Goal: Transaction & Acquisition: Purchase product/service

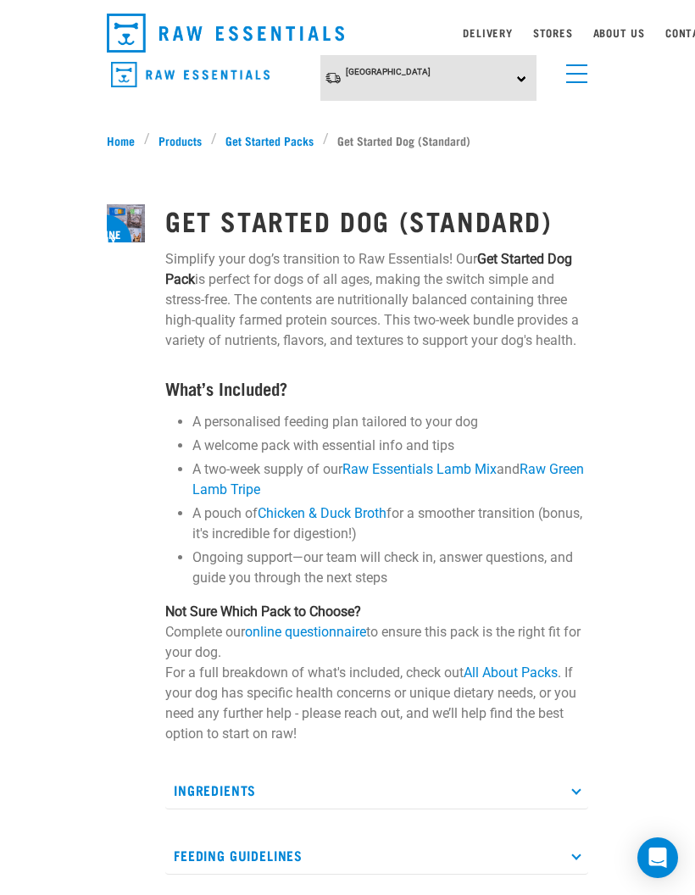
scroll to position [46, 0]
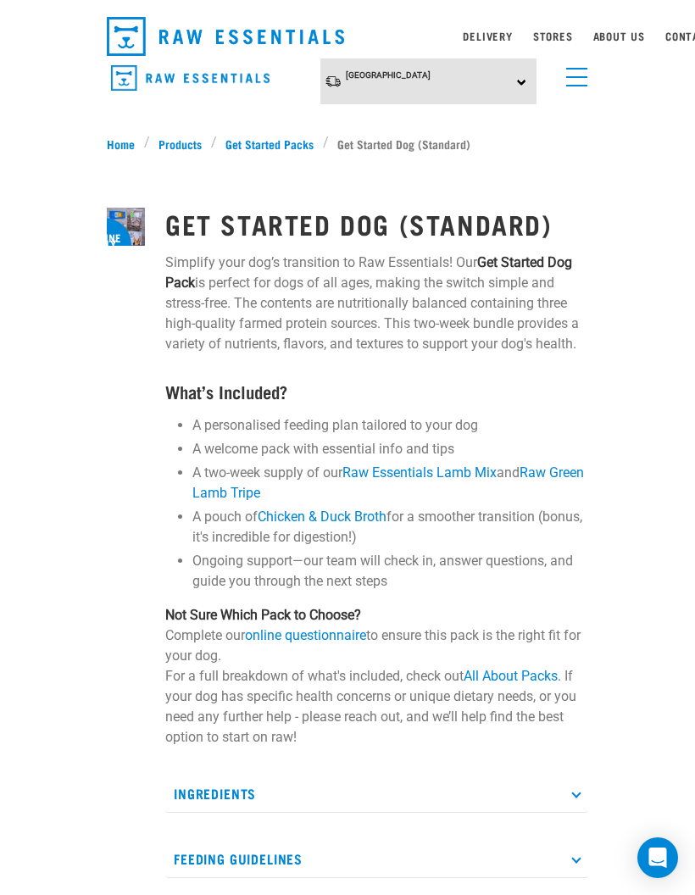
click at [322, 635] on link "online questionnaire" at bounding box center [305, 635] width 121 height 16
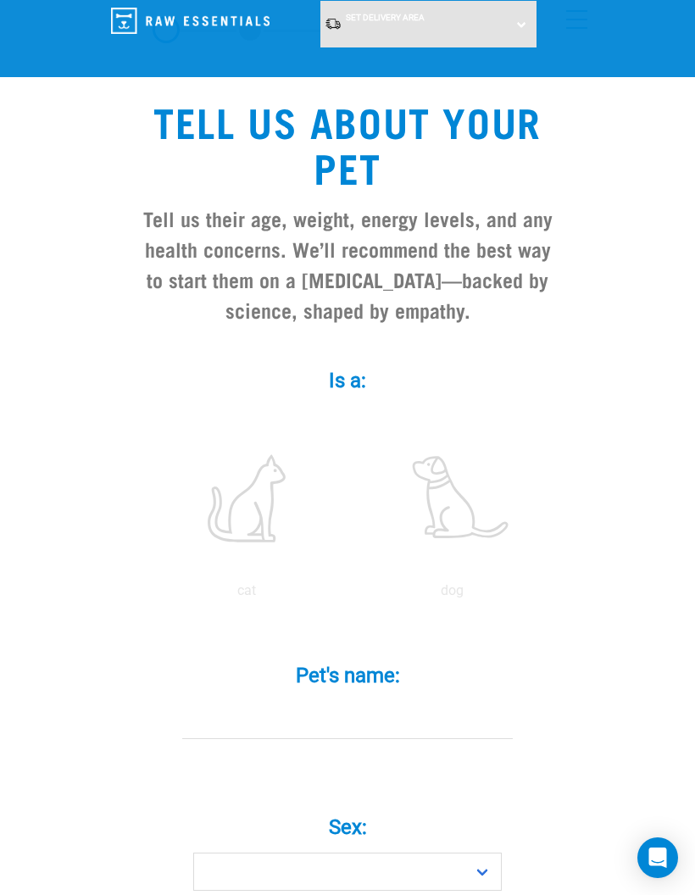
scroll to position [75, 0]
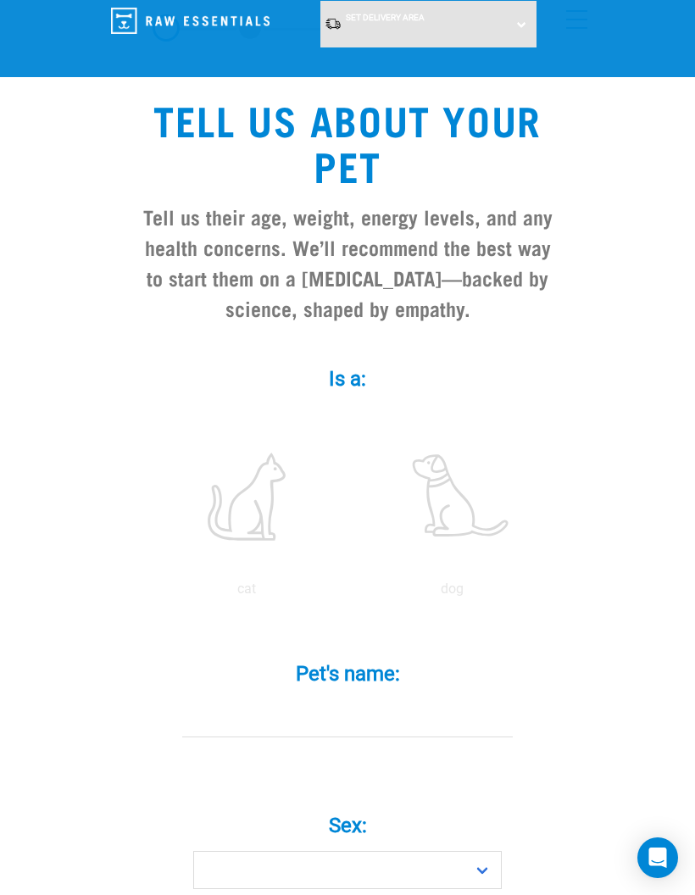
click at [480, 510] on label at bounding box center [451, 497] width 198 height 144
click at [349, 593] on input "radio" at bounding box center [349, 593] width 0 height 0
radio input "true"
click at [385, 716] on input "Pet's name: *" at bounding box center [347, 718] width 330 height 38
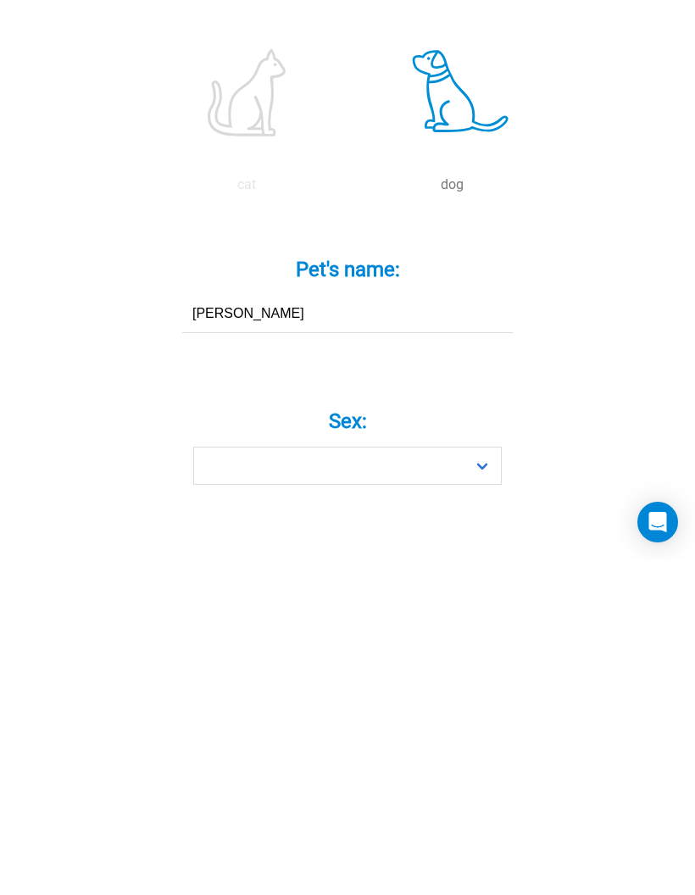
type input "Cody"
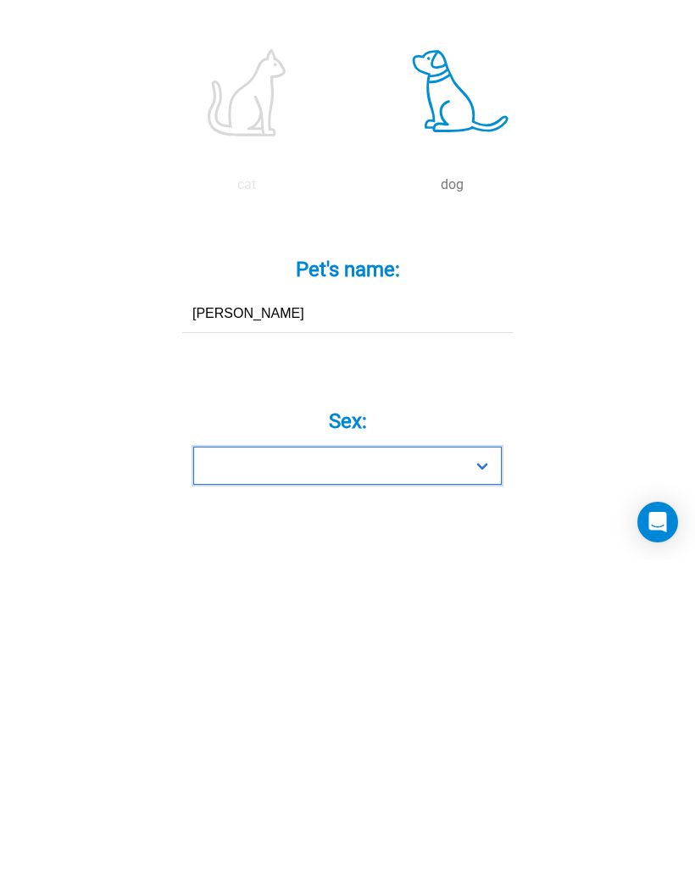
click at [484, 782] on select "Boy Girl" at bounding box center [347, 801] width 308 height 38
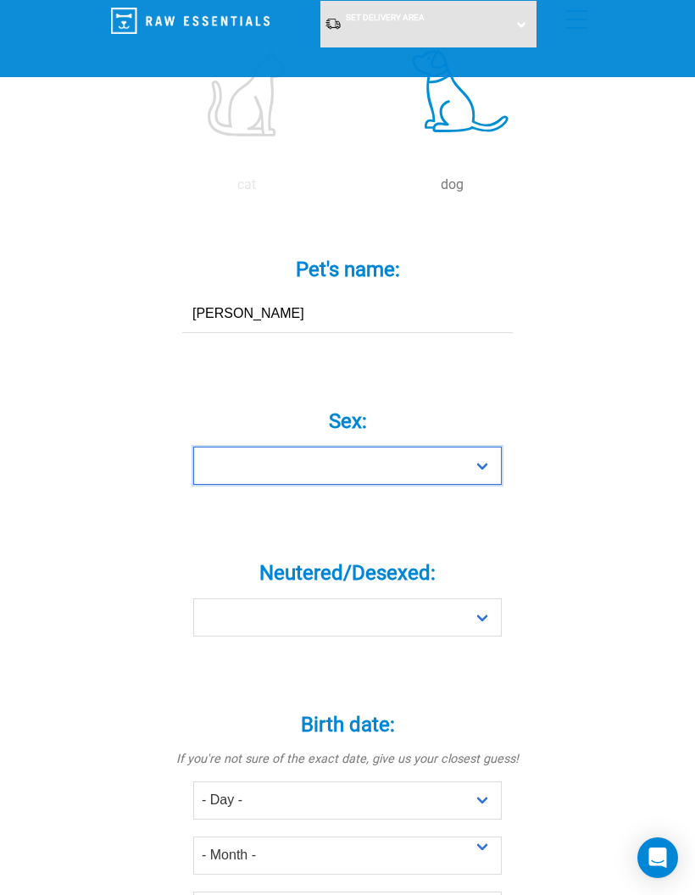
select select "boy"
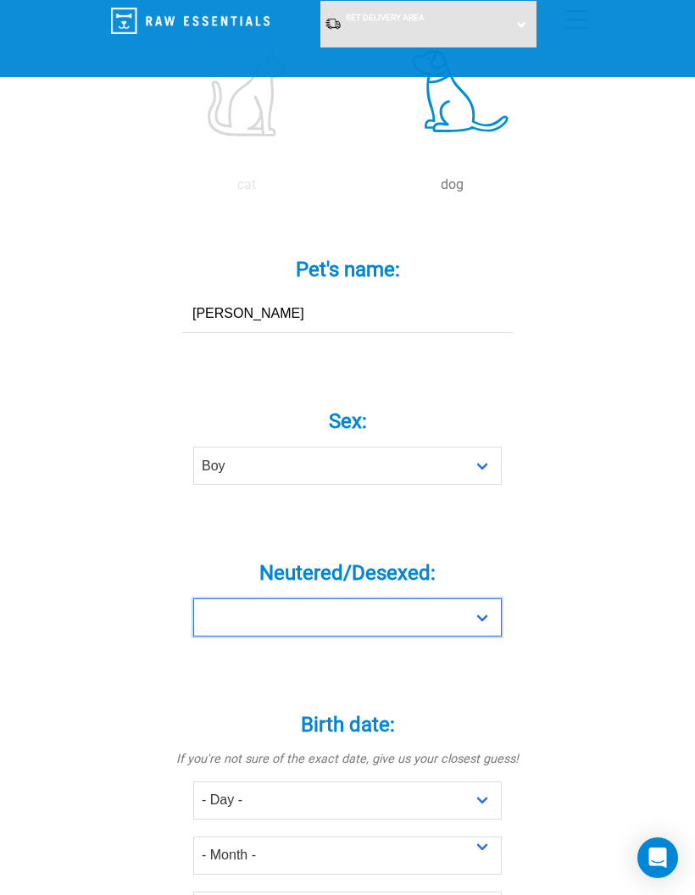
click at [480, 621] on select "Yes No" at bounding box center [347, 617] width 308 height 38
select select "yes"
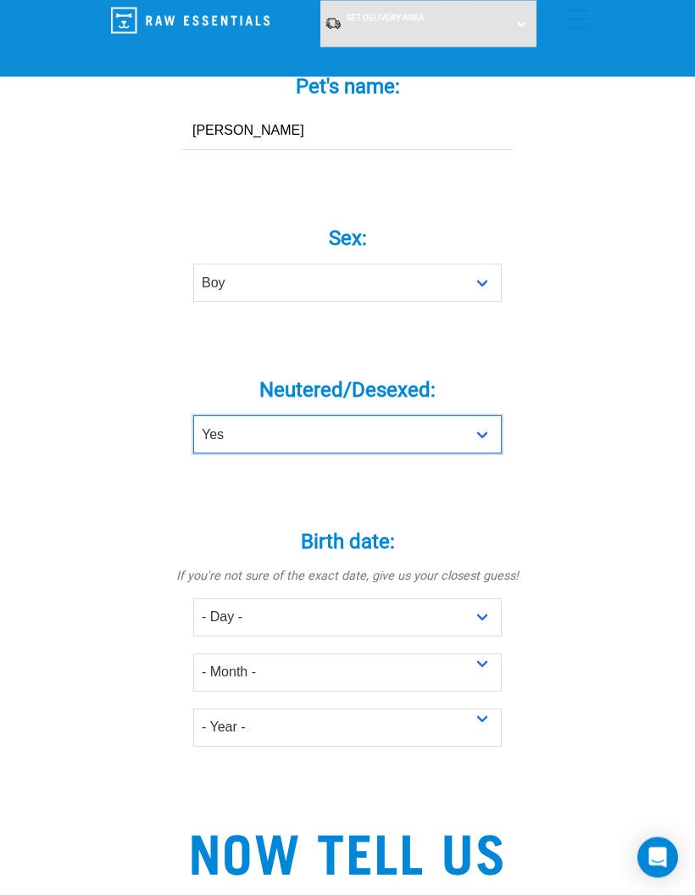
scroll to position [662, 0]
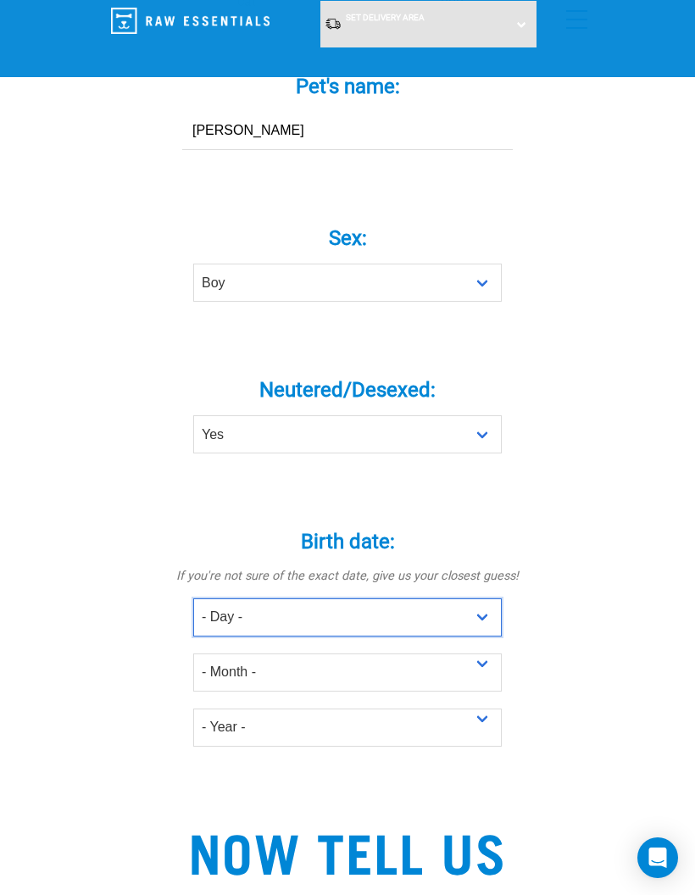
click at [477, 617] on select "- Day - 1 2 3 4 5 6 7 8 9 10 11 12 13 14 15 16 17 18 19 20 21 22 23 24 25 26 27" at bounding box center [347, 617] width 308 height 38
select select "30"
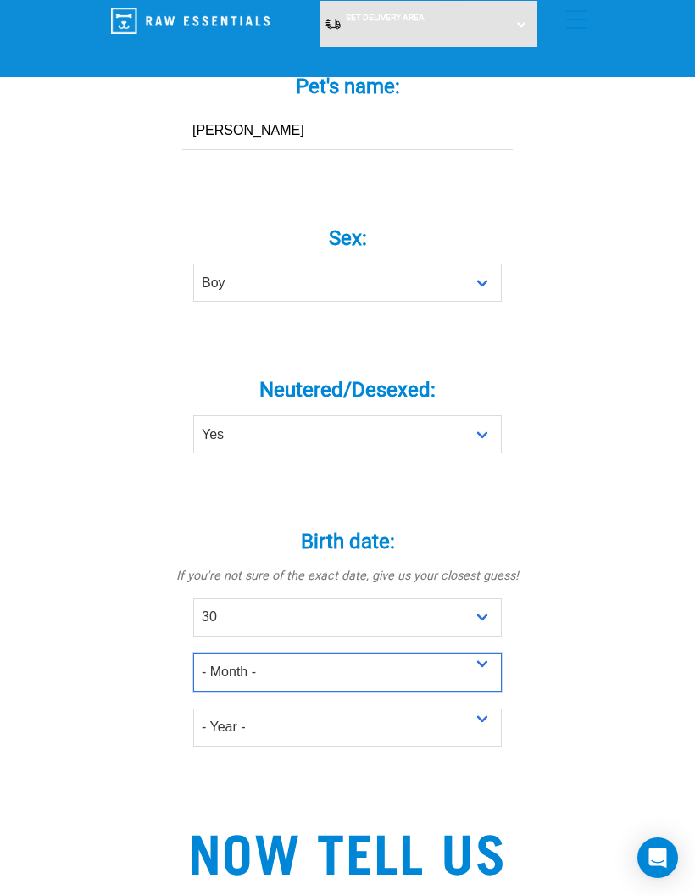
click at [463, 666] on select "- Month - January February March April May June July August September October N…" at bounding box center [347, 672] width 308 height 38
select select "April"
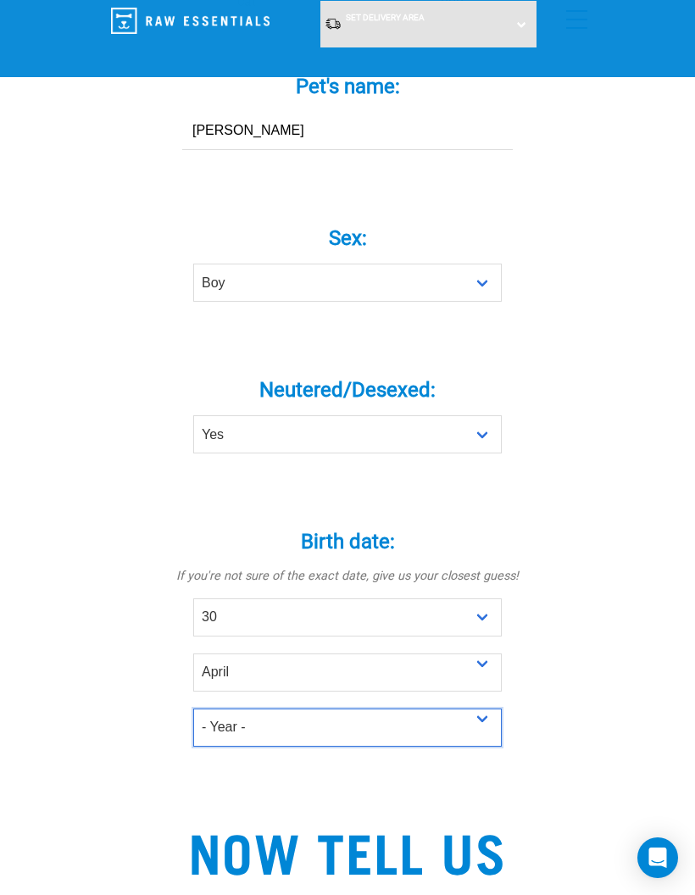
click at [469, 730] on select "- Year - 2025 2024 2023 2022 2021 2020 2019 2018 2017 2016 2015 2014 2013 2012" at bounding box center [347, 727] width 308 height 38
select select "2019"
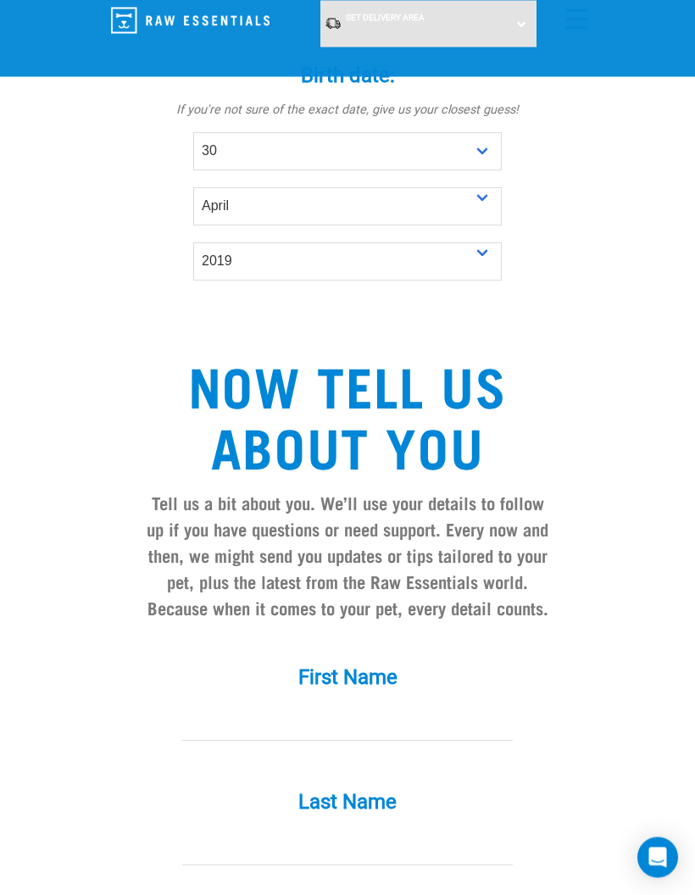
click at [392, 708] on input "First Name *" at bounding box center [347, 722] width 330 height 38
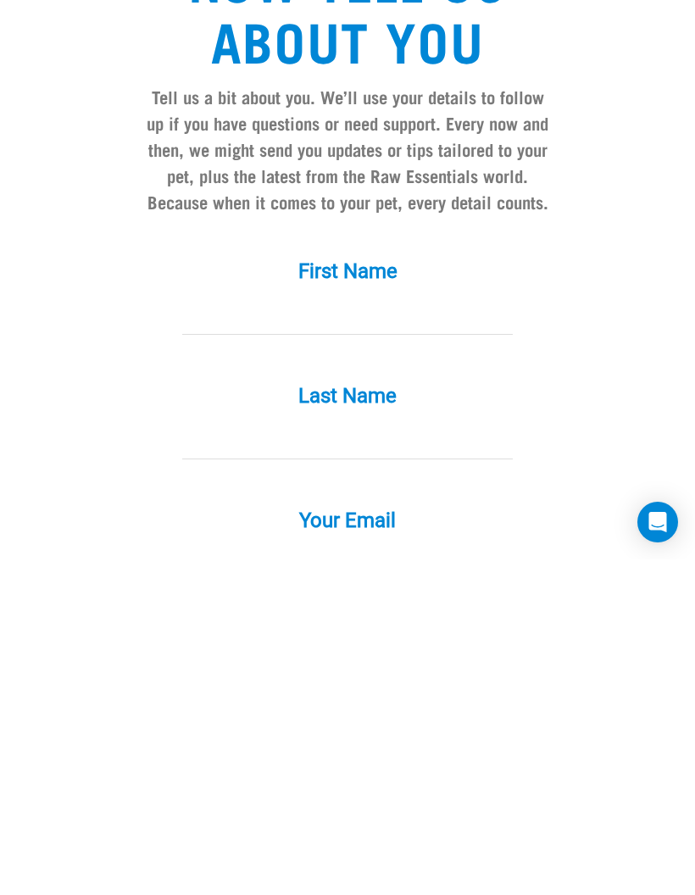
type input "Toni"
type input "Allies"
type input "toniallies@gmail.com"
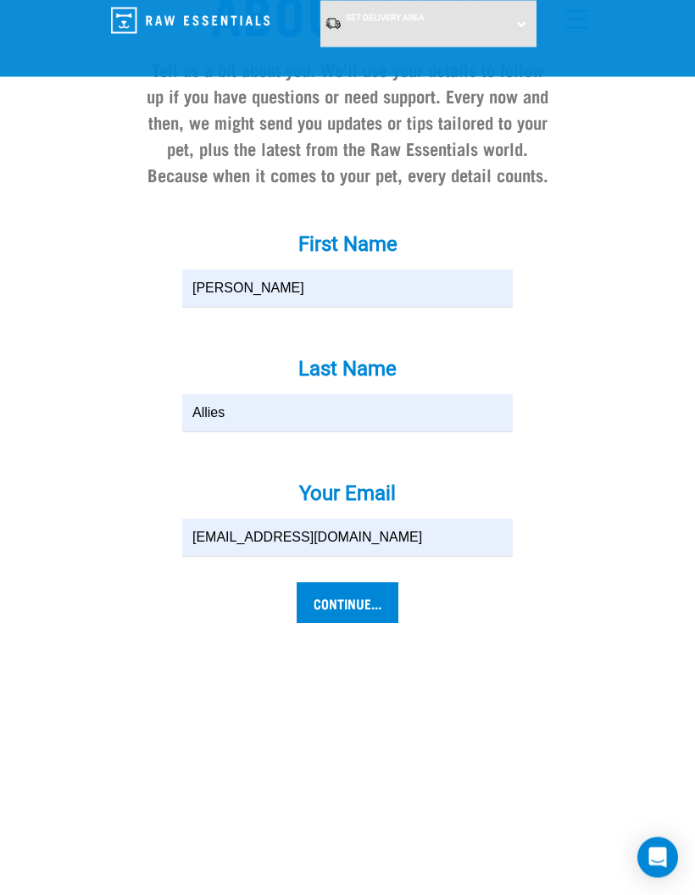
scroll to position [1568, 0]
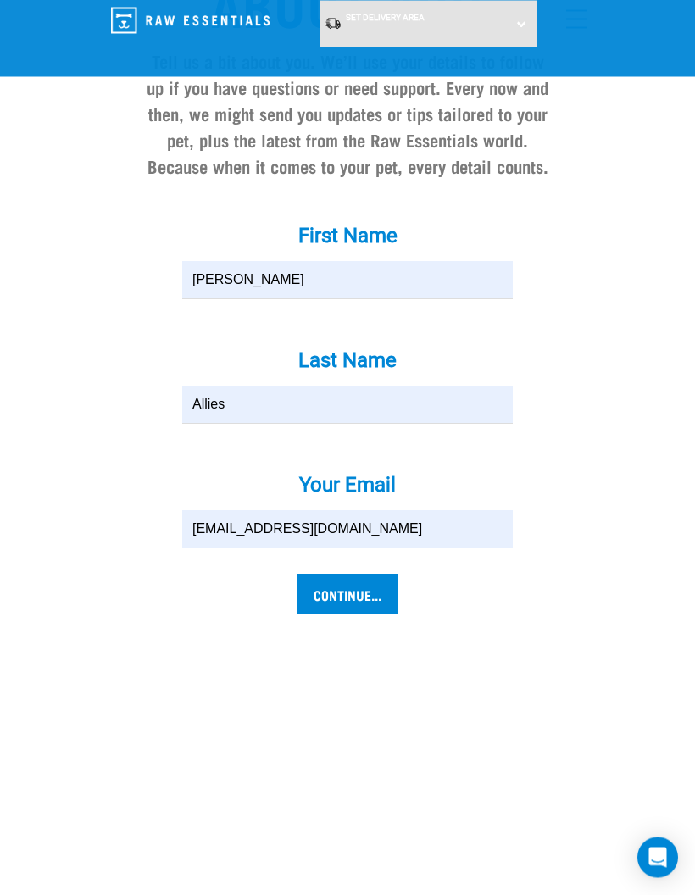
click at [360, 593] on input "Continue..." at bounding box center [348, 594] width 102 height 41
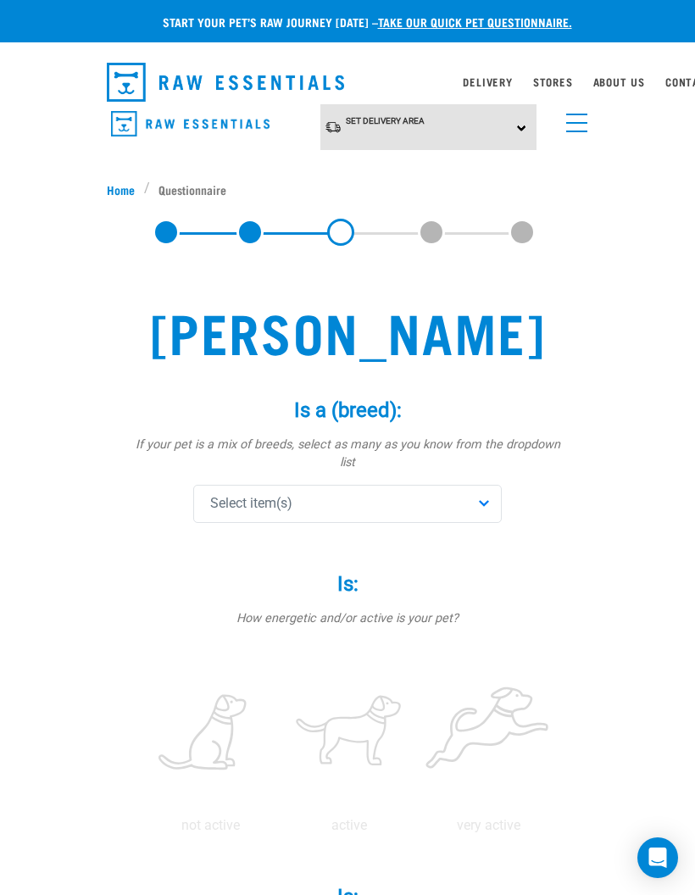
click at [491, 485] on div "Select item(s)" at bounding box center [347, 504] width 308 height 38
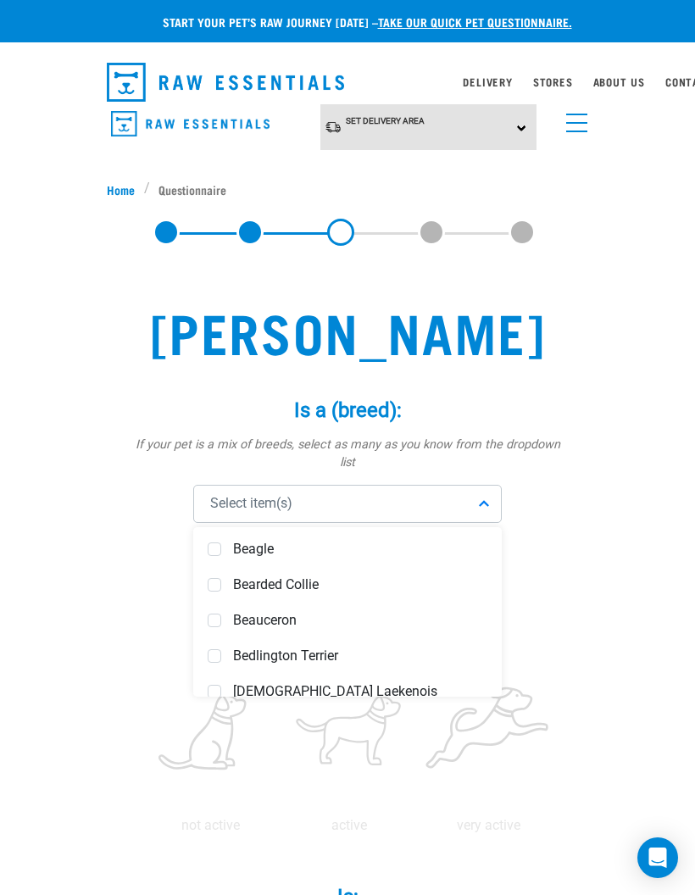
scroll to position [681, 0]
click at [220, 575] on span at bounding box center [215, 582] width 14 height 14
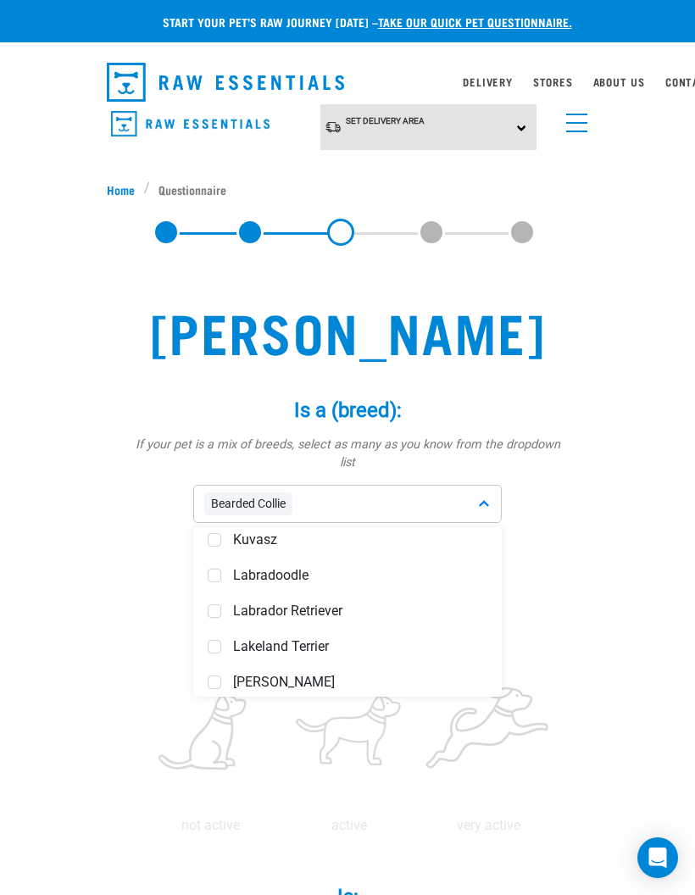
scroll to position [4143, 0]
click at [212, 602] on span at bounding box center [215, 609] width 14 height 14
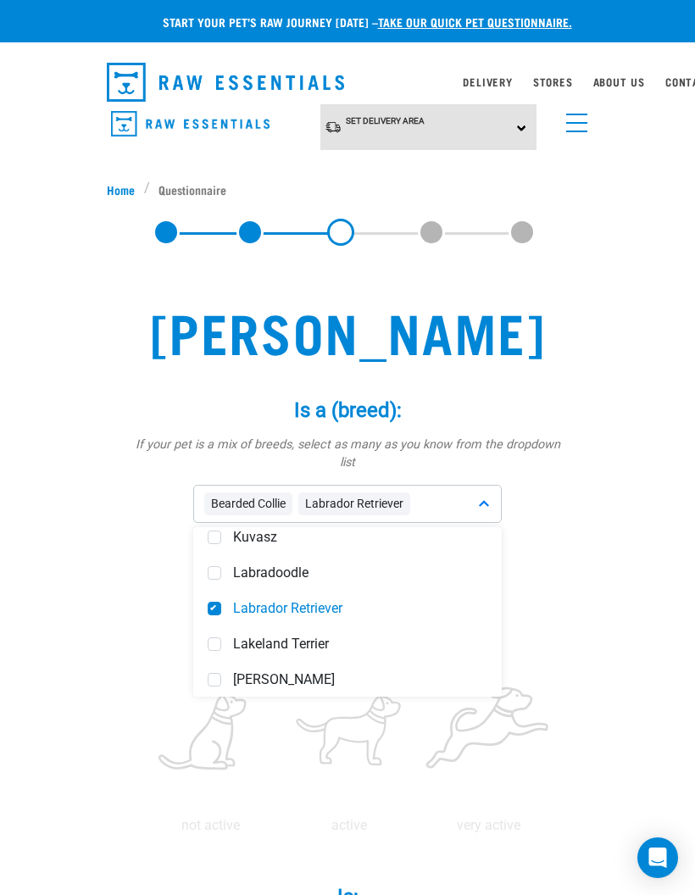
click at [215, 602] on span at bounding box center [215, 609] width 14 height 14
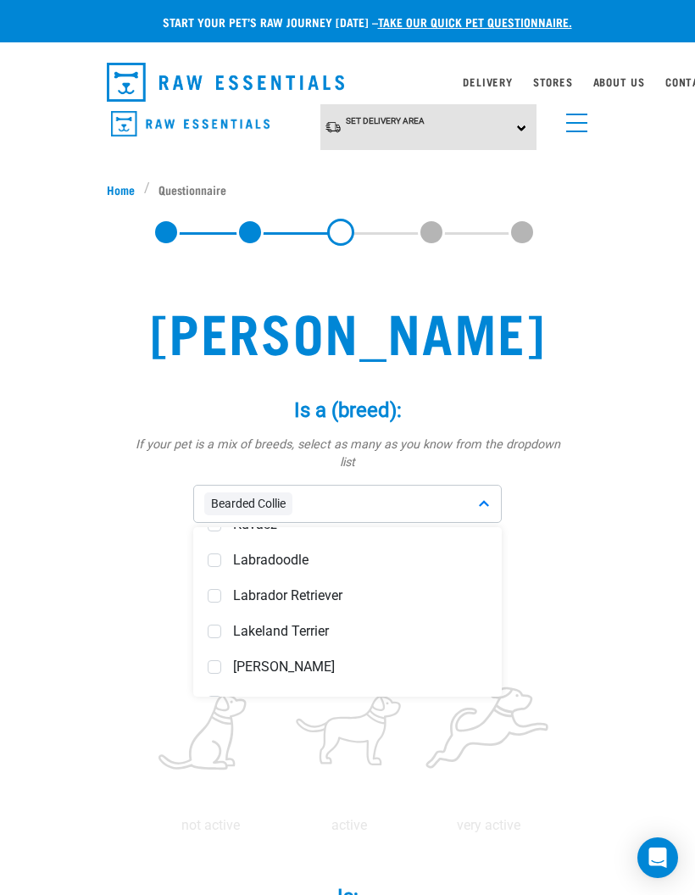
scroll to position [4151, 0]
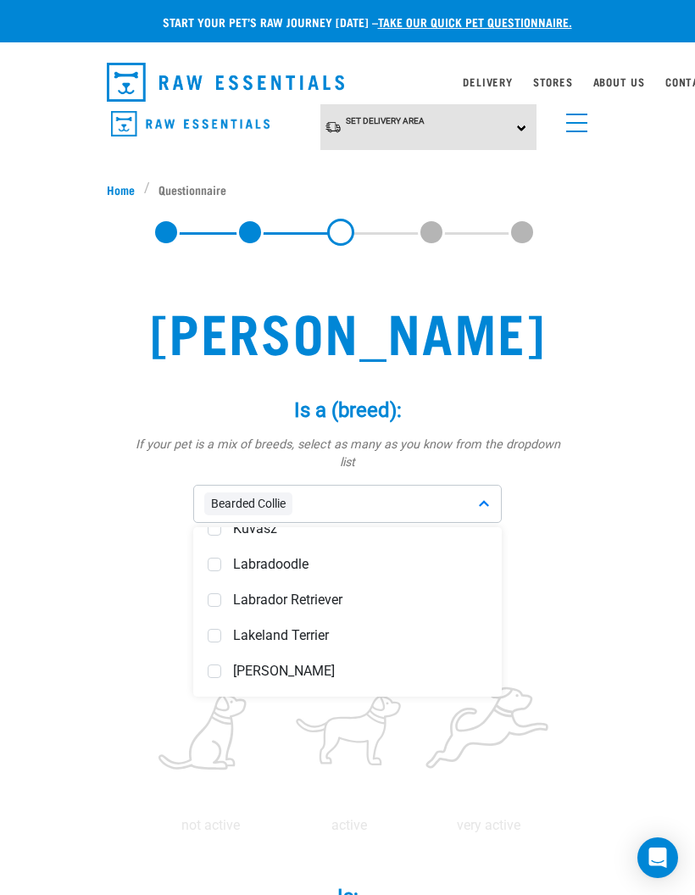
click at [218, 593] on span at bounding box center [215, 600] width 14 height 14
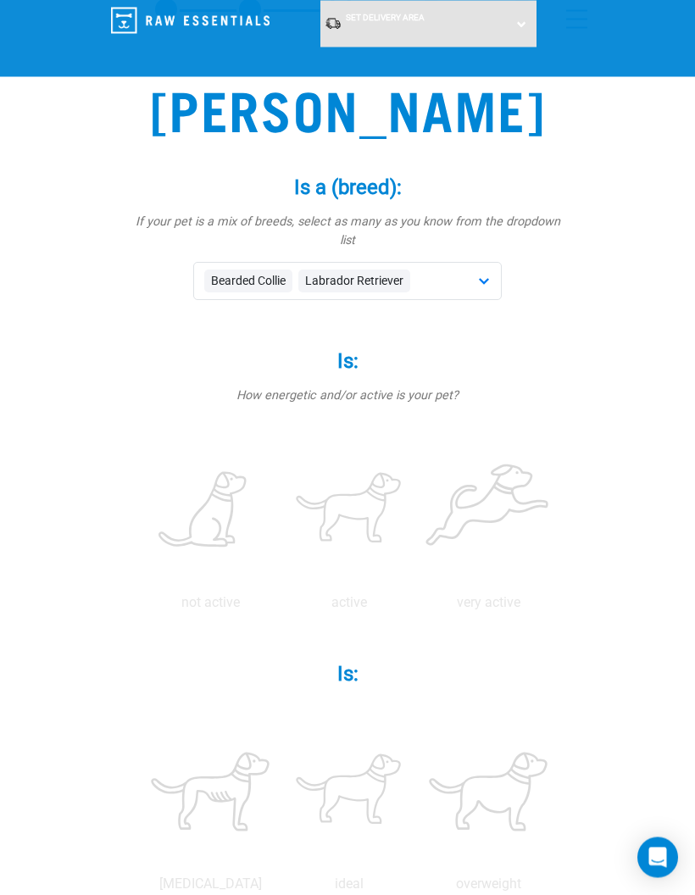
scroll to position [94, 0]
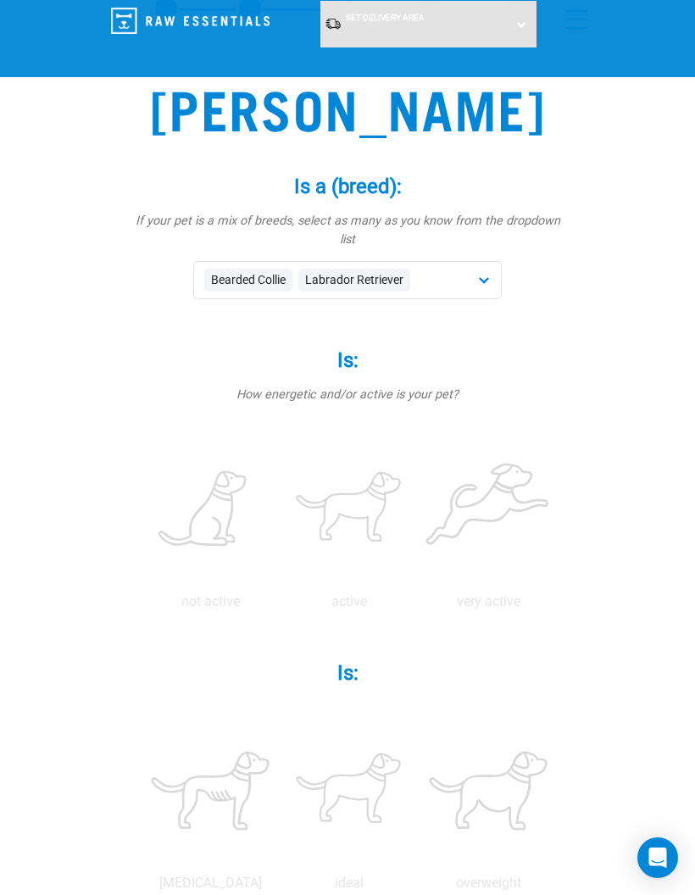
click at [415, 514] on label at bounding box center [349, 509] width 132 height 144
click at [280, 606] on input "radio" at bounding box center [280, 606] width 0 height 0
radio input "true"
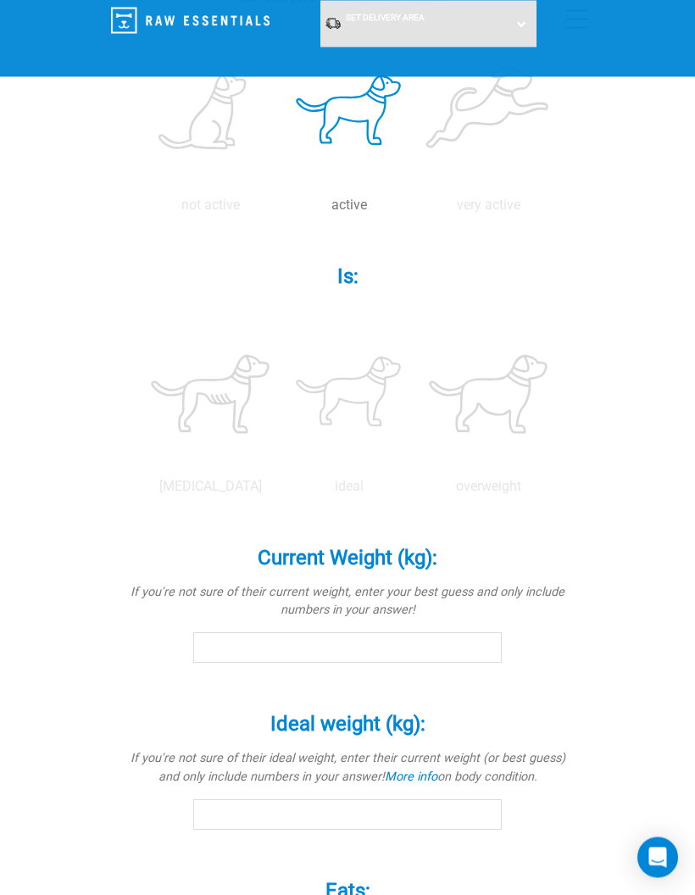
scroll to position [491, 0]
click at [415, 466] on label at bounding box center [349, 394] width 132 height 144
click at [280, 491] on input "radio" at bounding box center [280, 491] width 0 height 0
radio input "true"
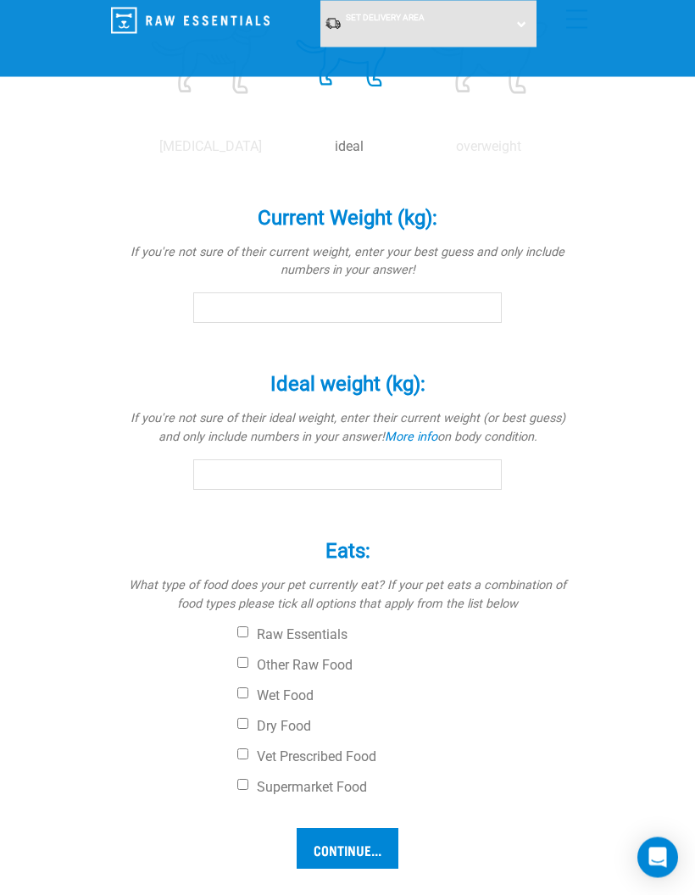
click at [448, 324] on input "Current Weight (kg): *" at bounding box center [347, 308] width 308 height 31
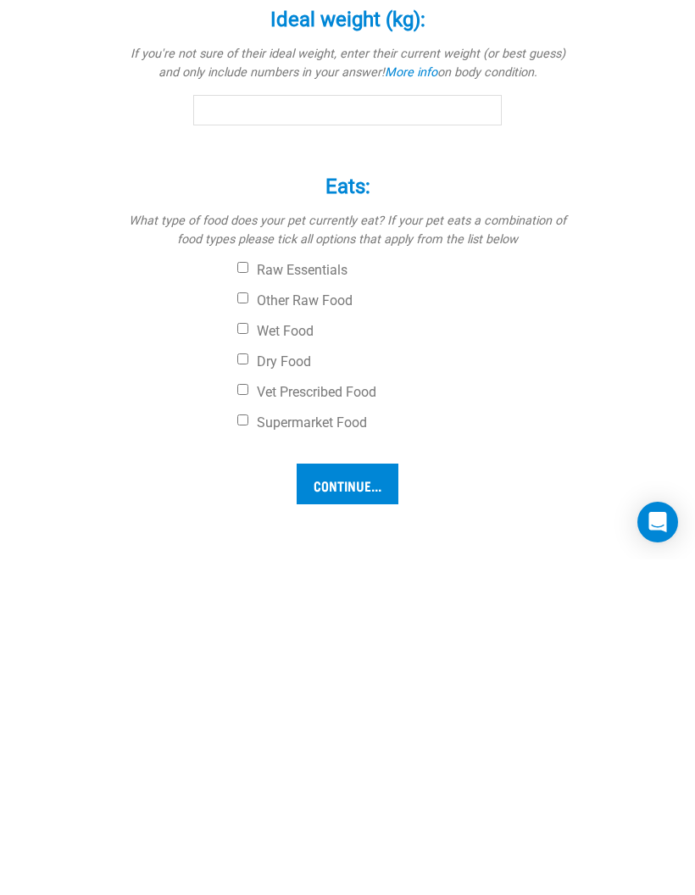
type input "23.3"
click at [425, 461] on input "Ideal weight (kg): *" at bounding box center [347, 445] width 308 height 31
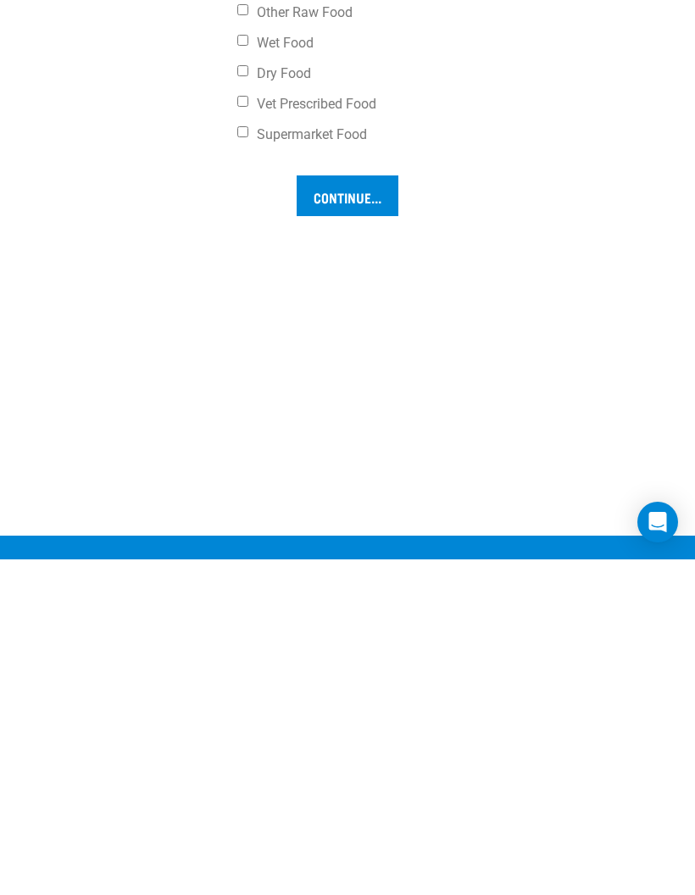
scroll to position [1148, 0]
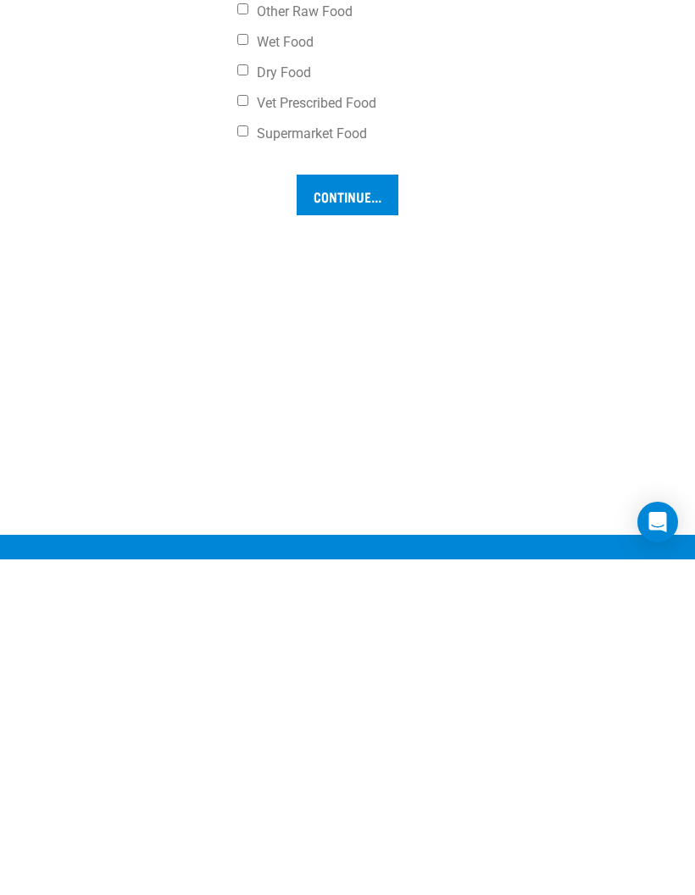
type input "23.3"
click at [248, 472] on input "Supermarket Food" at bounding box center [242, 466] width 11 height 11
checkbox input "true"
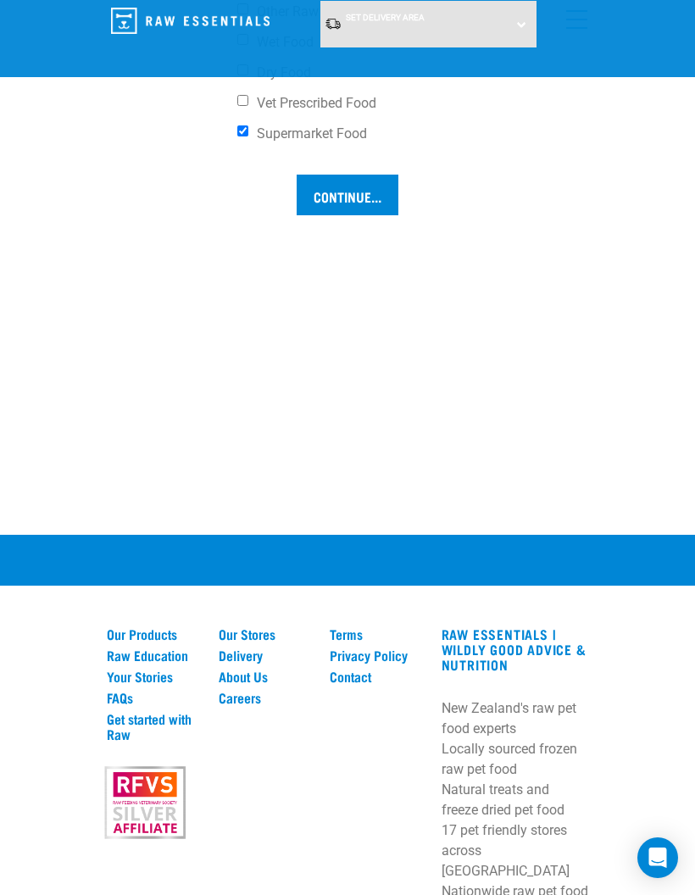
click at [369, 215] on input "Continue..." at bounding box center [348, 195] width 102 height 41
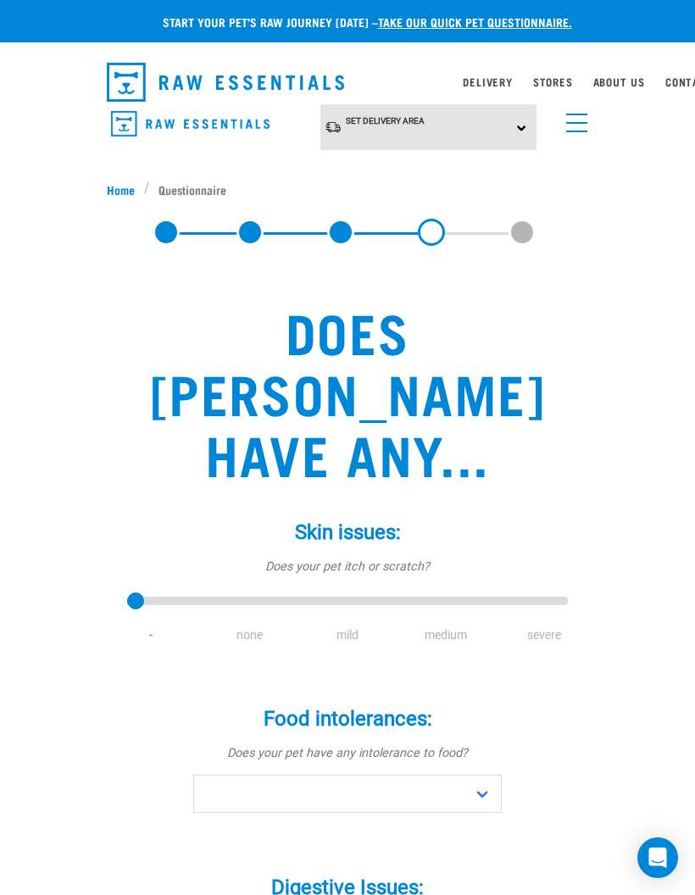
type input "2"
click at [349, 589] on input "range" at bounding box center [347, 601] width 441 height 24
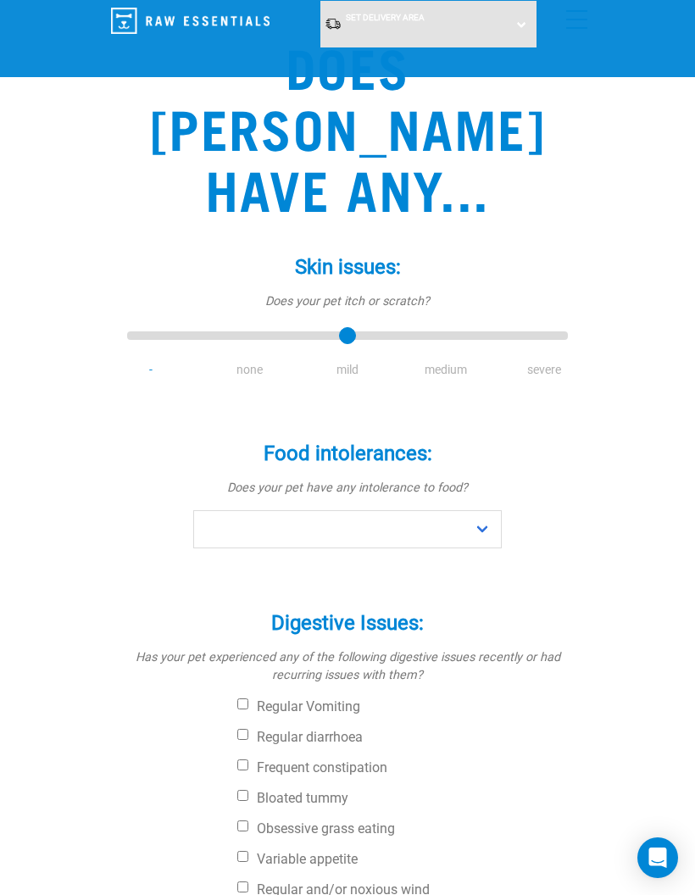
scroll to position [136, 0]
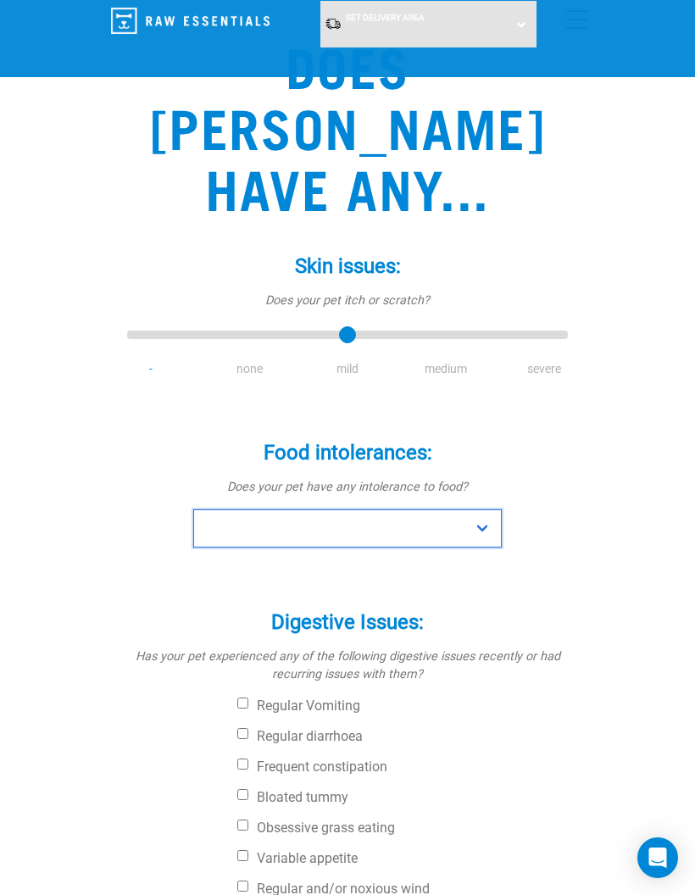
click at [478, 509] on select "No Yes" at bounding box center [347, 528] width 308 height 38
select select "no"
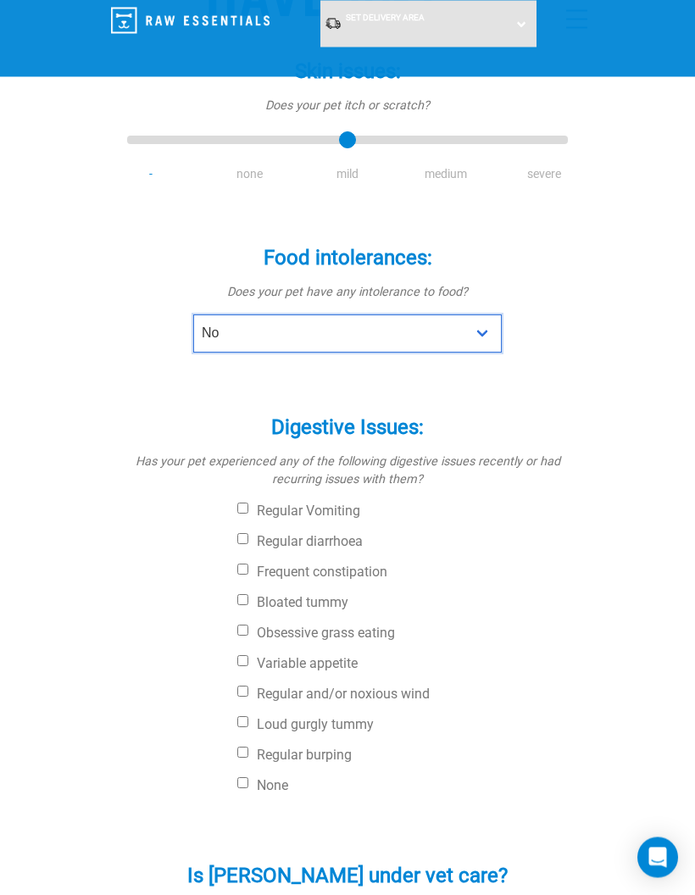
scroll to position [331, 0]
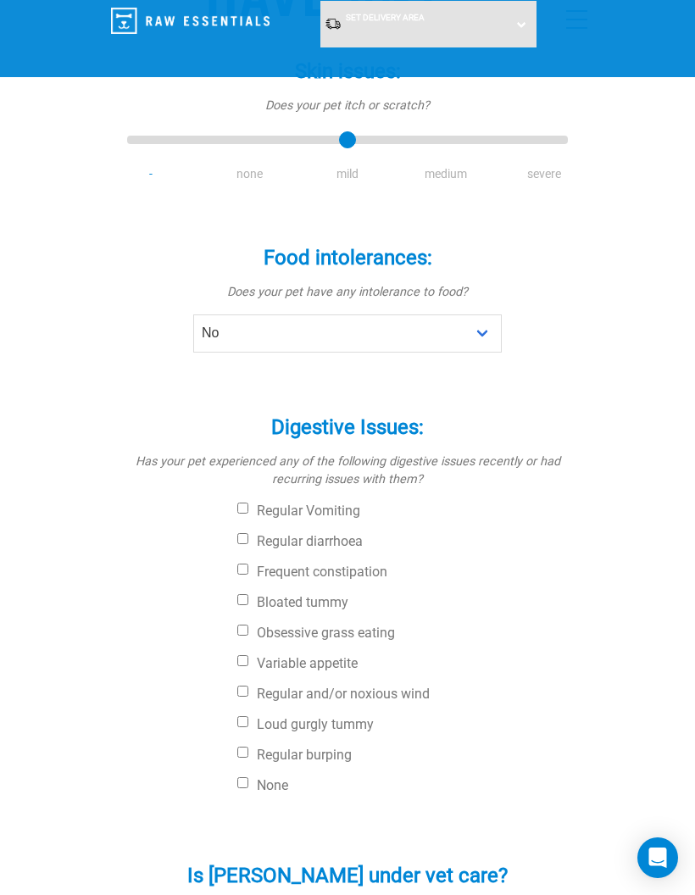
click at [244, 655] on input "Variable appetite" at bounding box center [242, 660] width 11 height 11
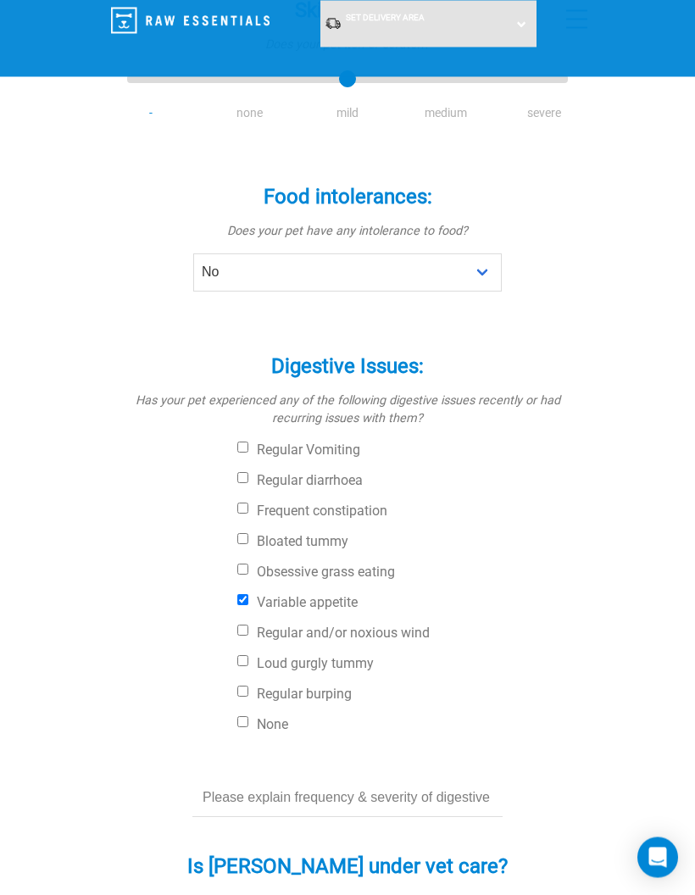
scroll to position [392, 0]
click at [248, 594] on input "Variable appetite" at bounding box center [242, 599] width 11 height 11
checkbox input "false"
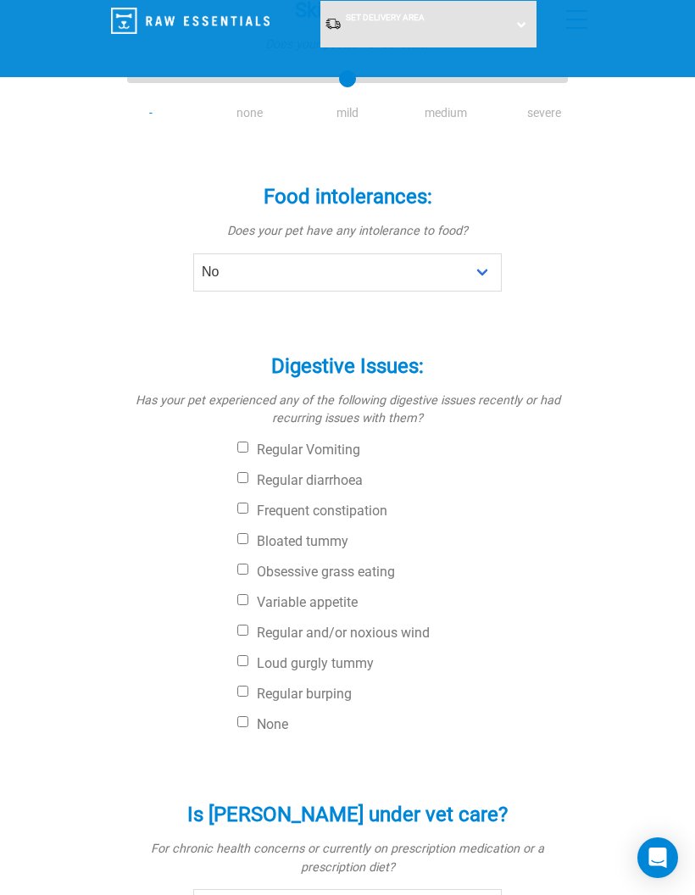
click at [248, 624] on input "Regular and/or noxious wind" at bounding box center [242, 629] width 11 height 11
checkbox input "true"
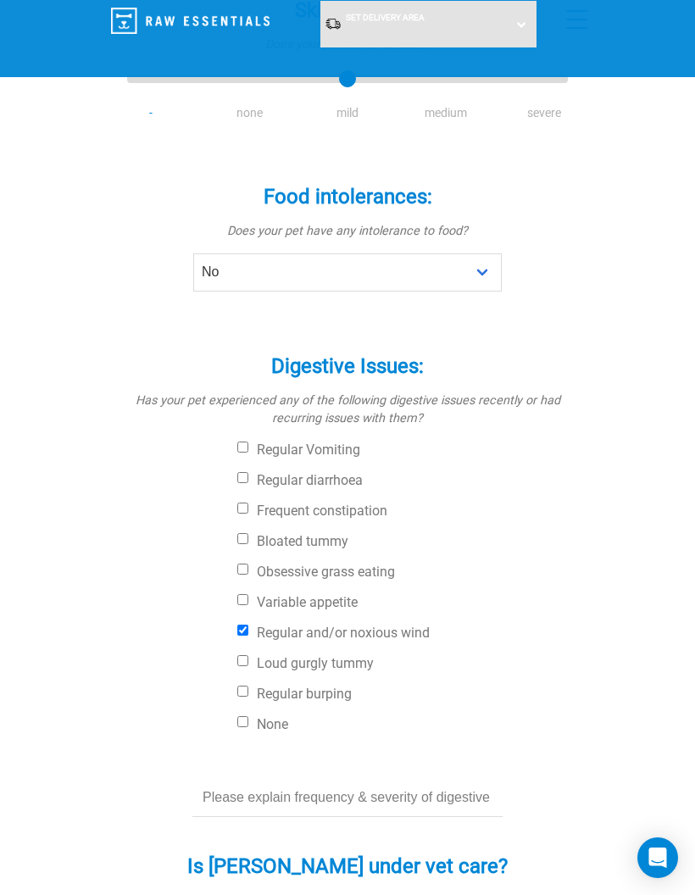
click at [248, 594] on input "Variable appetite" at bounding box center [242, 599] width 11 height 11
checkbox input "true"
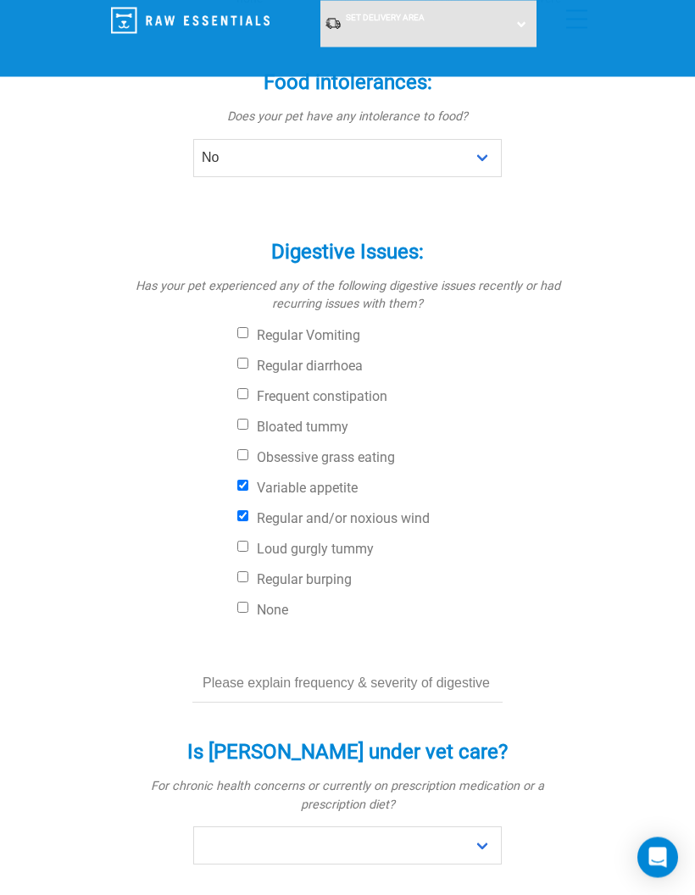
scroll to position [515, 0]
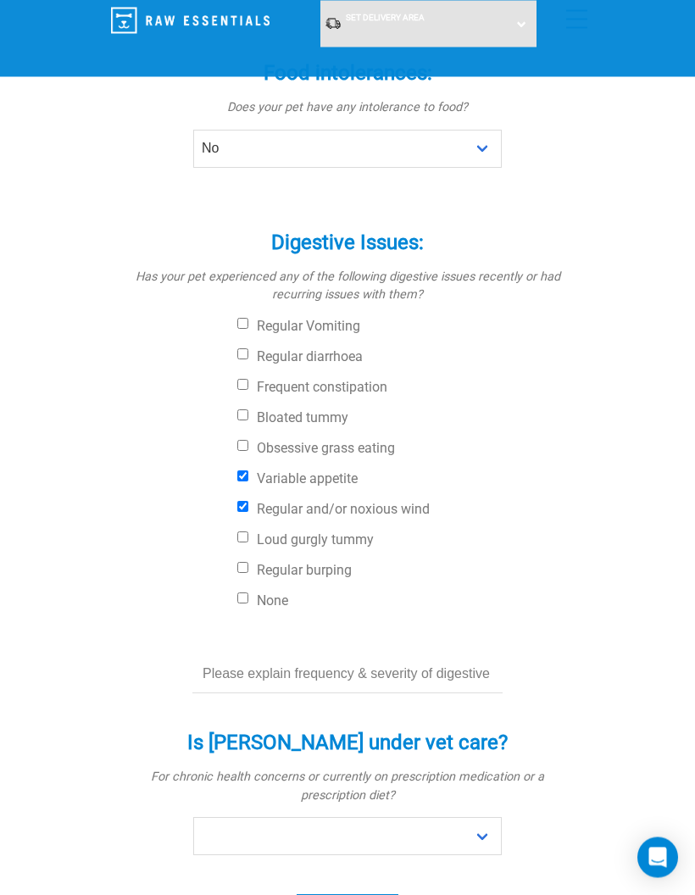
click at [436, 656] on input "text" at bounding box center [347, 675] width 310 height 38
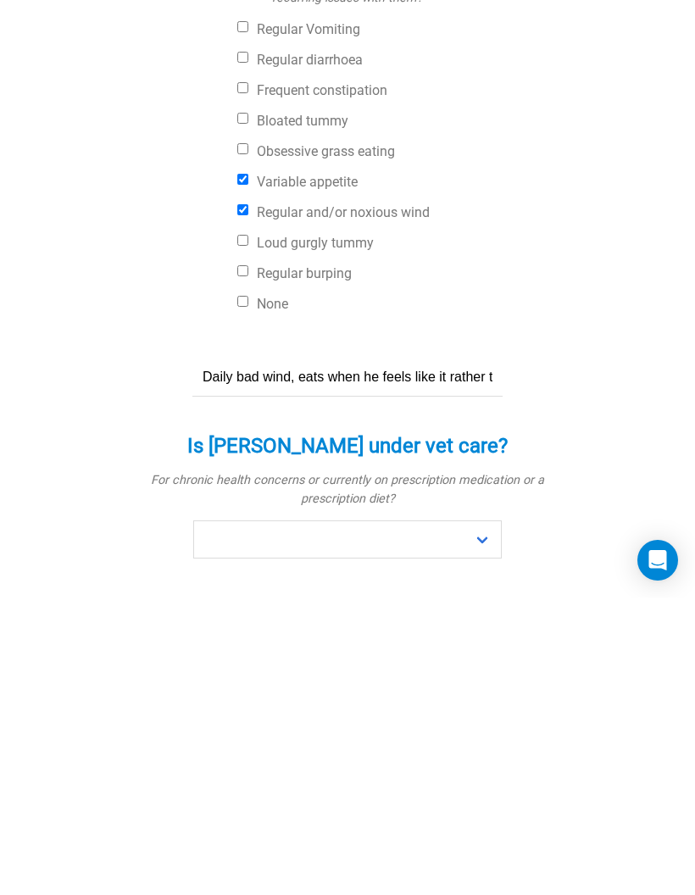
type input "Daily bad wind, eats when he feels like it rather than as soon as you put food …"
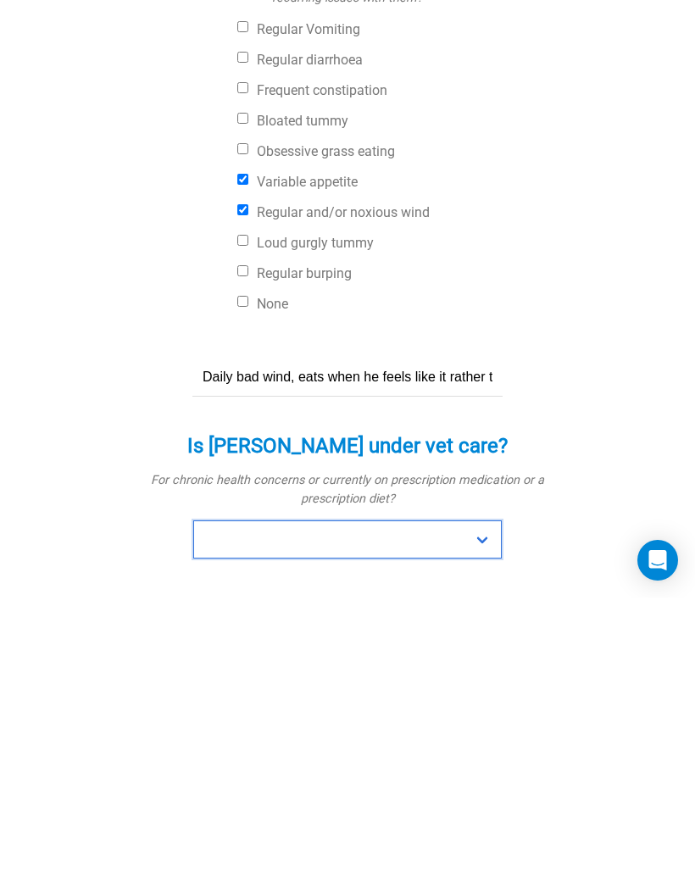
click at [486, 818] on select "No Yes" at bounding box center [347, 837] width 308 height 38
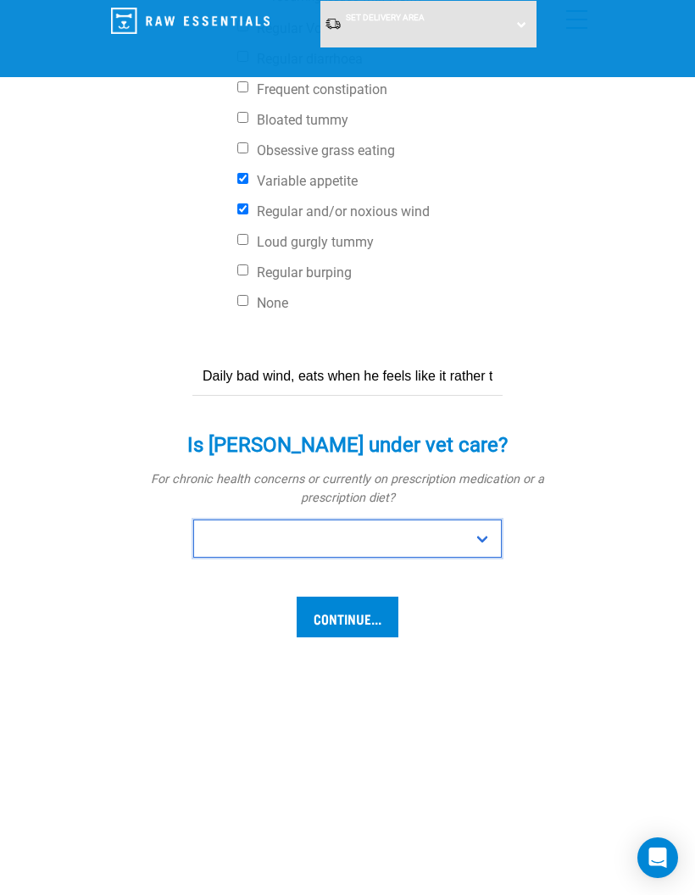
click at [491, 519] on select "No Yes" at bounding box center [347, 538] width 308 height 38
select select "no"
click at [354, 597] on input "Continue..." at bounding box center [348, 617] width 102 height 41
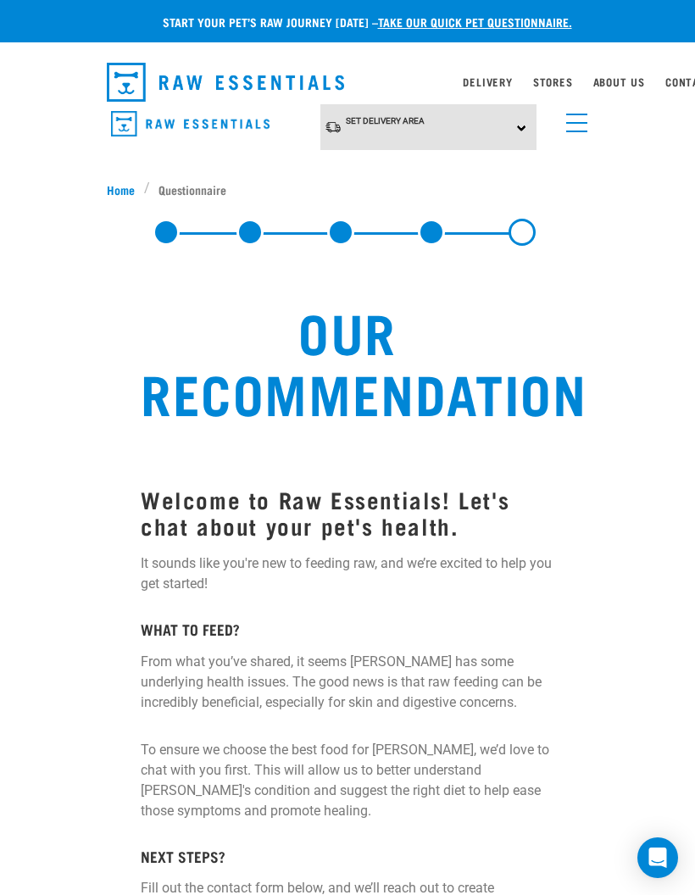
click at [170, 237] on link at bounding box center [166, 232] width 27 height 27
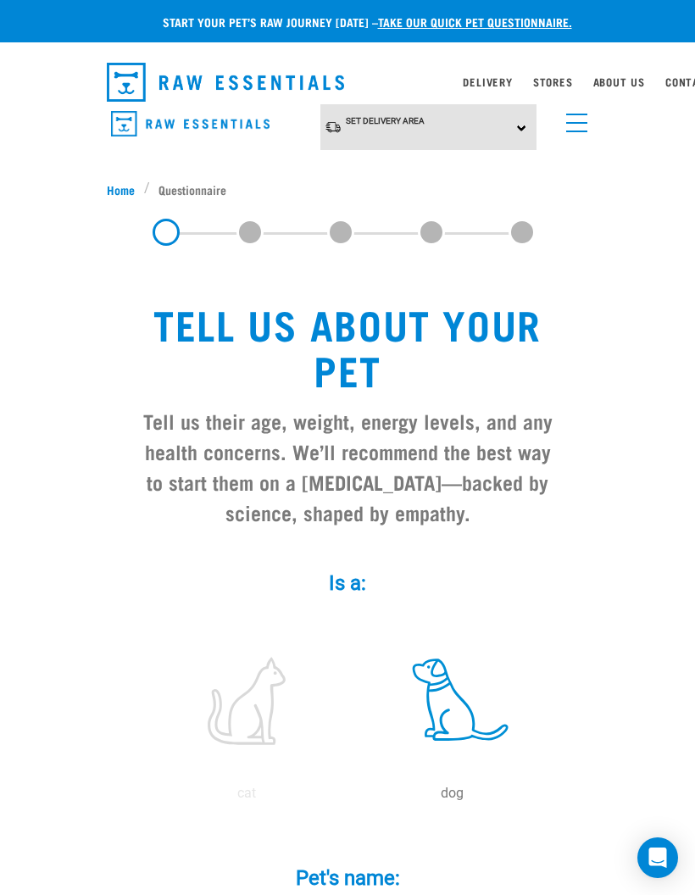
click at [473, 712] on label at bounding box center [451, 701] width 198 height 144
click at [349, 797] on input "radio" at bounding box center [349, 797] width 0 height 0
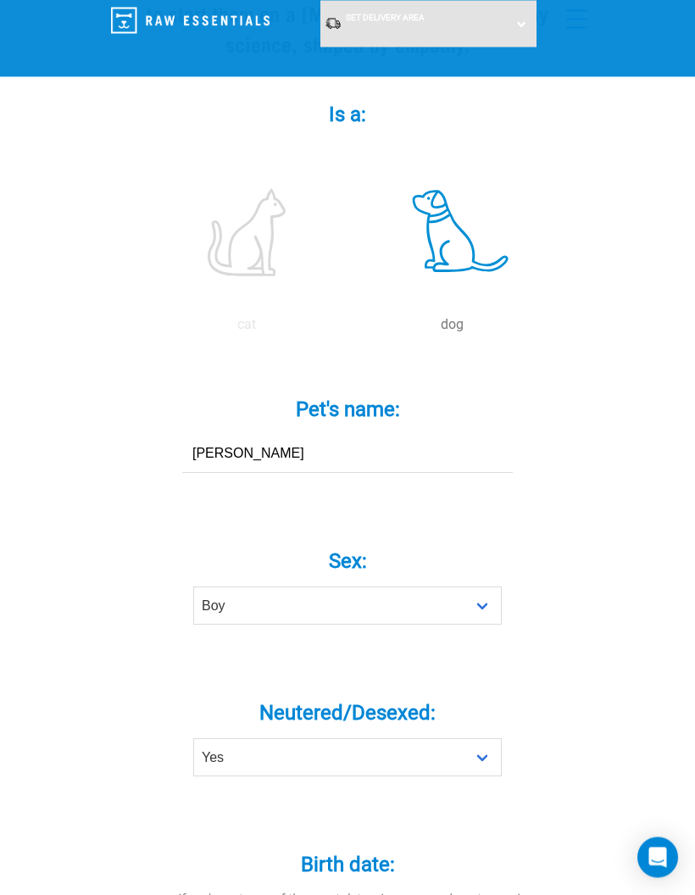
scroll to position [339, 0]
click at [389, 447] on input "[PERSON_NAME]" at bounding box center [347, 454] width 330 height 38
type input "C"
type input "[PERSON_NAME]"
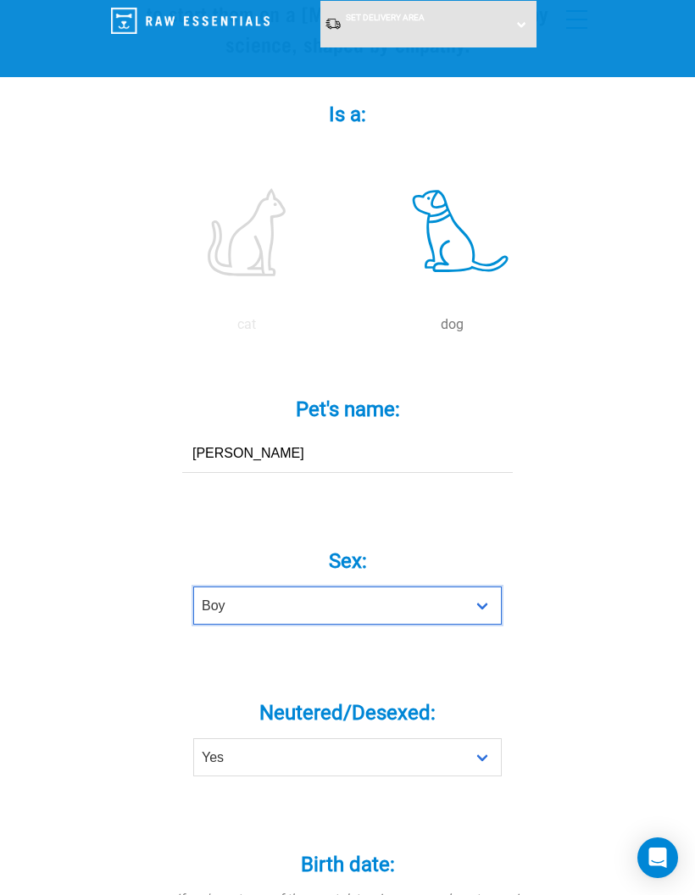
click at [488, 602] on select "Boy Girl" at bounding box center [347, 605] width 308 height 38
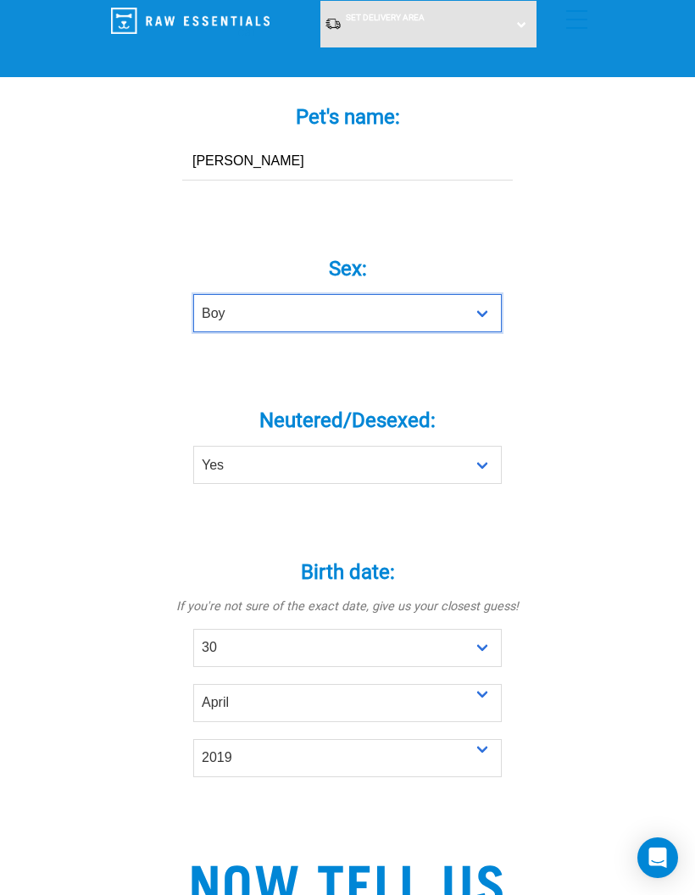
select select "girl"
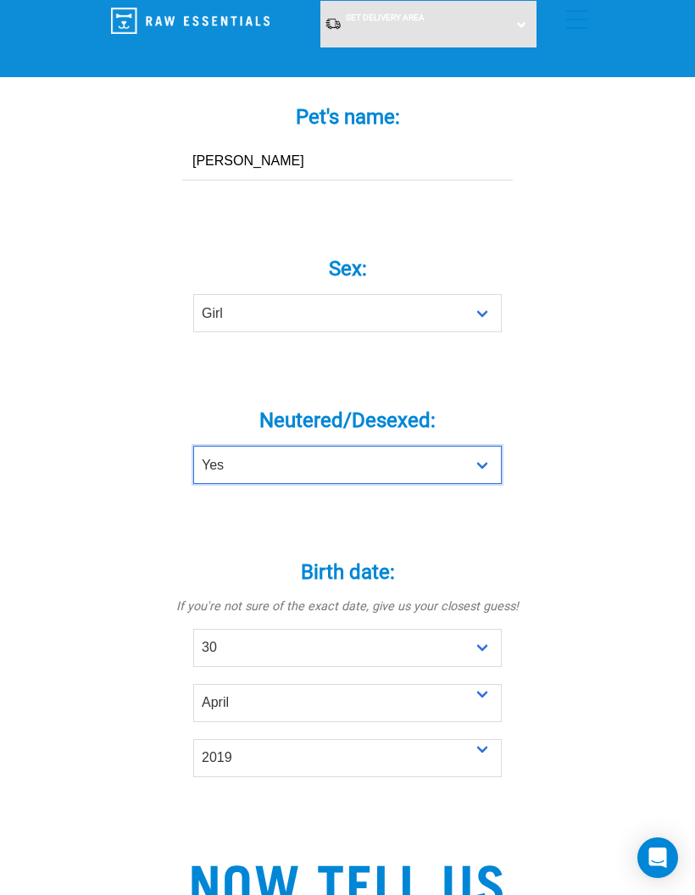
click at [473, 469] on select "Yes No" at bounding box center [347, 465] width 308 height 38
select select "no"
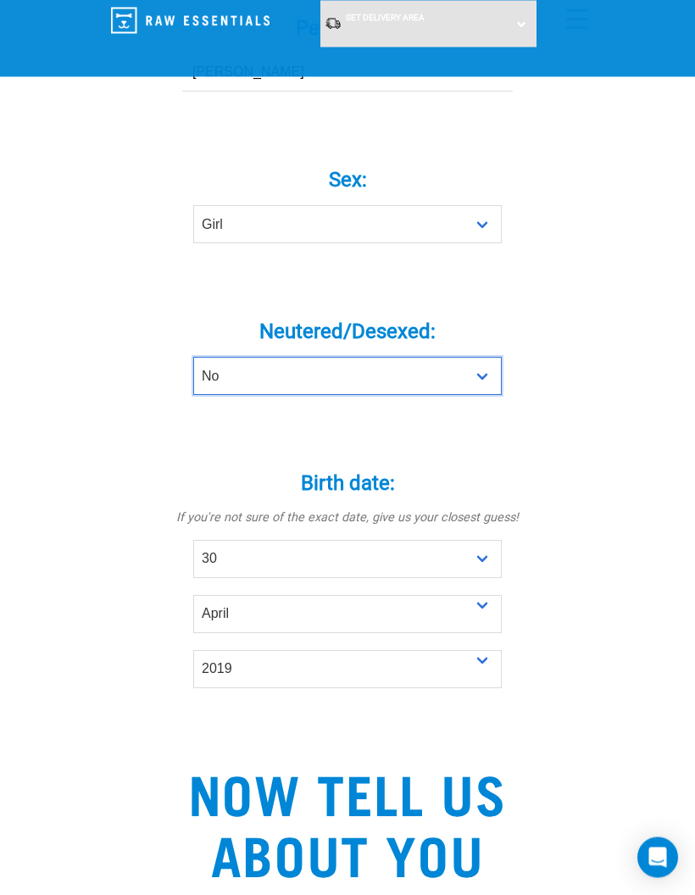
scroll to position [720, 0]
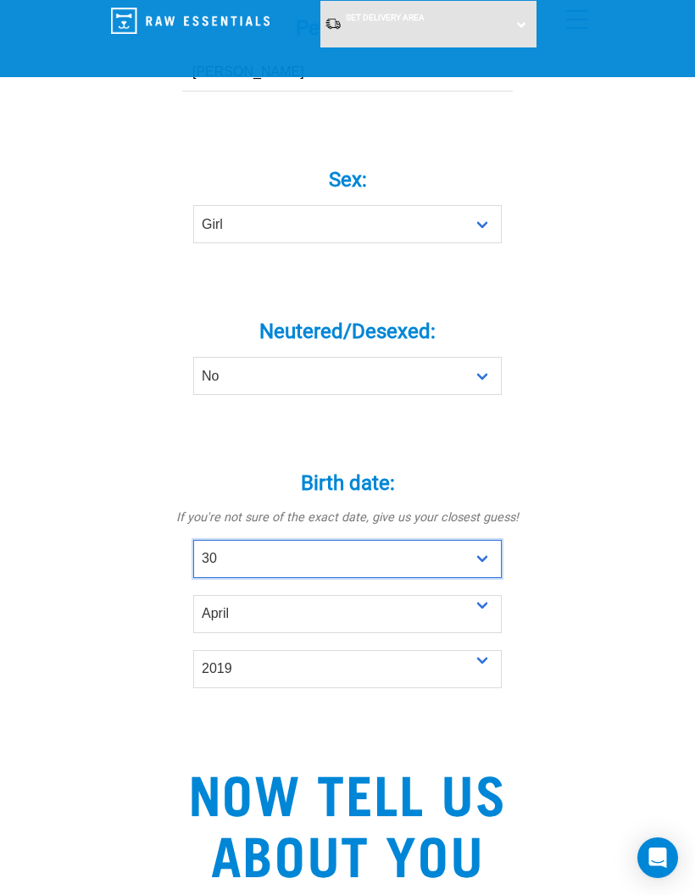
click at [477, 563] on select "- Day - 1 2 3 4 5 6 7 8 9 10 11 12 13 14 15 16 17 18 19 20 21 22 23 24 25 26 27" at bounding box center [347, 559] width 308 height 38
select select "24"
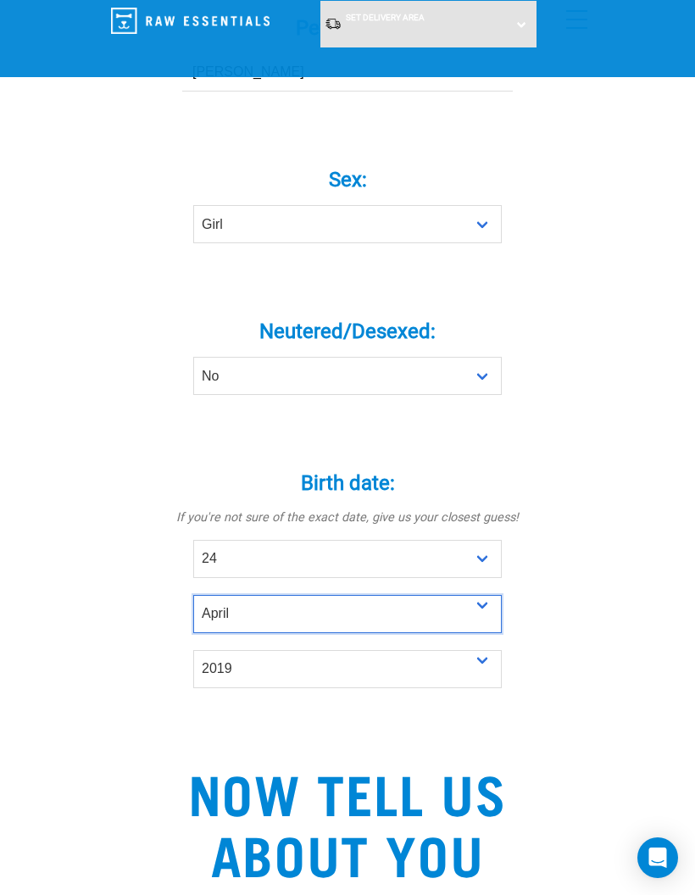
click at [480, 606] on select "- Month - January February March April May June July August September October N…" at bounding box center [347, 614] width 308 height 38
select select "February"
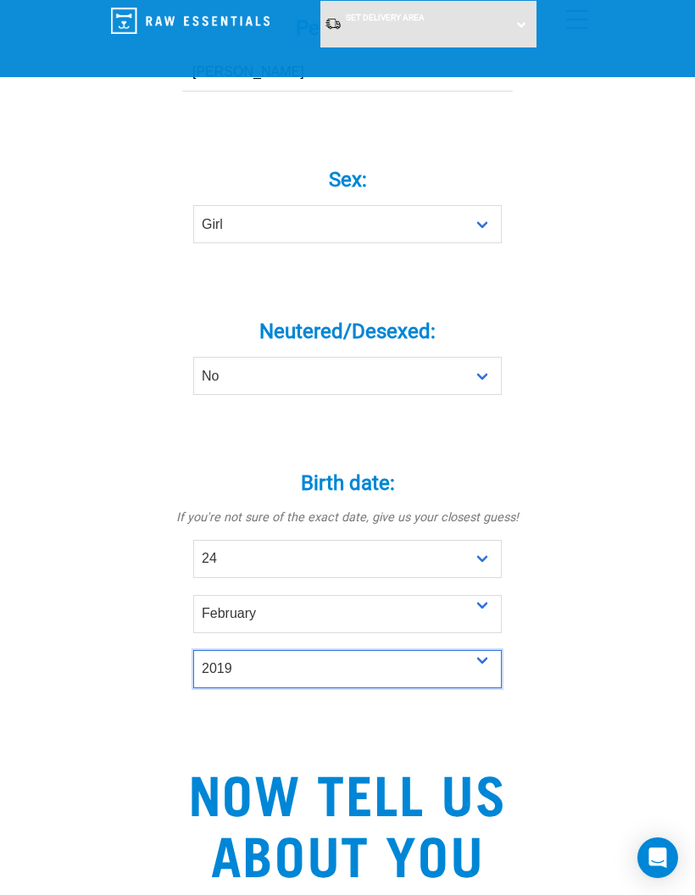
click at [450, 673] on select "- Year - 2025 2024 2023 2022 2021 2020 2019 2018 2017 2016 2015 2014 2013 2012" at bounding box center [347, 669] width 308 height 38
select select "2025"
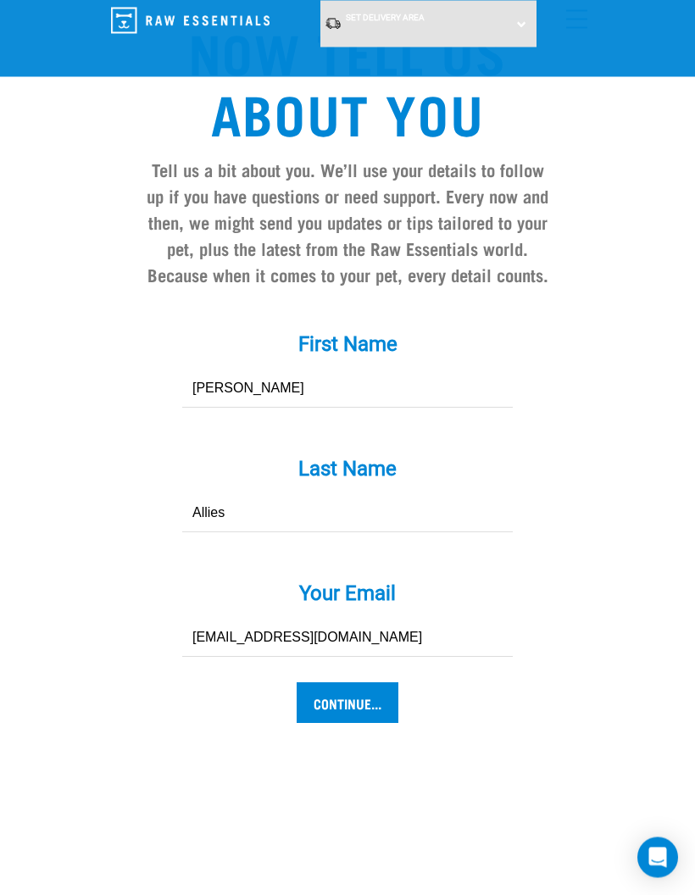
scroll to position [1468, 0]
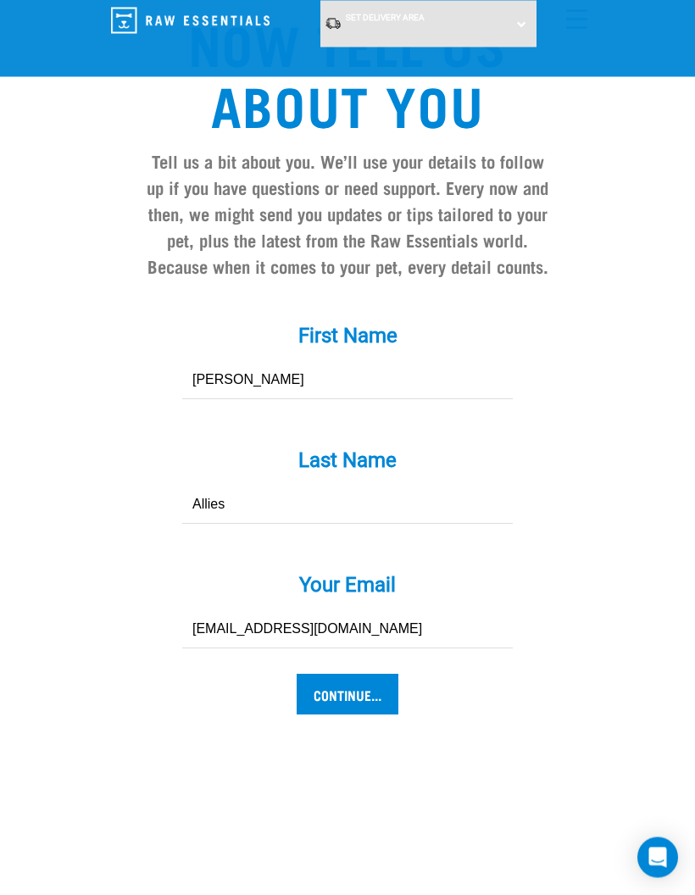
click at [366, 678] on input "Continue..." at bounding box center [348, 694] width 102 height 41
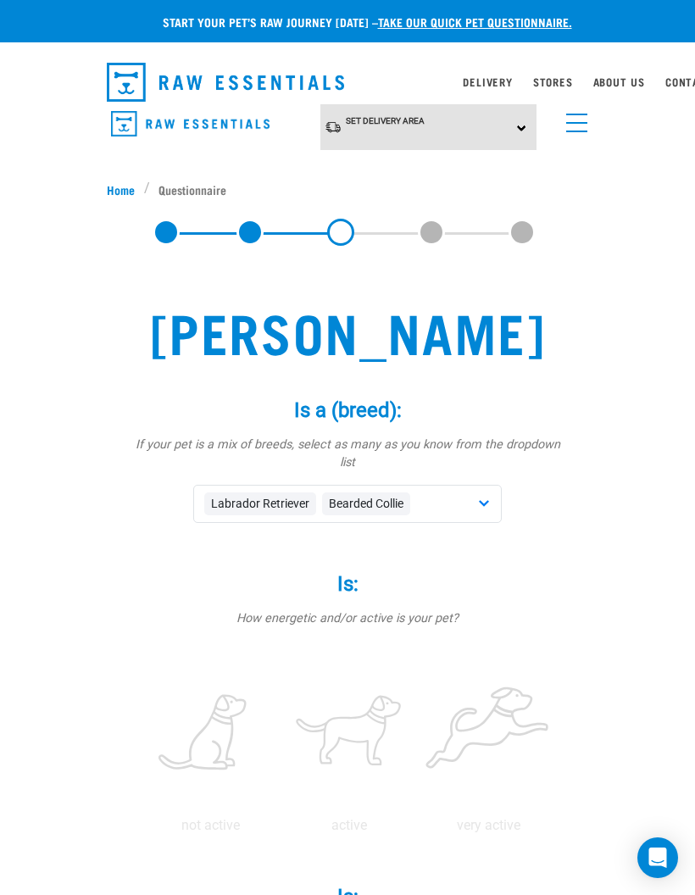
click at [291, 492] on span "Labrador Retriever" at bounding box center [260, 503] width 112 height 23
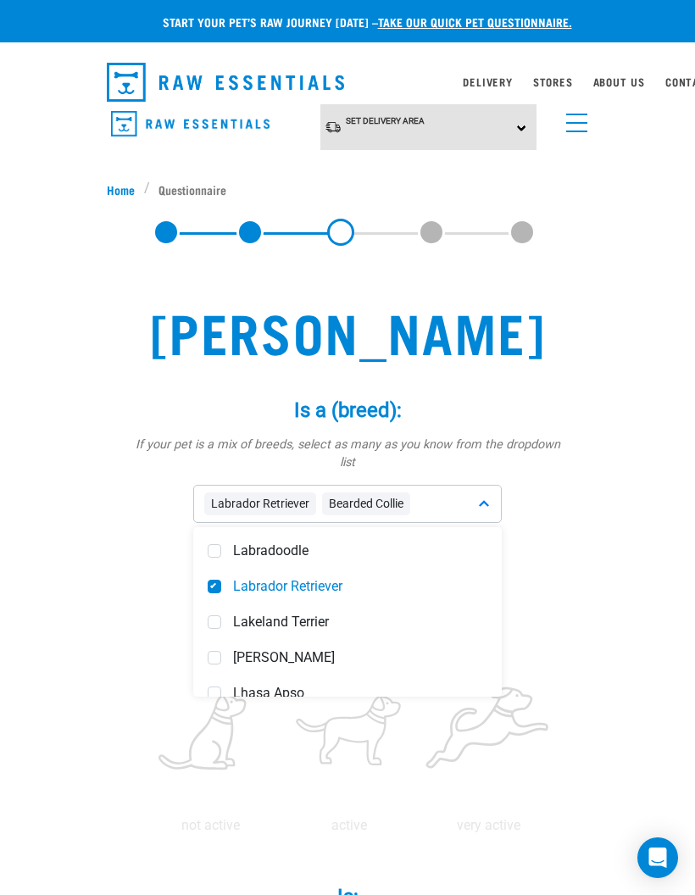
scroll to position [4161, 0]
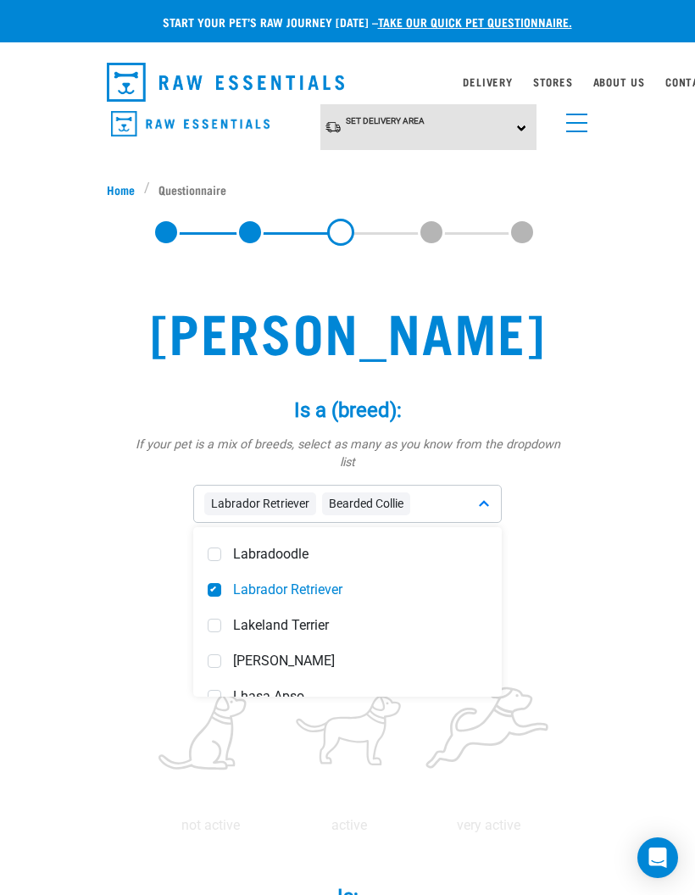
click at [215, 583] on span at bounding box center [215, 590] width 14 height 14
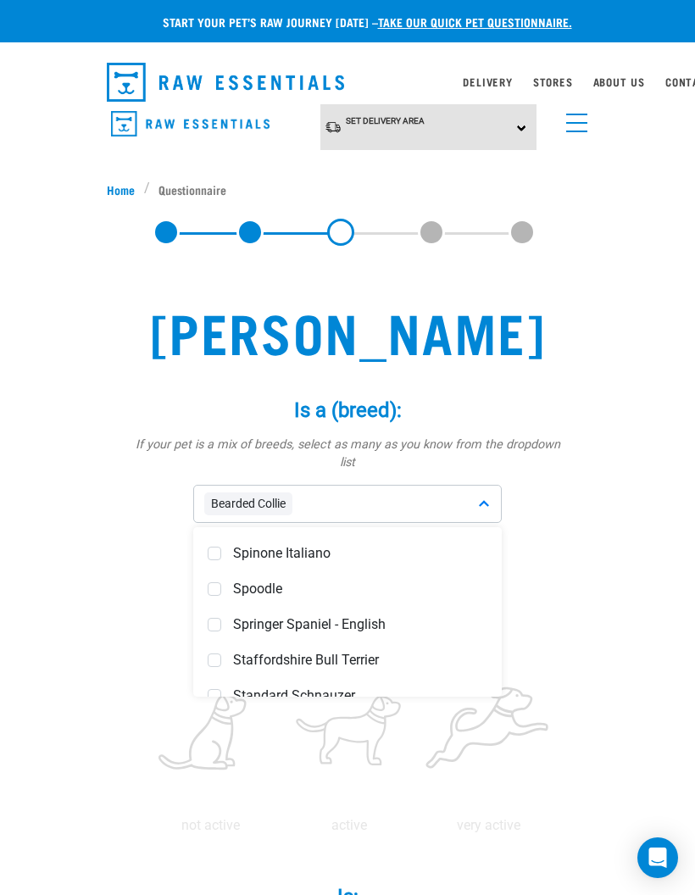
scroll to position [6373, 0]
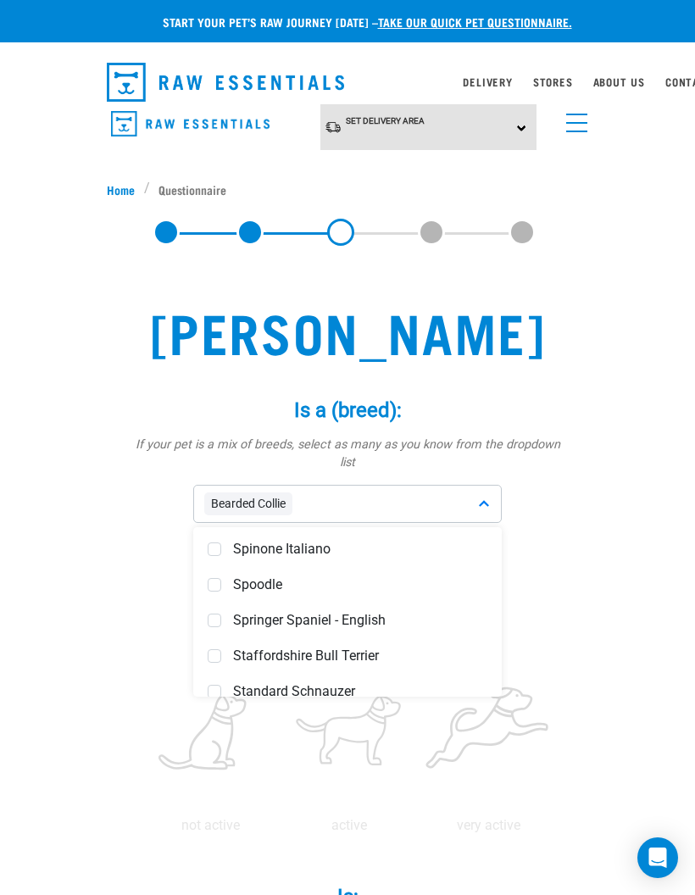
click at [220, 613] on span at bounding box center [215, 620] width 14 height 14
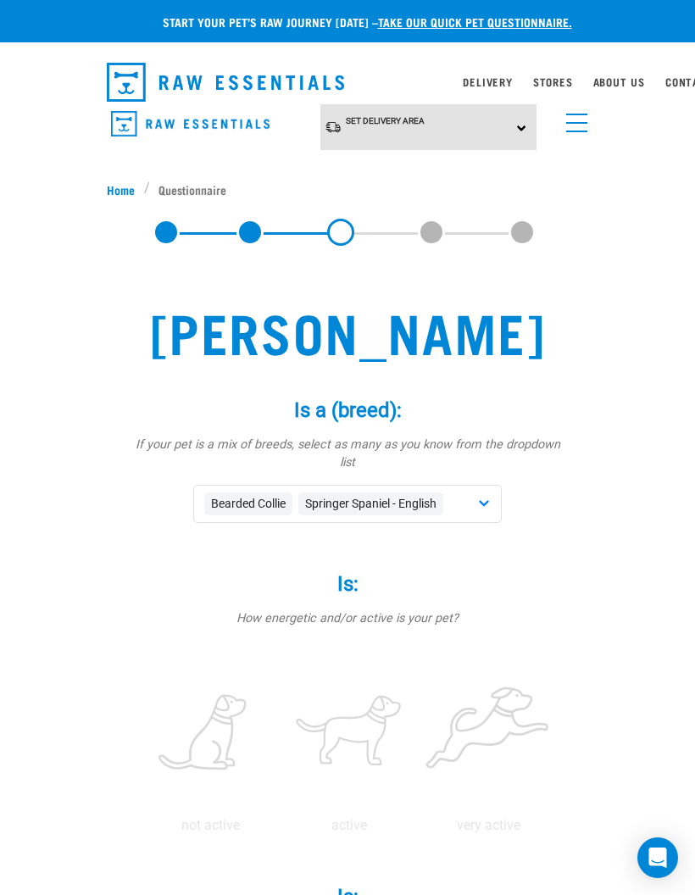
click at [415, 702] on label at bounding box center [349, 733] width 132 height 144
click at [280, 830] on input "radio" at bounding box center [280, 830] width 0 height 0
radio input "true"
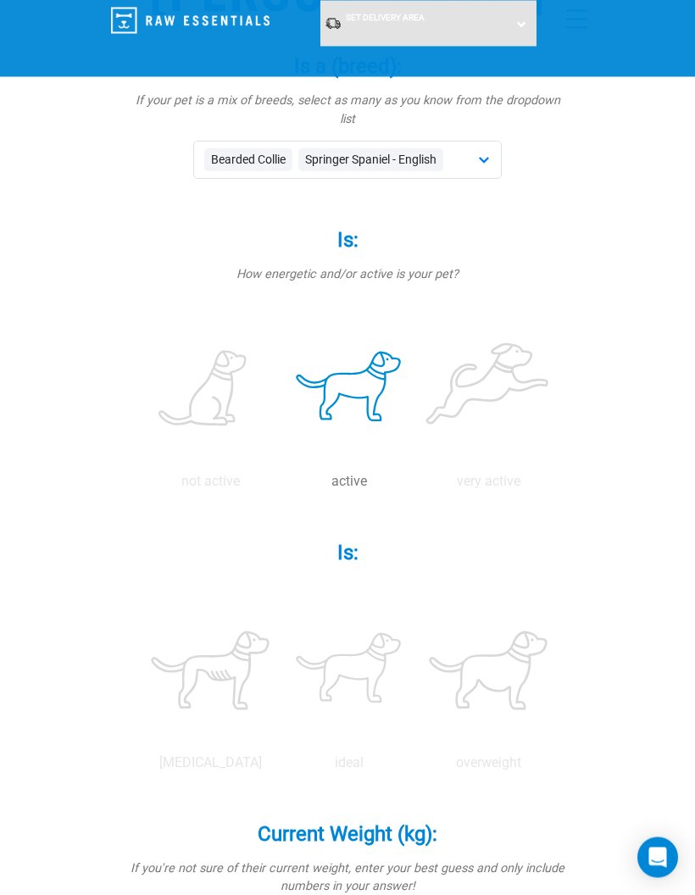
scroll to position [214, 0]
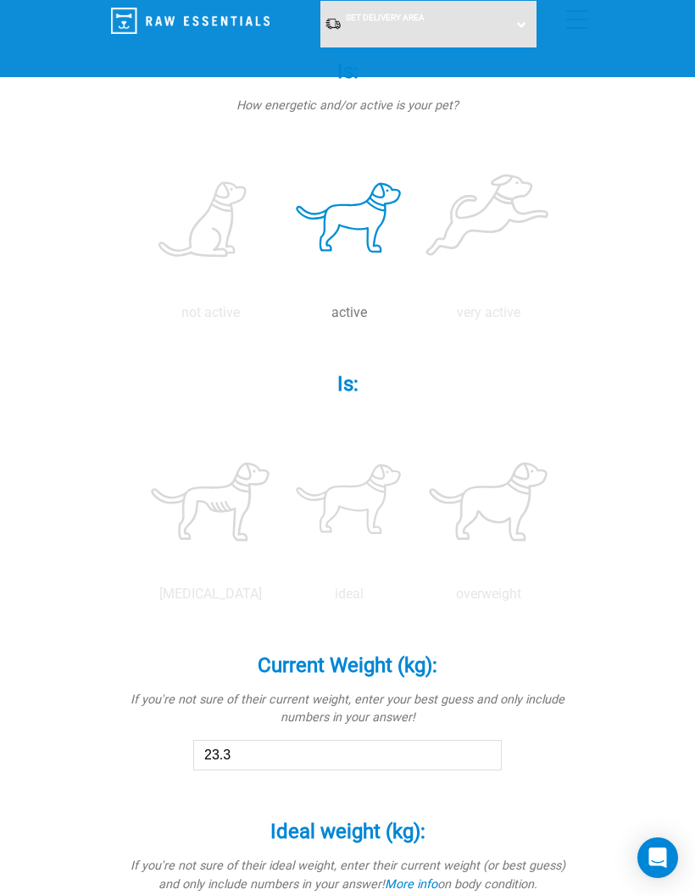
click at [415, 574] on label at bounding box center [349, 502] width 132 height 144
click at [280, 598] on input "radio" at bounding box center [280, 598] width 0 height 0
radio input "true"
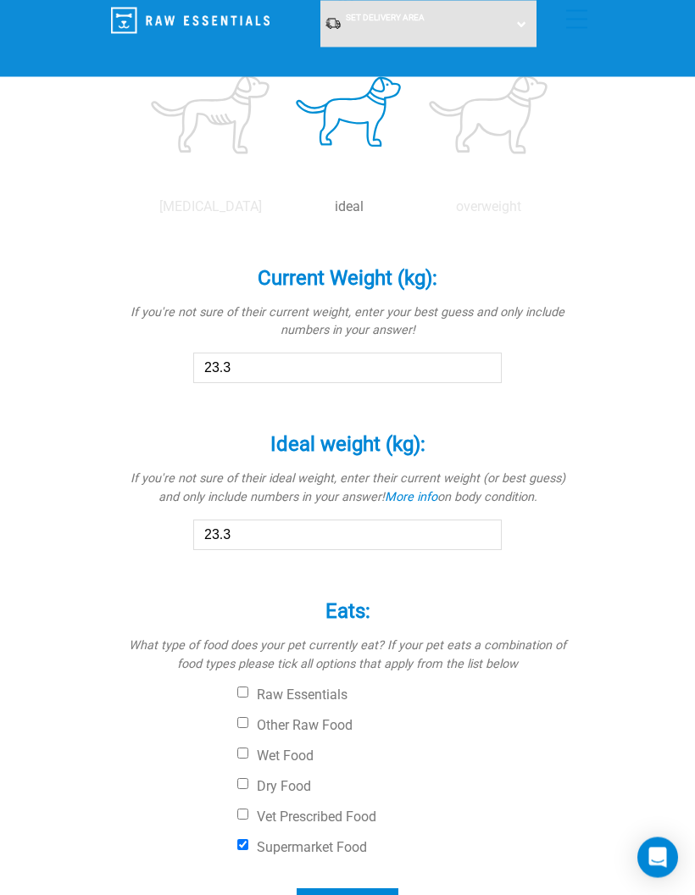
click at [381, 384] on input "23.3" at bounding box center [347, 368] width 308 height 31
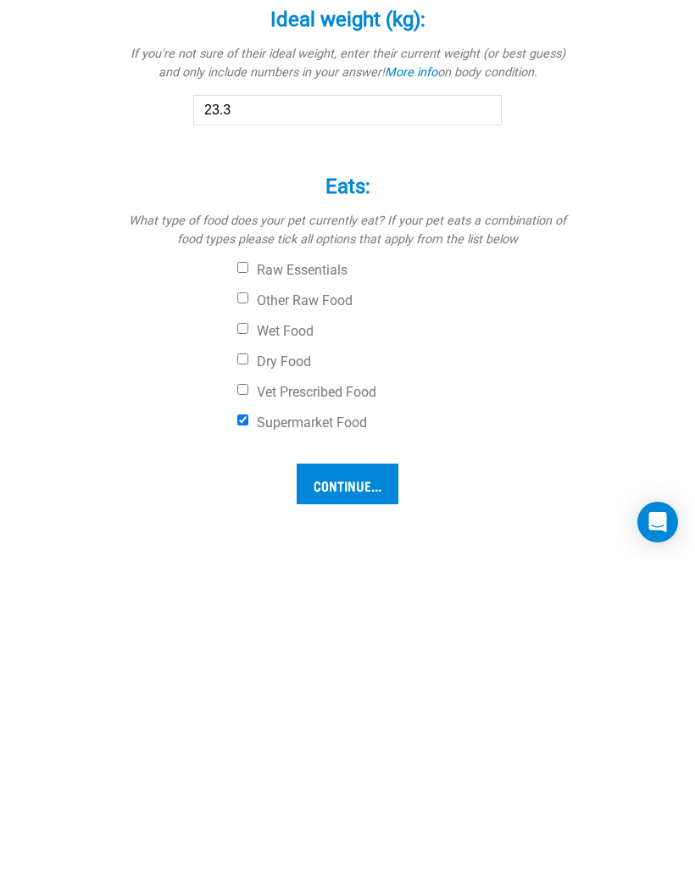
click at [322, 294] on input "23.3" at bounding box center [347, 279] width 308 height 31
type input "2"
type input "17"
click at [328, 461] on input "23.3" at bounding box center [347, 445] width 308 height 31
type input "2"
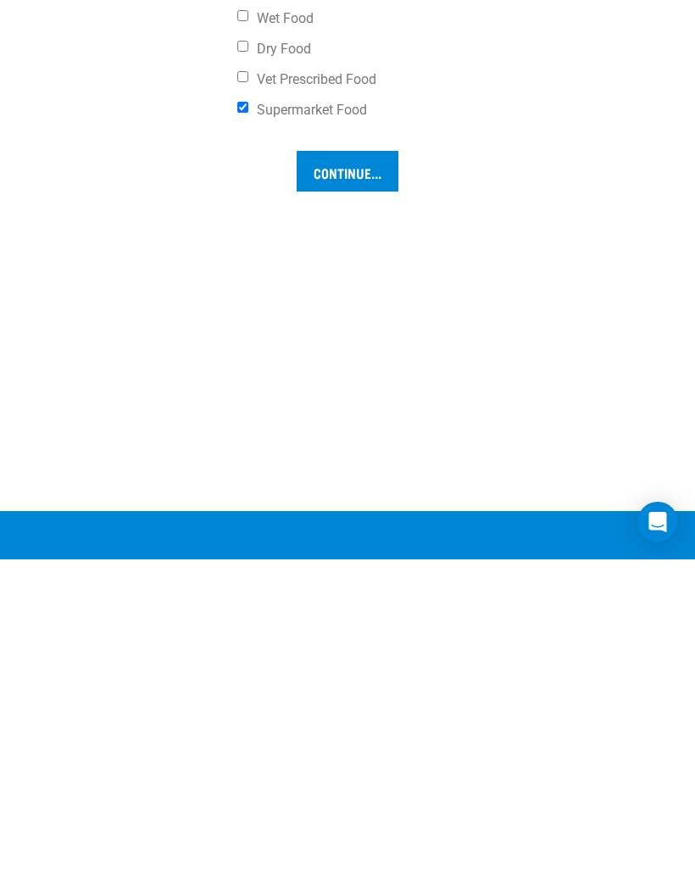
scroll to position [1199, 0]
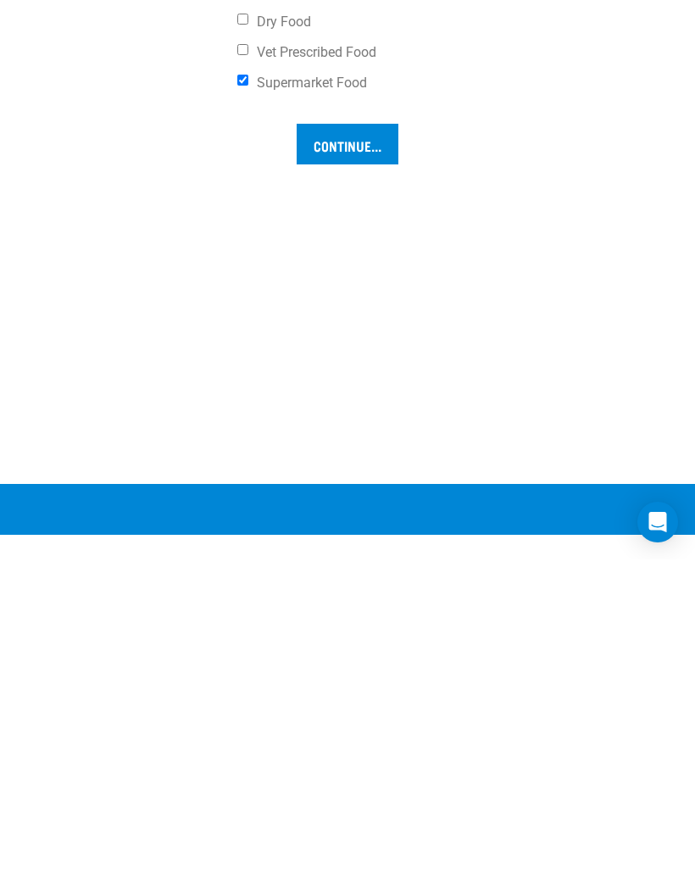
type input "17"
click at [352, 500] on input "Continue..." at bounding box center [348, 479] width 102 height 41
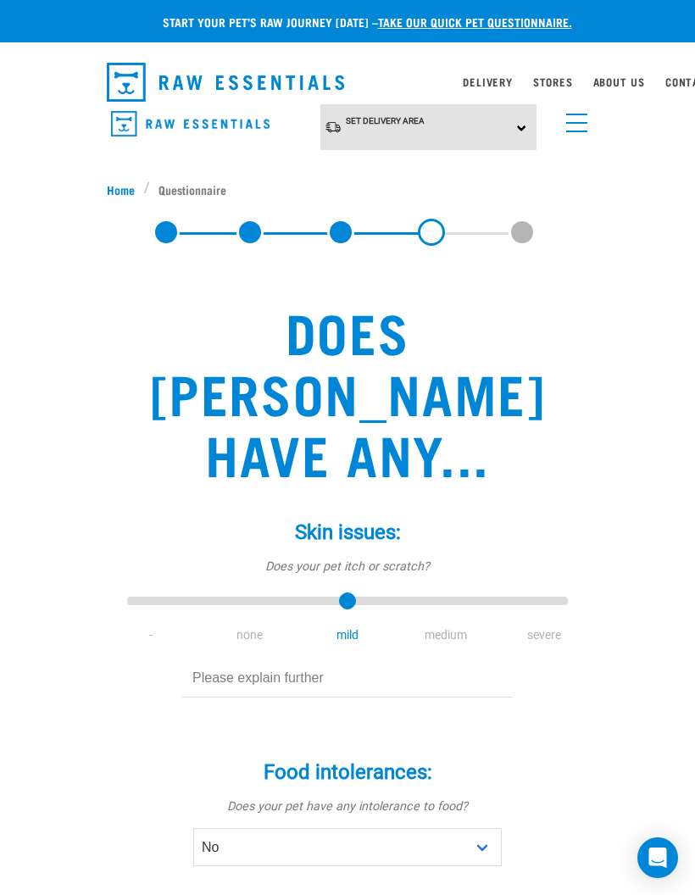
type input "1"
click at [245, 589] on input "range" at bounding box center [347, 601] width 441 height 24
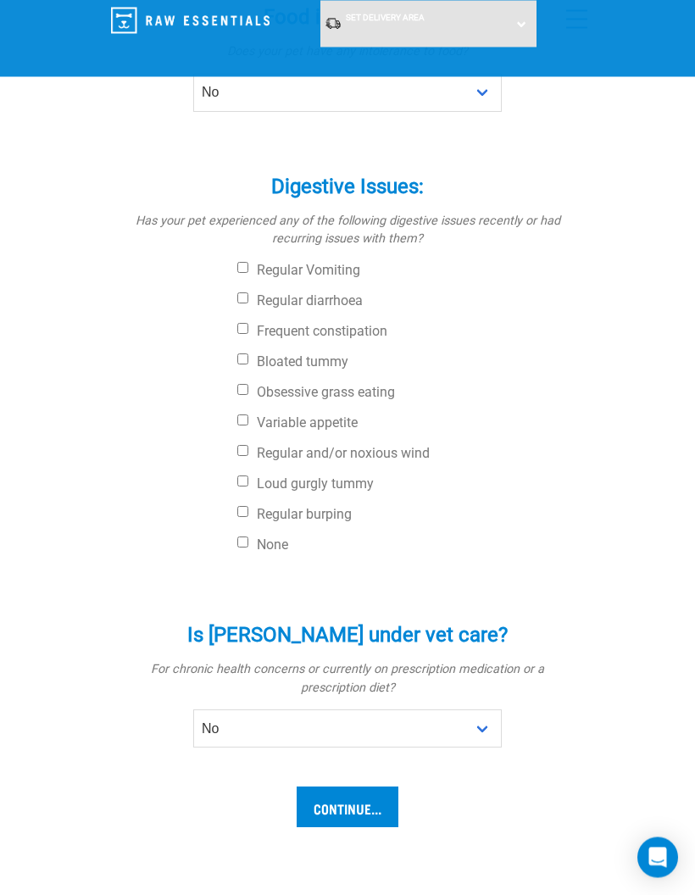
scroll to position [624, 0]
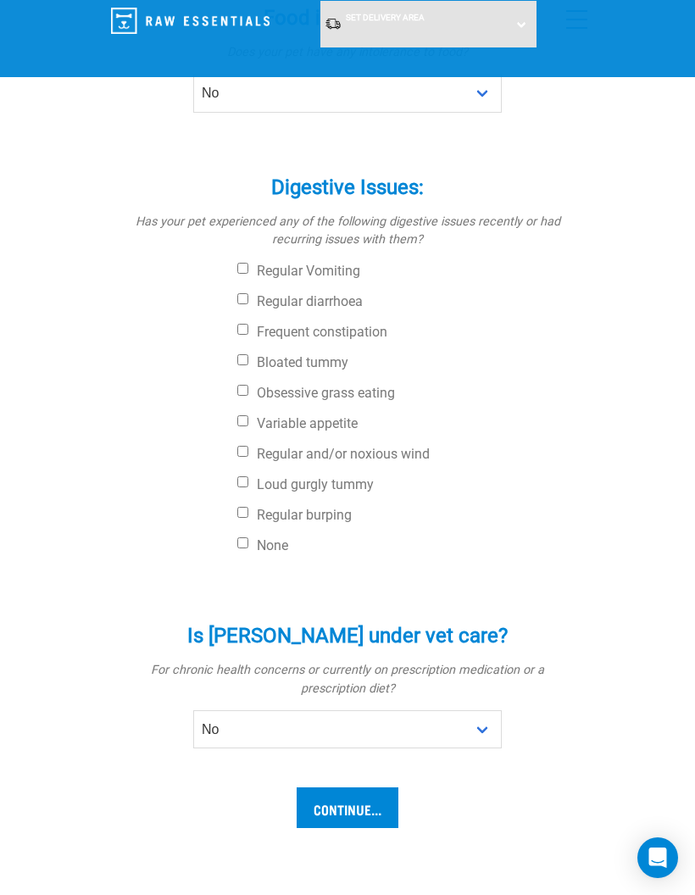
click at [367, 787] on input "Continue..." at bounding box center [348, 807] width 102 height 41
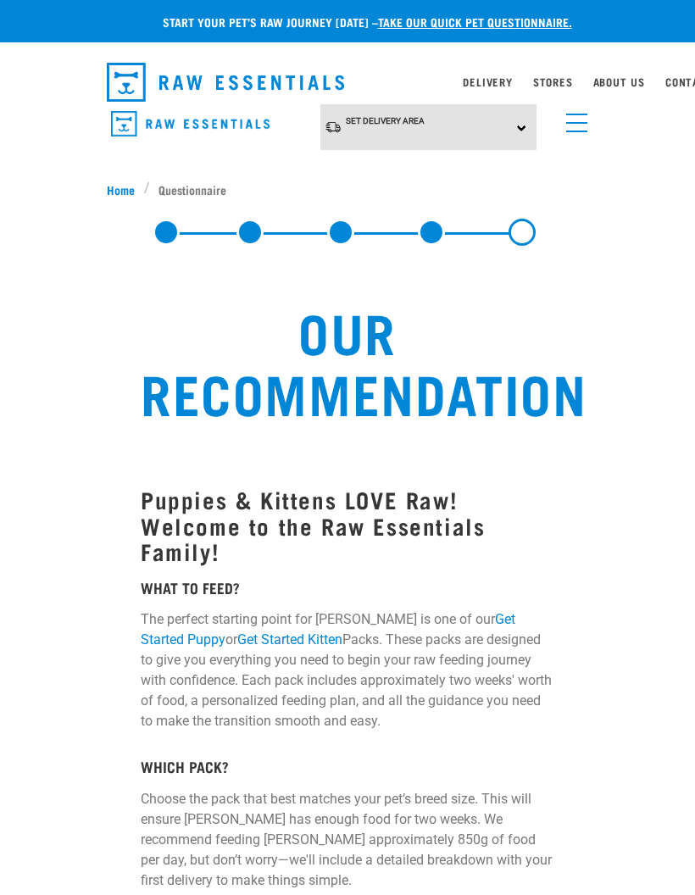
select select "19645"
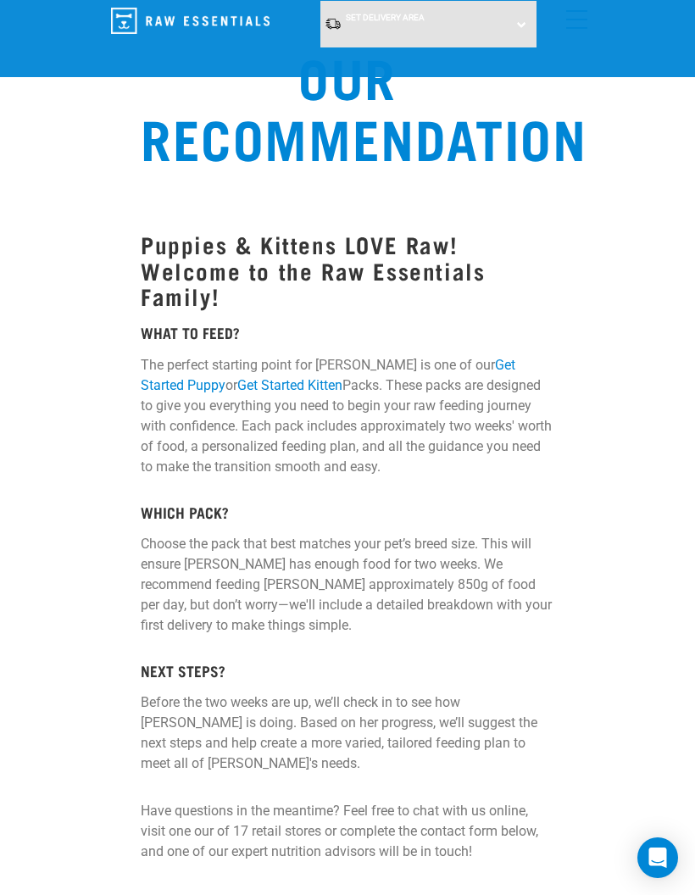
scroll to position [125, 0]
click at [490, 369] on link "Get Started Puppy" at bounding box center [328, 376] width 375 height 36
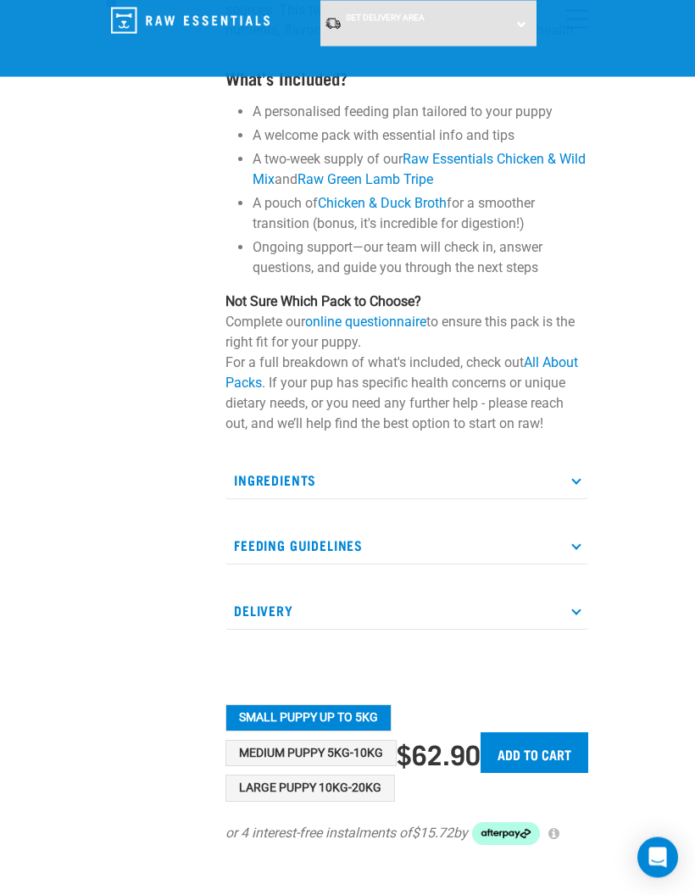
scroll to position [252, 0]
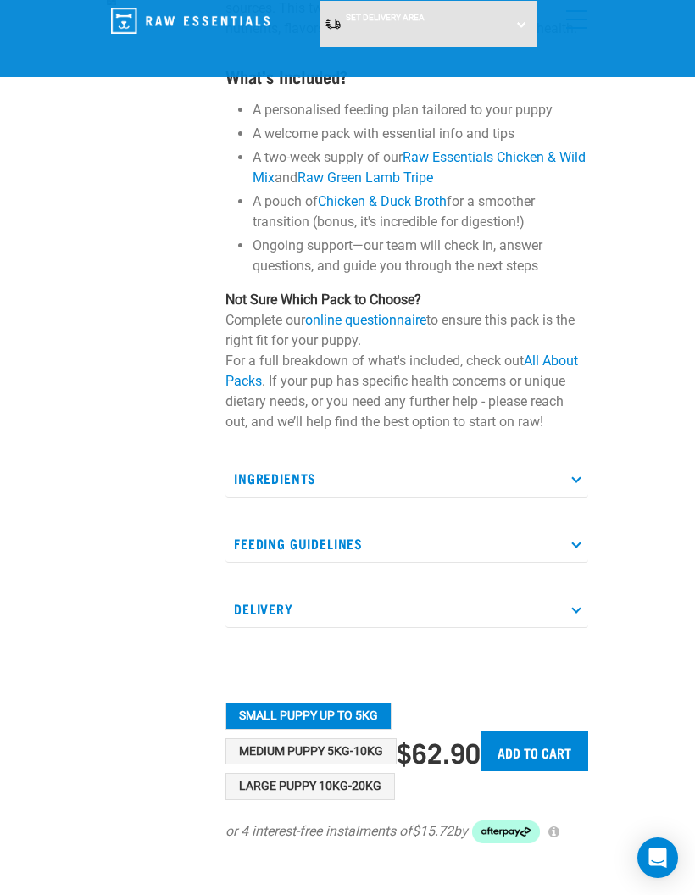
click at [362, 791] on button "Large Puppy 10kg-20kg" at bounding box center [309, 786] width 169 height 27
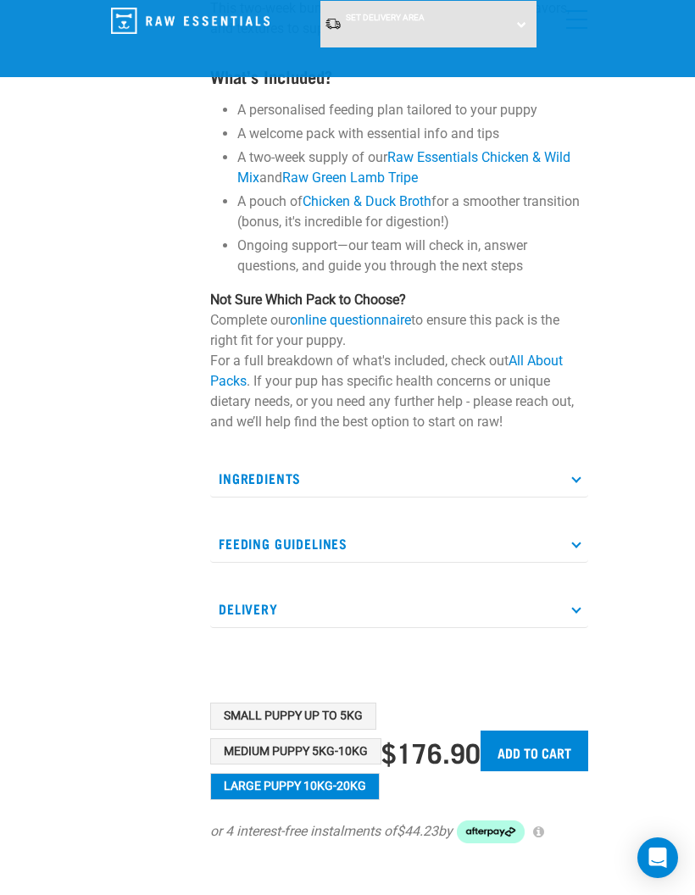
click at [574, 540] on icon at bounding box center [575, 542] width 9 height 9
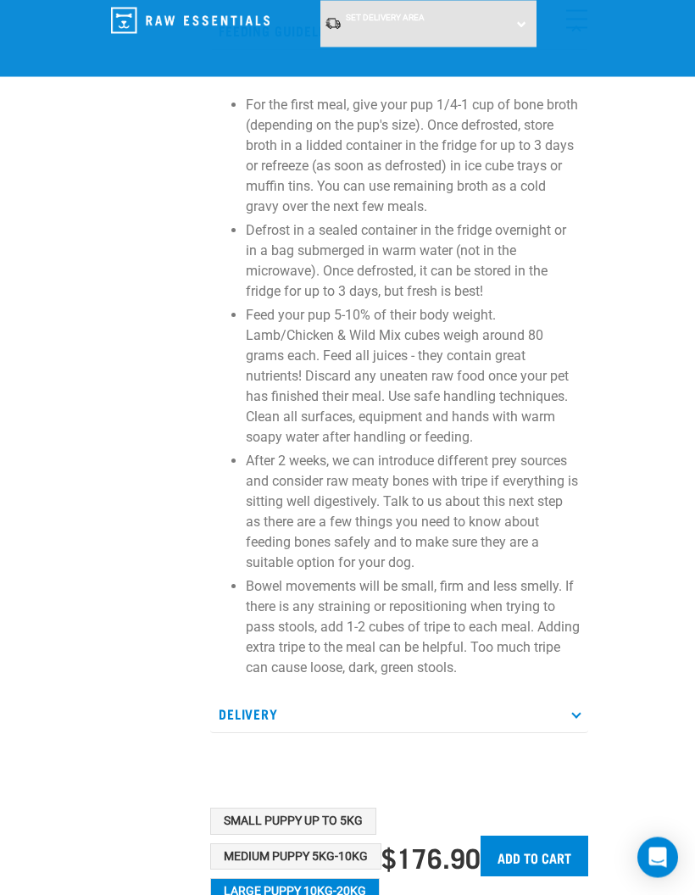
scroll to position [764, 0]
click at [580, 697] on p "Delivery" at bounding box center [399, 714] width 378 height 38
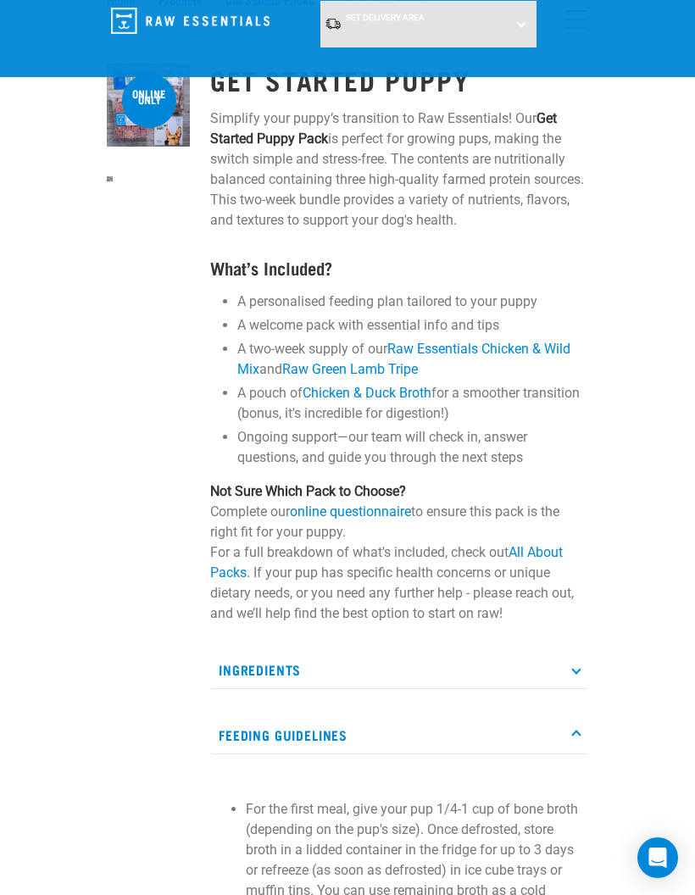
scroll to position [0, 0]
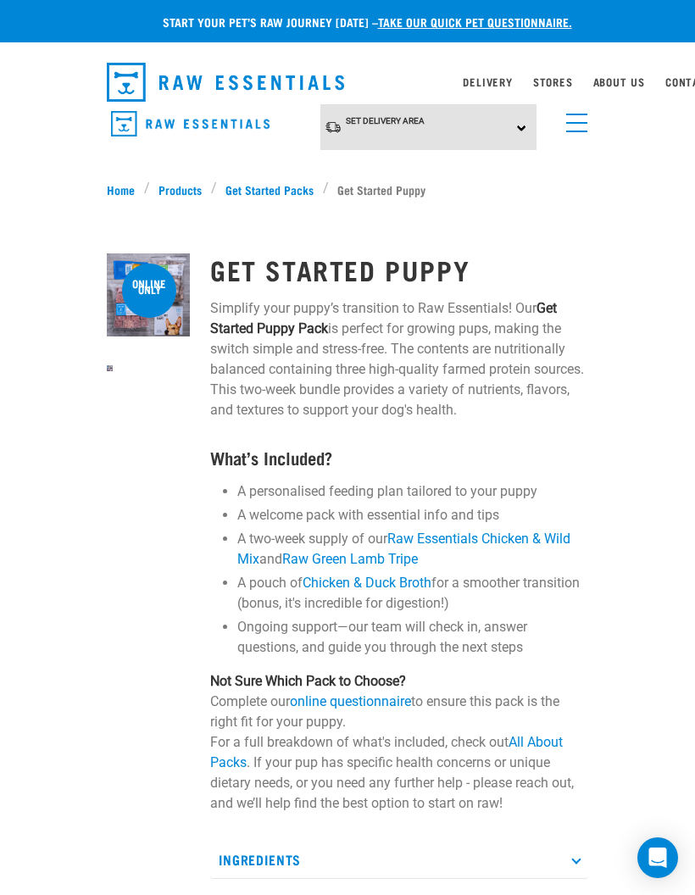
click at [276, 186] on link "Get Started Packs" at bounding box center [270, 189] width 106 height 18
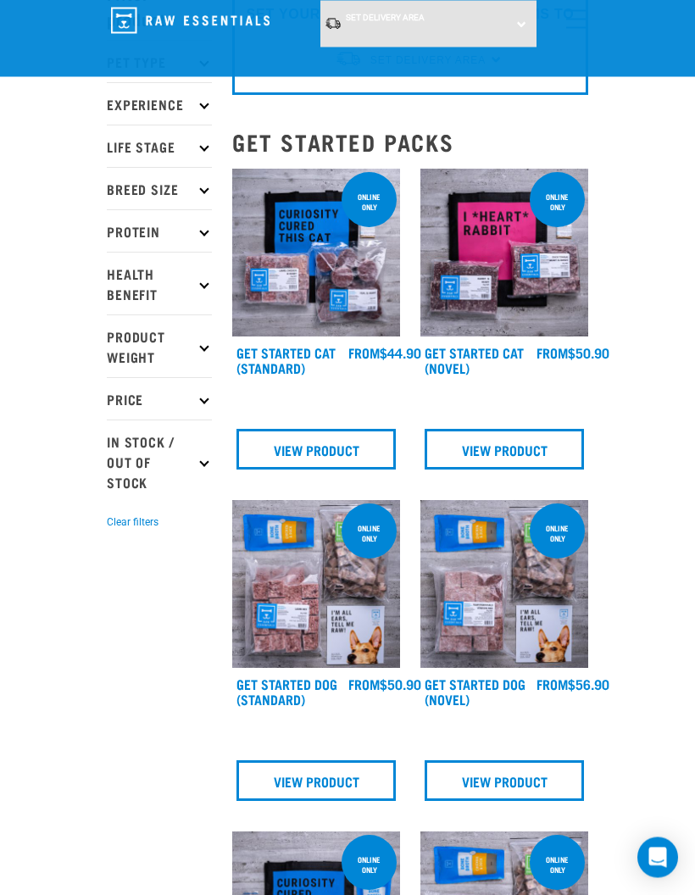
scroll to position [107, 0]
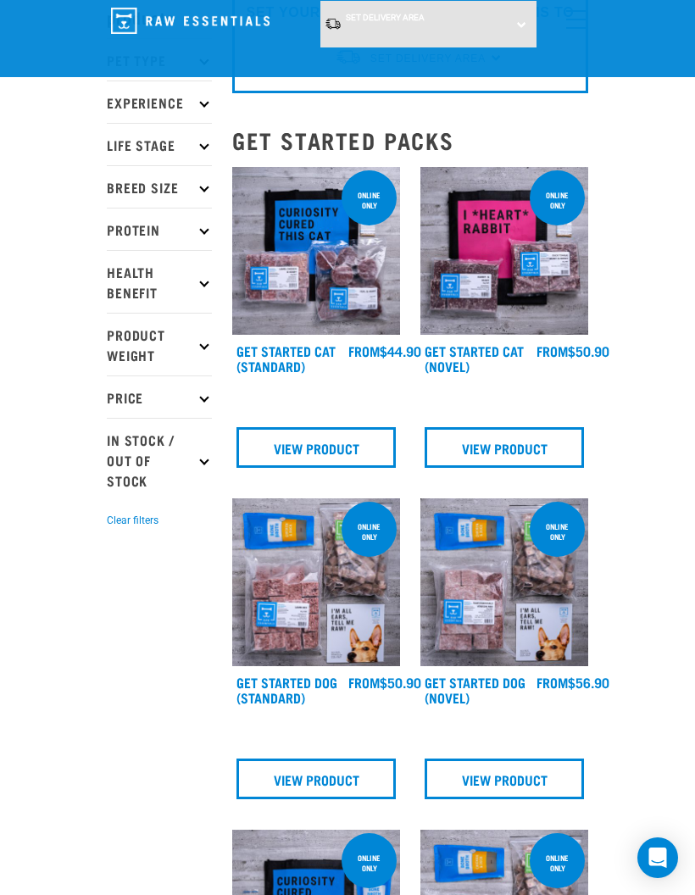
click at [332, 613] on img at bounding box center [316, 582] width 168 height 168
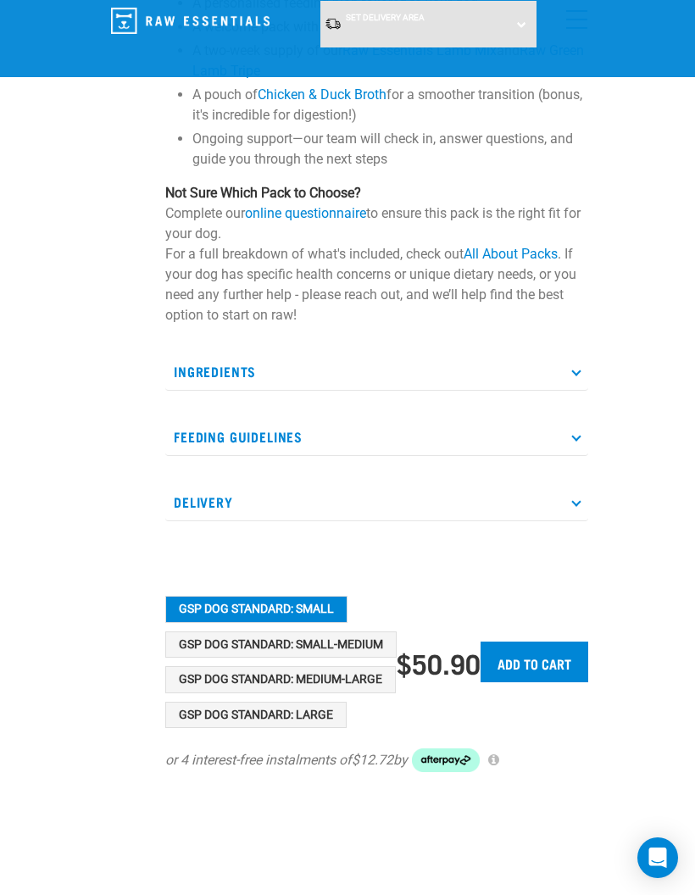
scroll to position [339, 0]
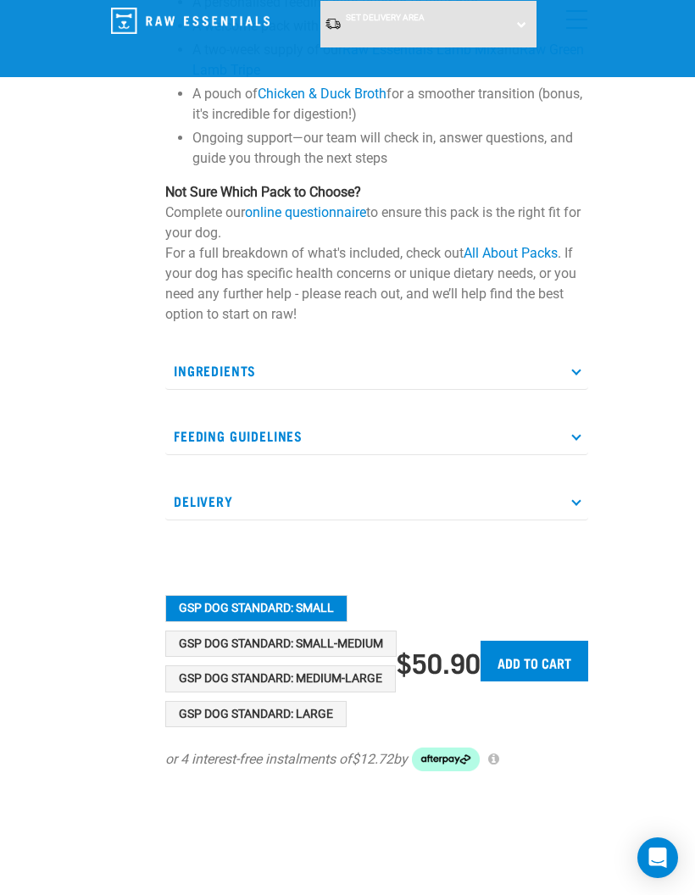
click at [369, 681] on button "GSP Dog Standard: Medium-Large" at bounding box center [280, 678] width 230 height 27
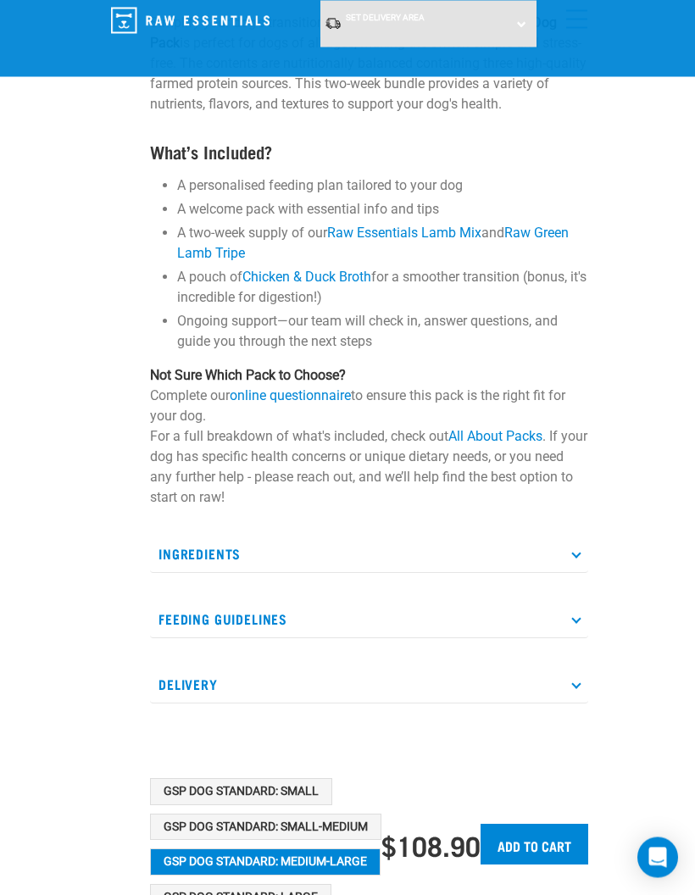
scroll to position [161, 0]
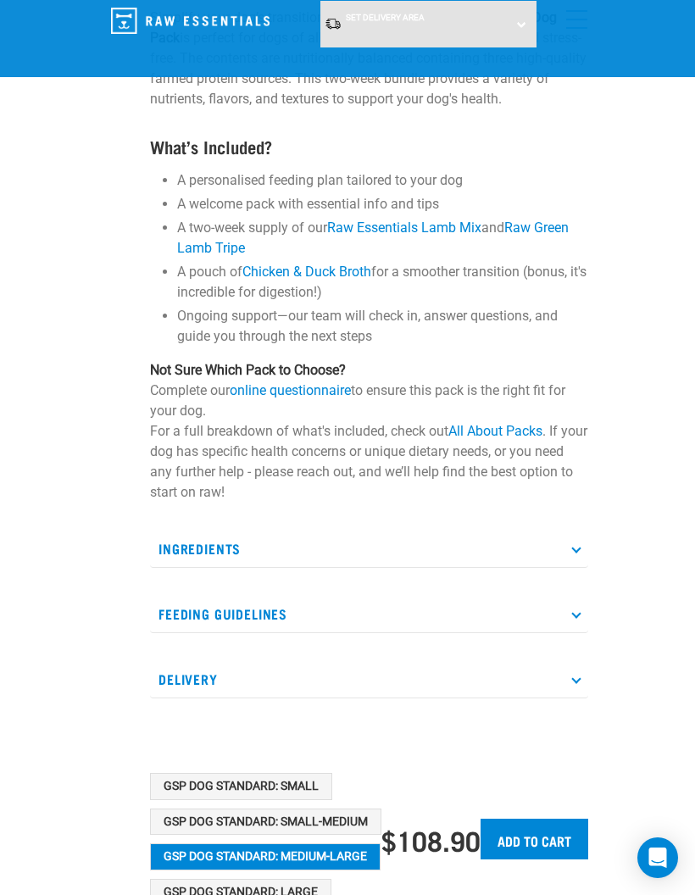
click at [308, 397] on link "online questionnaire" at bounding box center [290, 390] width 121 height 16
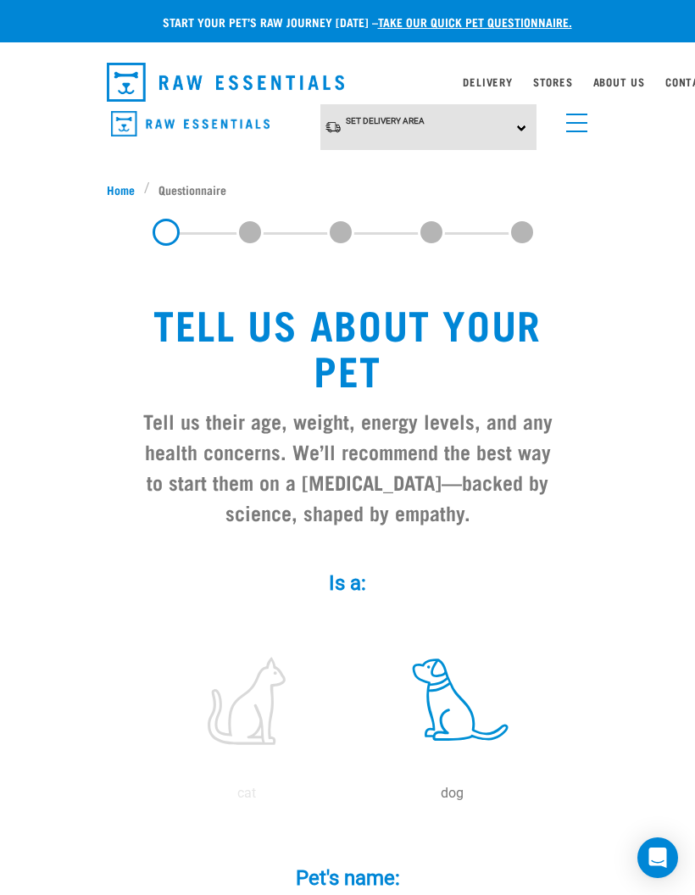
click at [477, 723] on label at bounding box center [451, 701] width 198 height 144
click at [349, 797] on input "radio" at bounding box center [349, 797] width 0 height 0
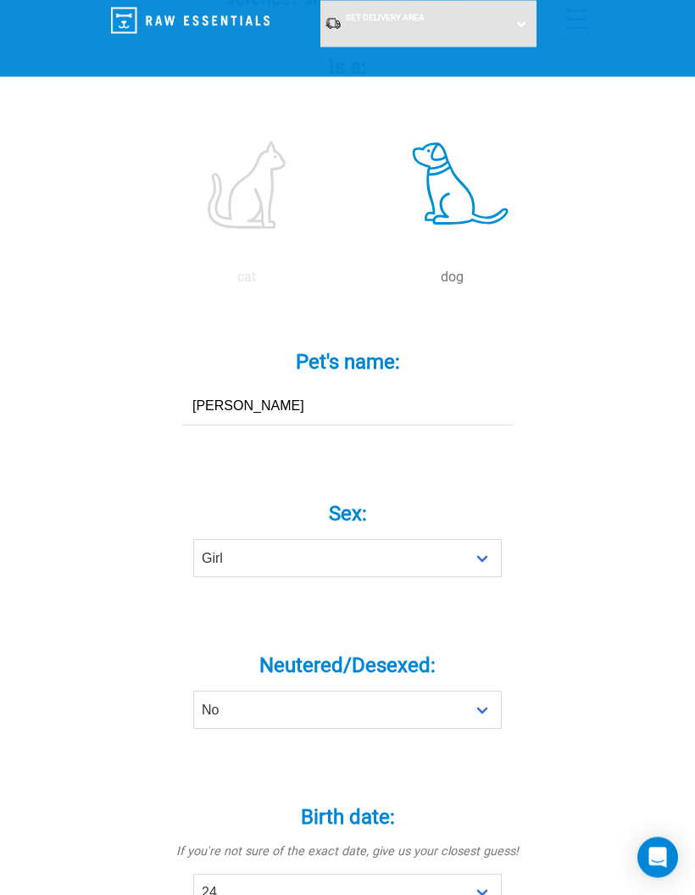
scroll to position [386, 0]
click at [470, 417] on input "Millie" at bounding box center [347, 406] width 330 height 38
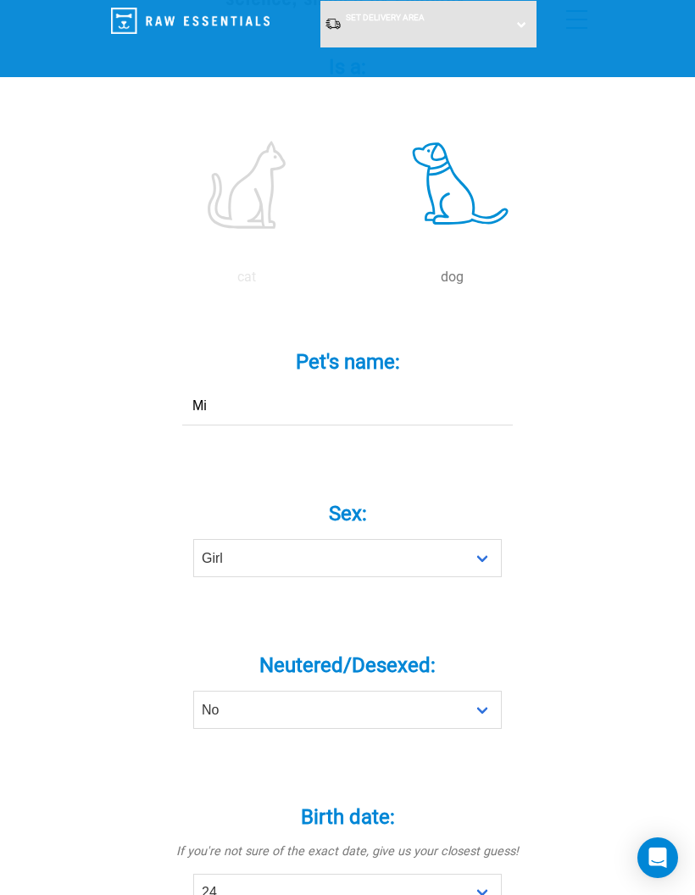
type input "M"
type input "Cody"
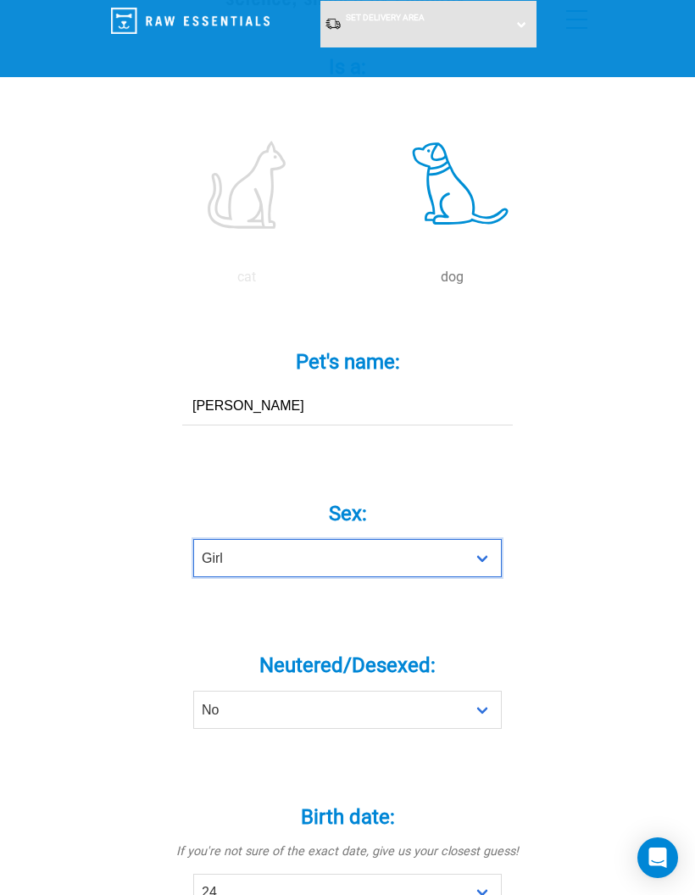
click at [483, 562] on select "Boy Girl" at bounding box center [347, 558] width 308 height 38
select select "boy"
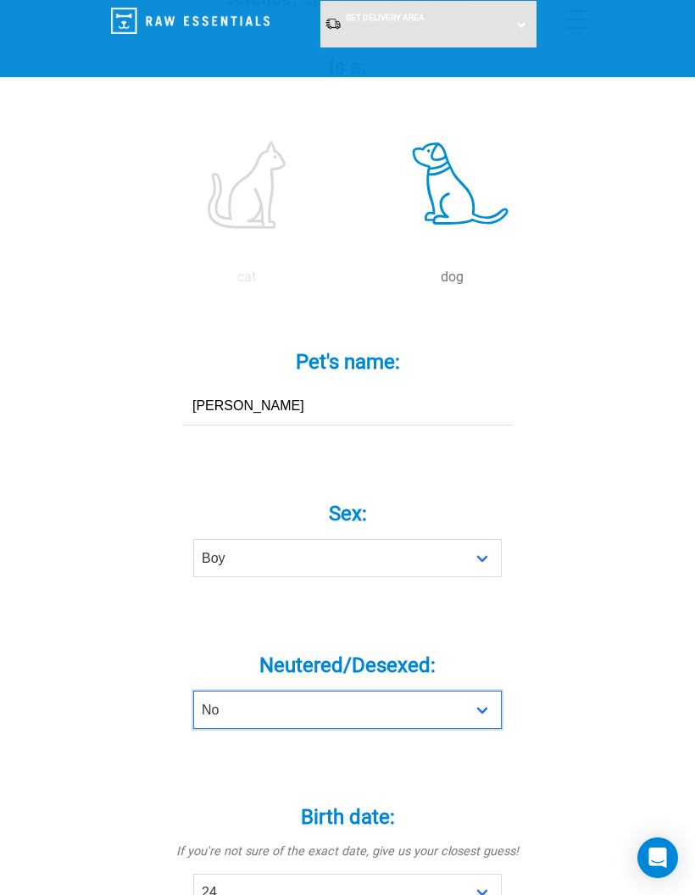
click at [491, 714] on select "Yes No" at bounding box center [347, 710] width 308 height 38
select select "yes"
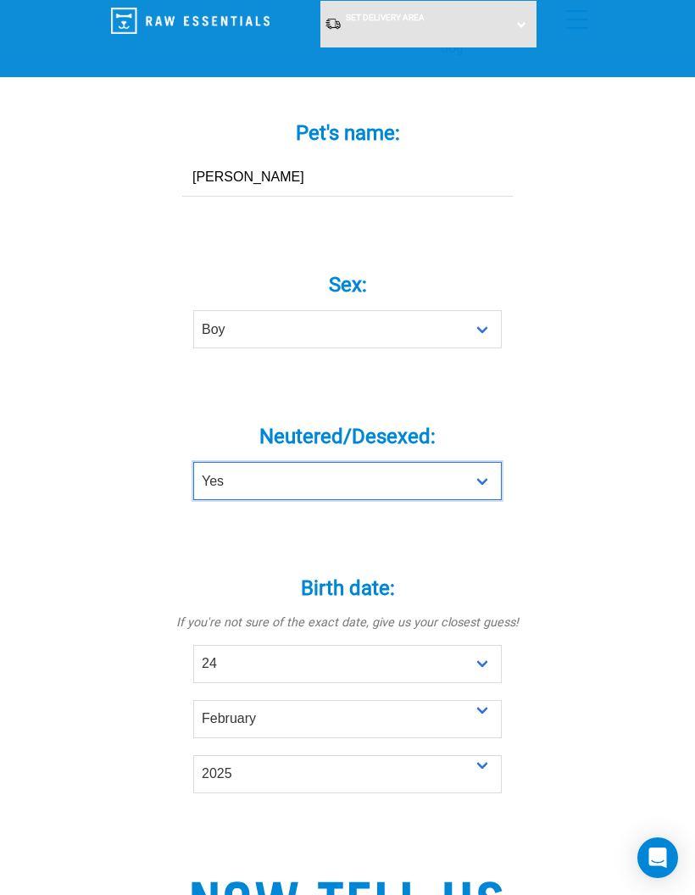
scroll to position [619, 0]
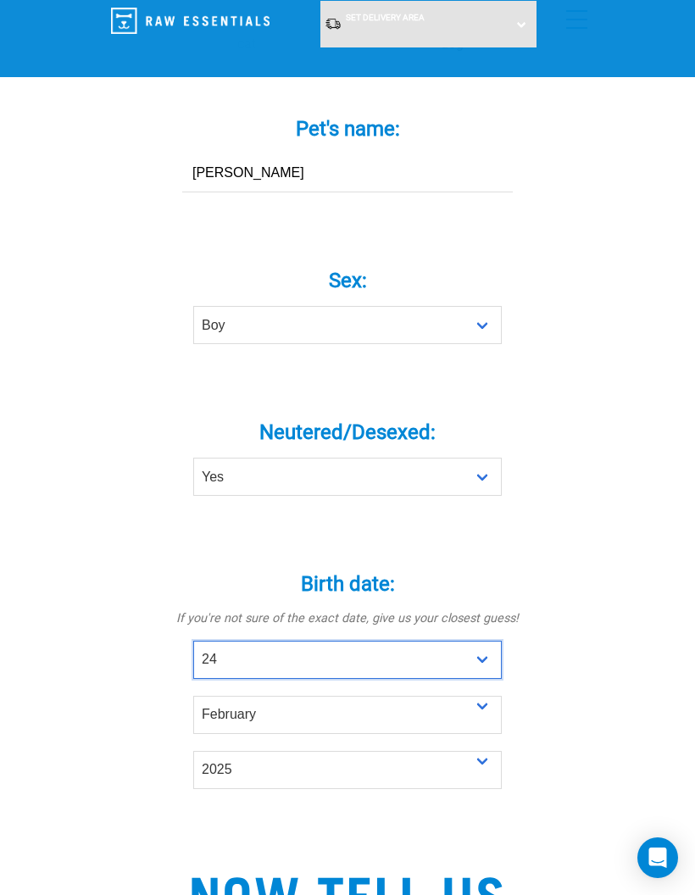
click at [477, 667] on select "- Day - 1 2 3 4 5 6 7 8 9 10 11 12 13 14 15 16 17 18 19 20 21 22 23 24 25 26 27" at bounding box center [347, 660] width 308 height 38
select select "30"
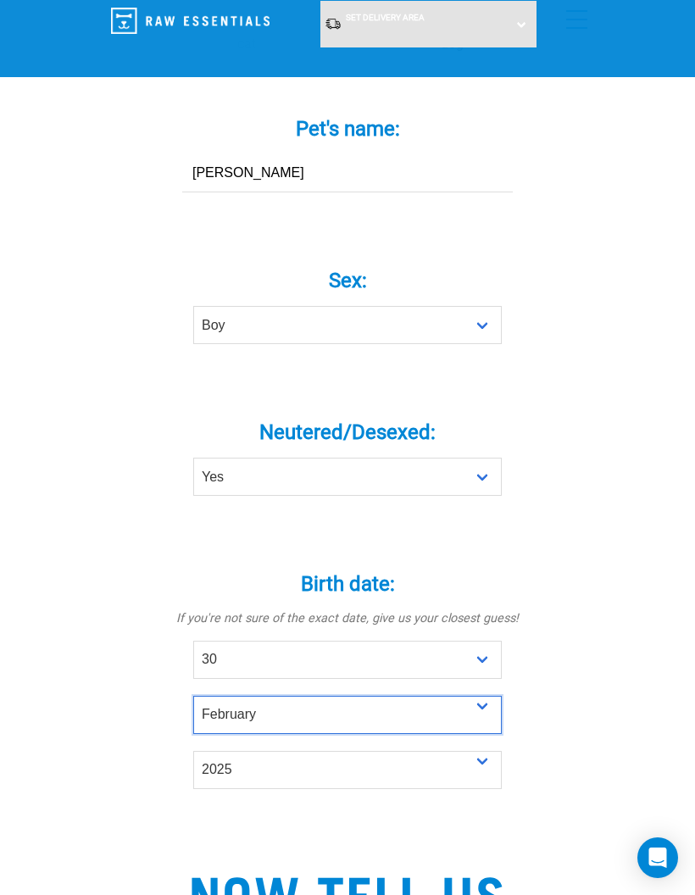
click at [490, 705] on select "- Month - January February March April May June July August September October N…" at bounding box center [347, 715] width 308 height 38
select select "April"
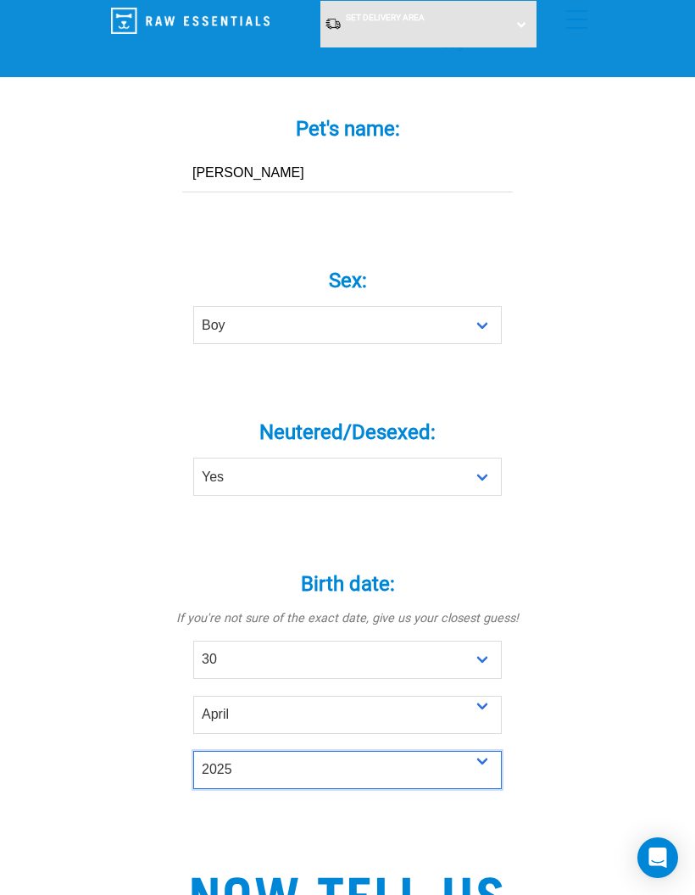
click at [476, 769] on select "- Year - 2025 2024 2023 2022 2021 2020 2019 2018 2017 2016 2015 2014 2013 2012" at bounding box center [347, 770] width 308 height 38
select select "2019"
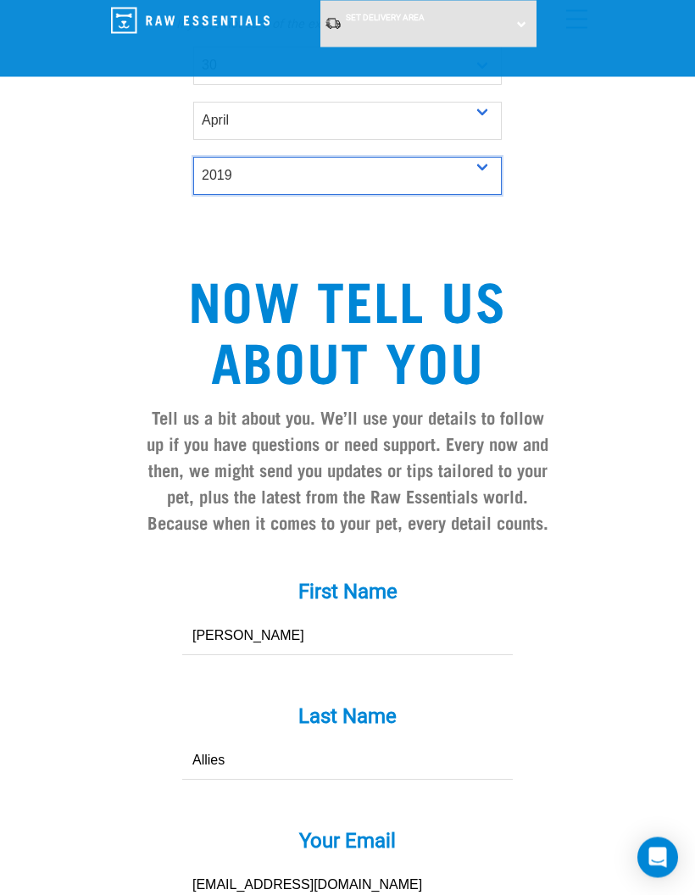
scroll to position [1328, 0]
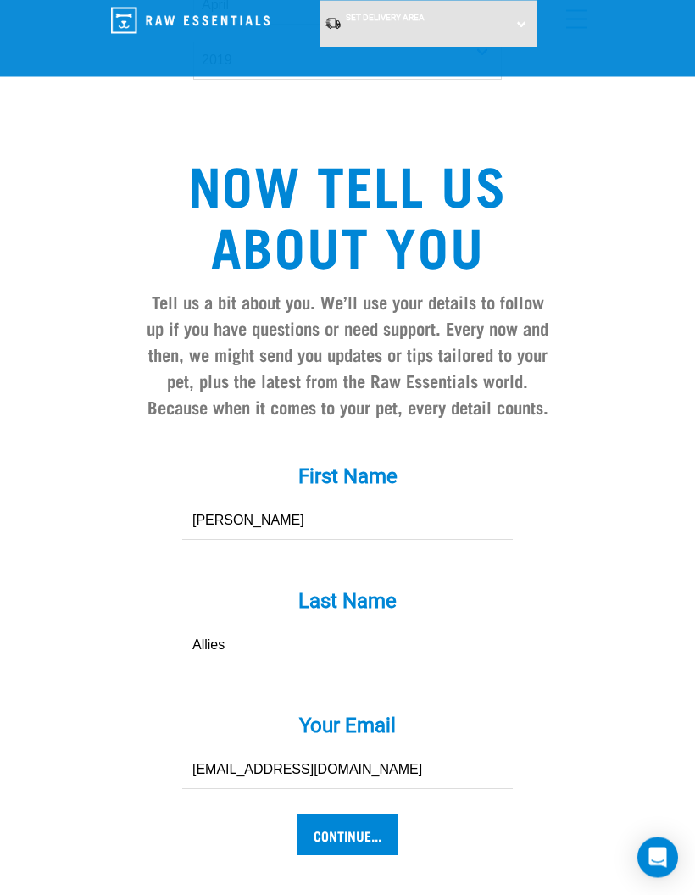
click at [368, 835] on input "Continue..." at bounding box center [348, 835] width 102 height 41
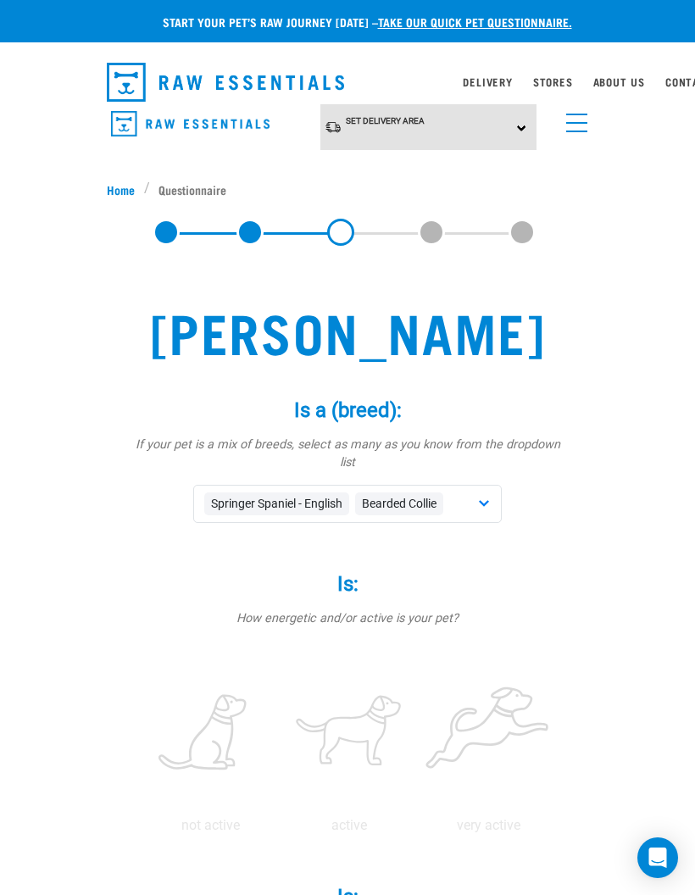
click at [324, 492] on span "Springer Spaniel - English" at bounding box center [276, 503] width 145 height 23
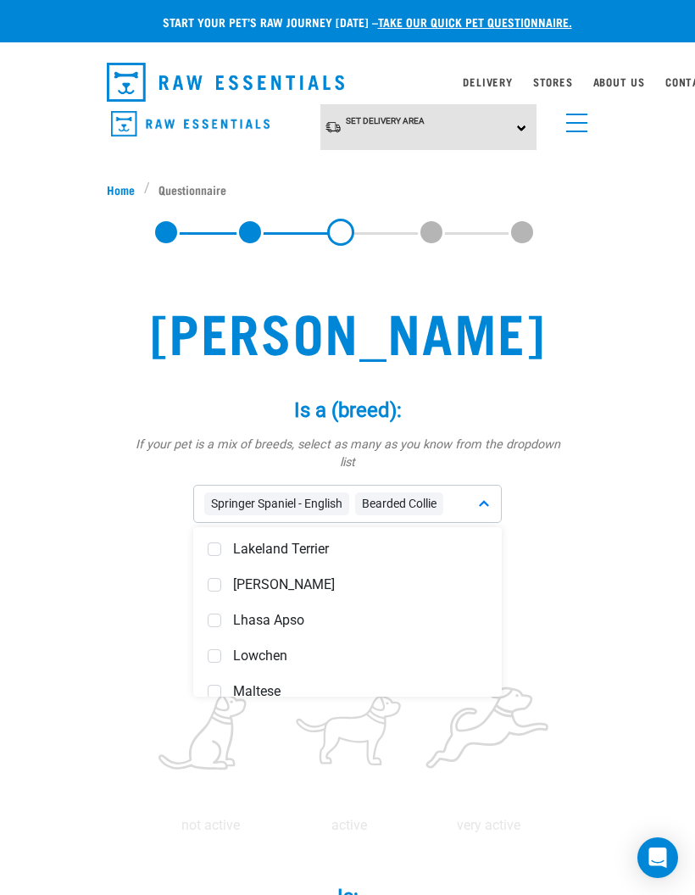
scroll to position [4190, 0]
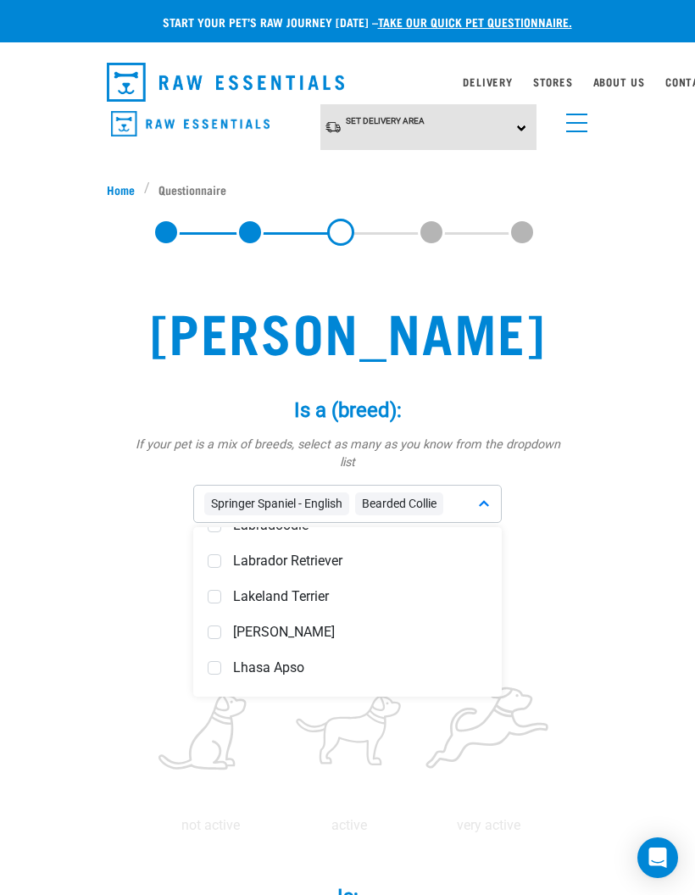
click at [215, 554] on span at bounding box center [215, 561] width 14 height 14
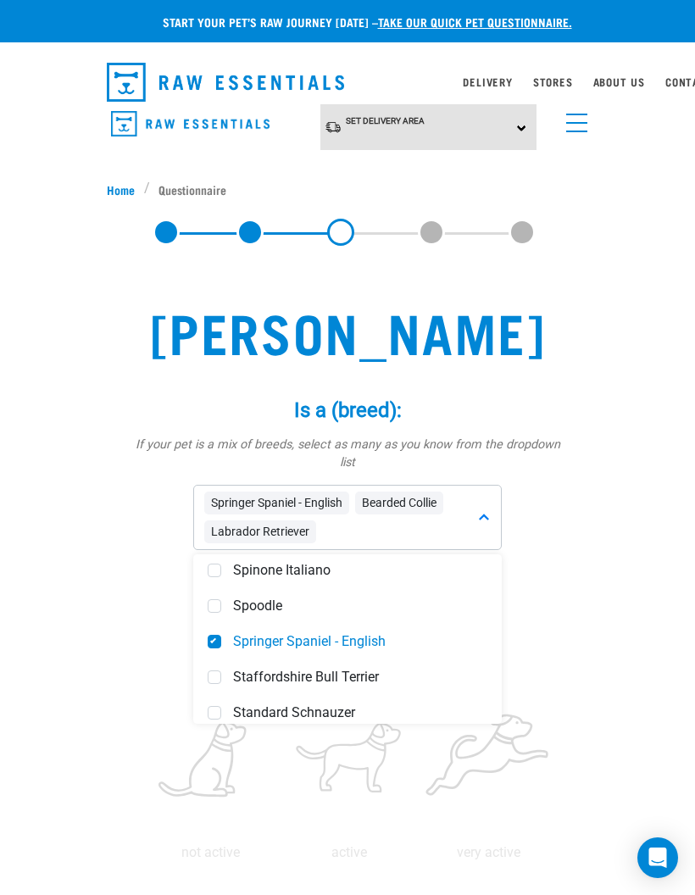
scroll to position [6381, 0]
click at [217, 632] on span at bounding box center [215, 639] width 14 height 14
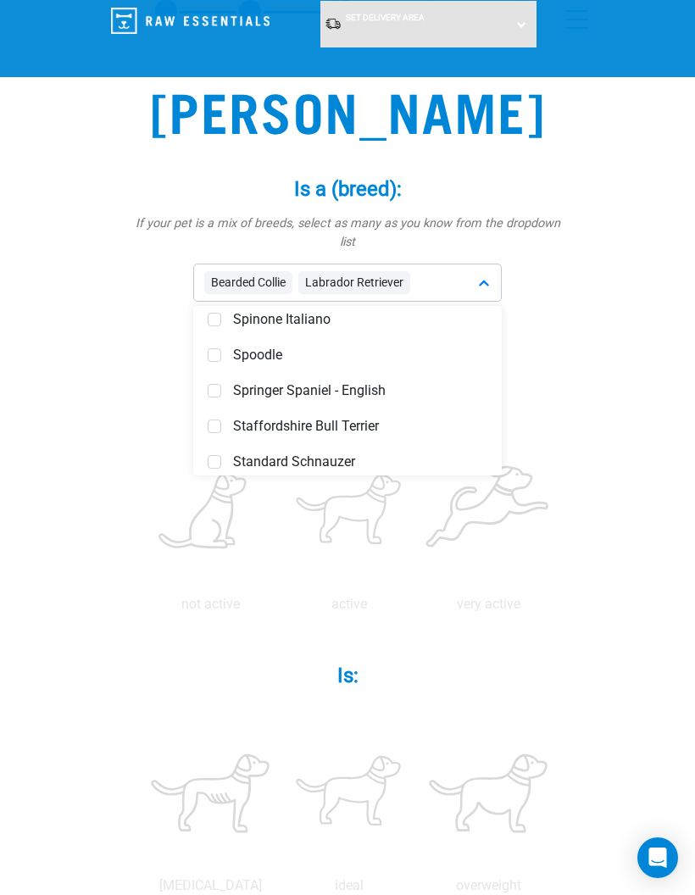
scroll to position [97, 0]
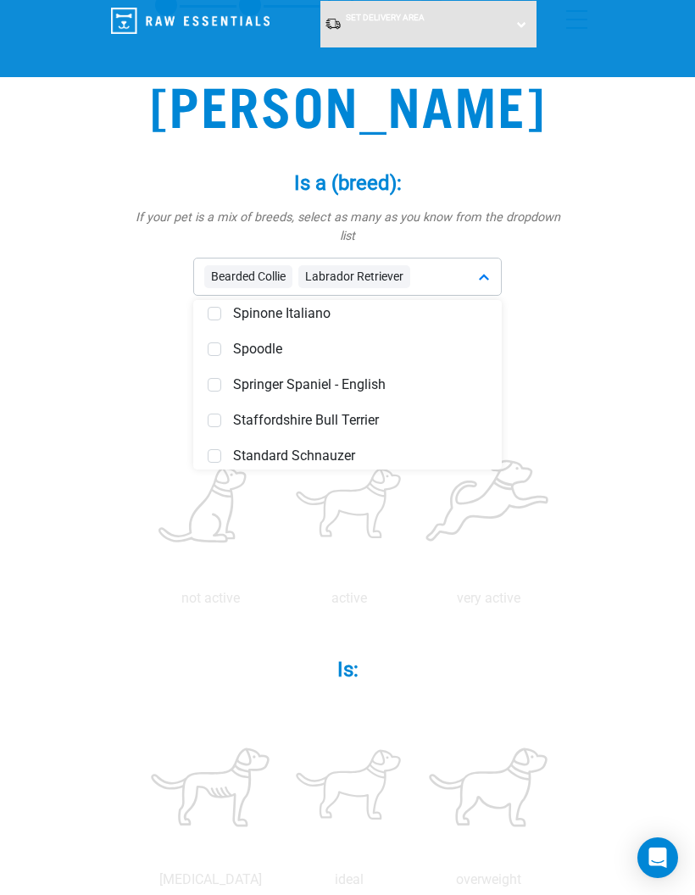
click at [415, 491] on label at bounding box center [349, 506] width 132 height 144
click at [280, 602] on input "radio" at bounding box center [280, 602] width 0 height 0
radio input "true"
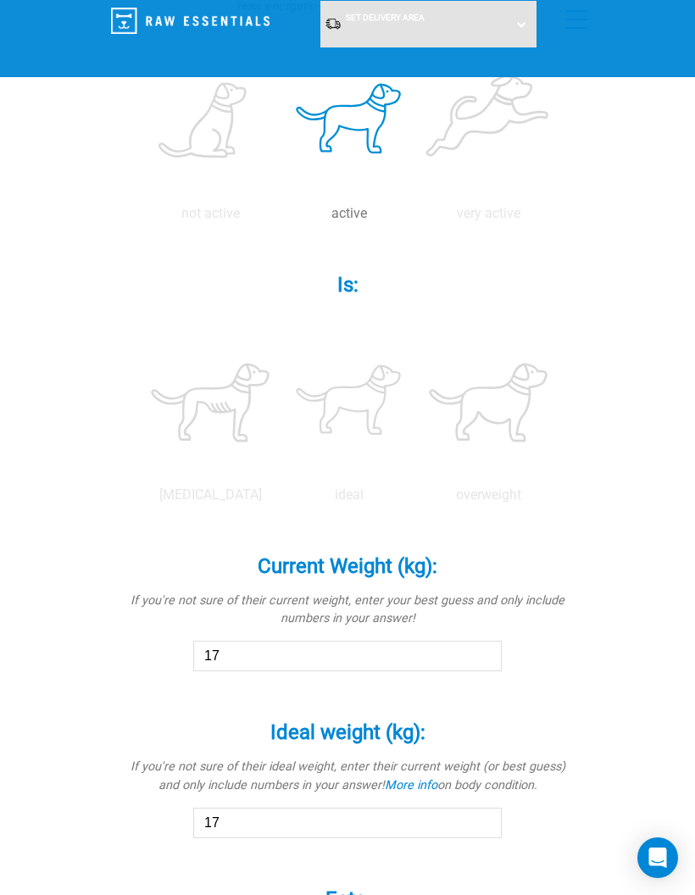
click at [415, 474] on label at bounding box center [349, 402] width 132 height 144
click at [280, 499] on input "radio" at bounding box center [280, 499] width 0 height 0
radio input "true"
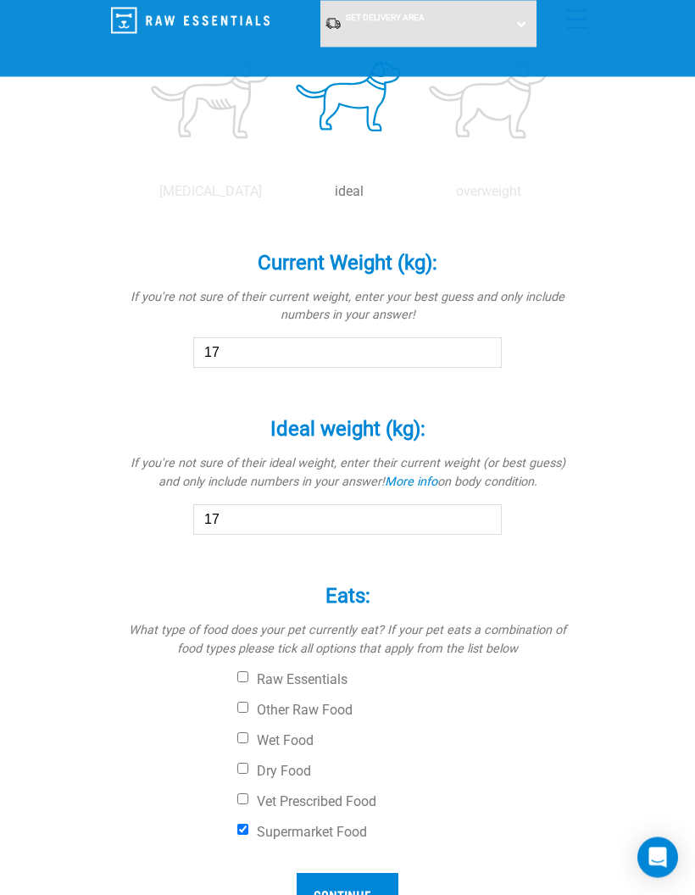
scroll to position [786, 0]
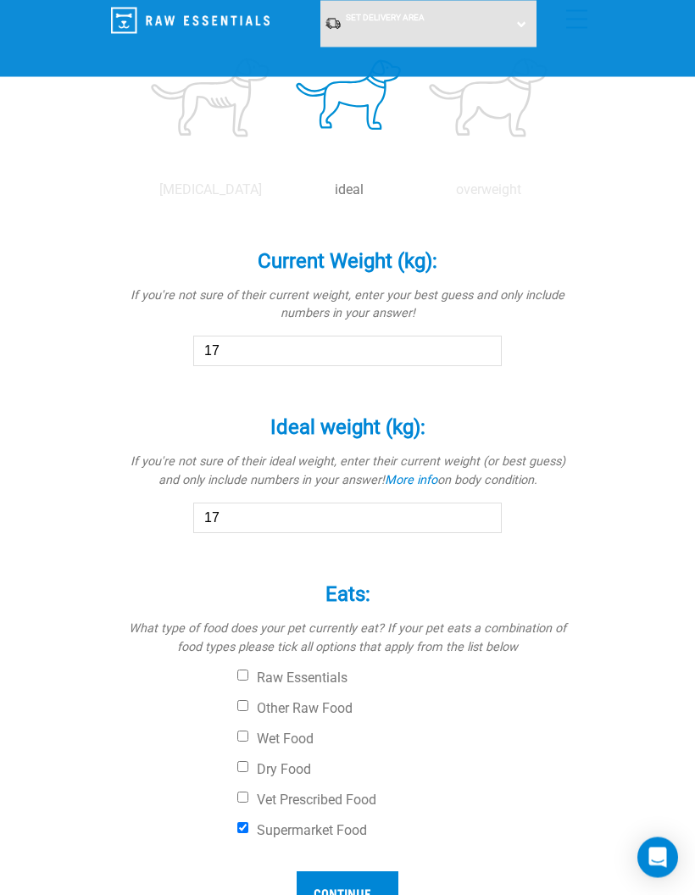
click at [441, 367] on input "17" at bounding box center [347, 351] width 308 height 31
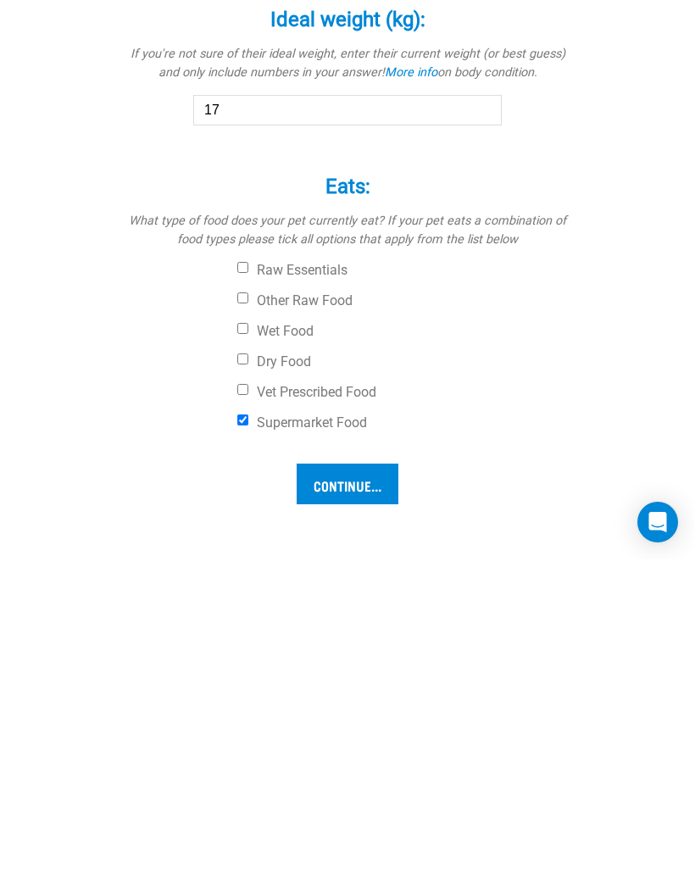
type input "1"
type input "23.3"
click at [394, 461] on input "17" at bounding box center [347, 445] width 308 height 31
type input "1"
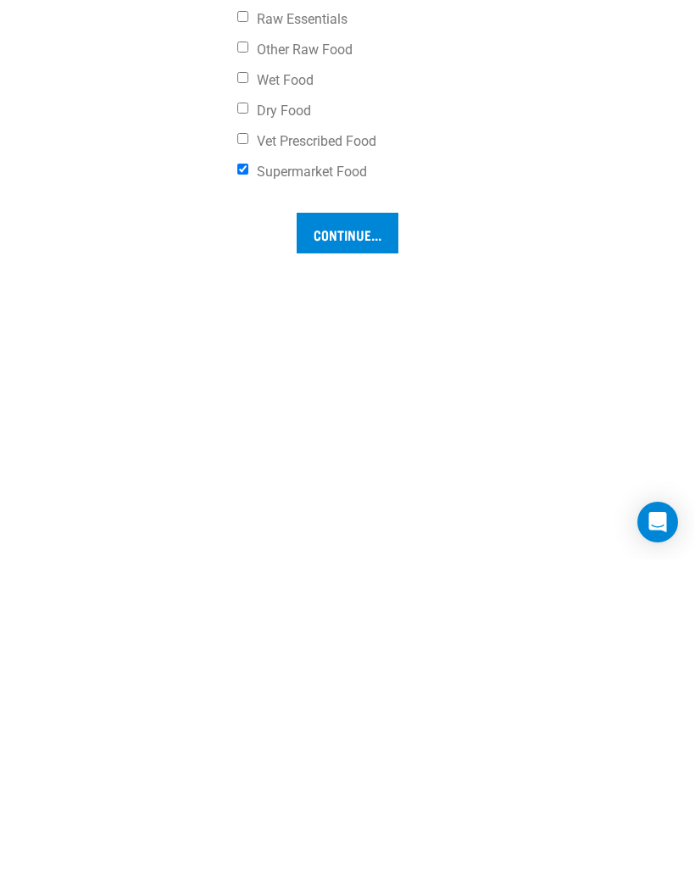
scroll to position [1124, 0]
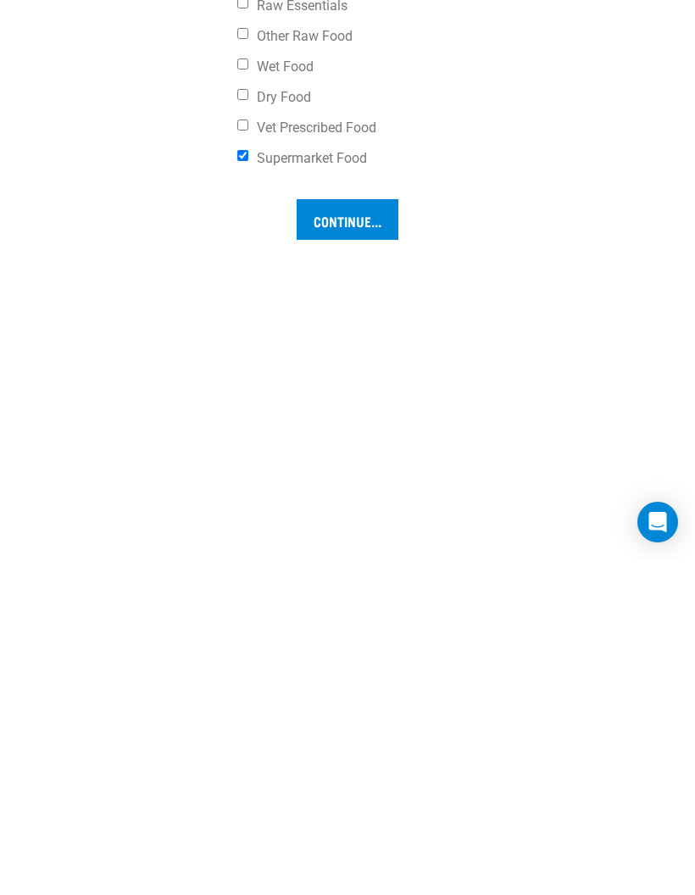
type input "23.3"
click at [360, 575] on input "Continue..." at bounding box center [348, 555] width 102 height 41
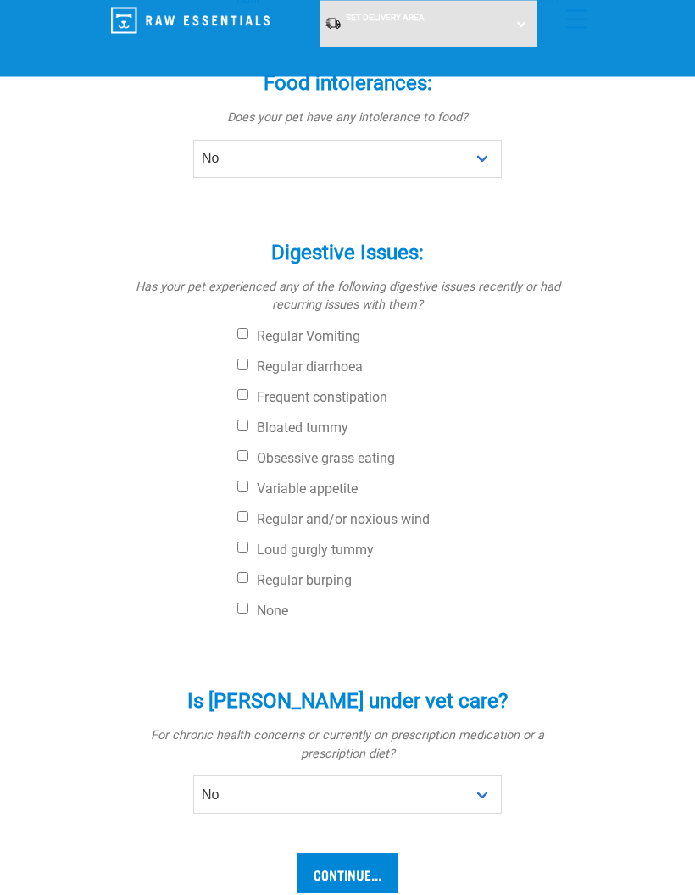
scroll to position [506, 0]
click at [370, 852] on input "Continue..." at bounding box center [348, 872] width 102 height 41
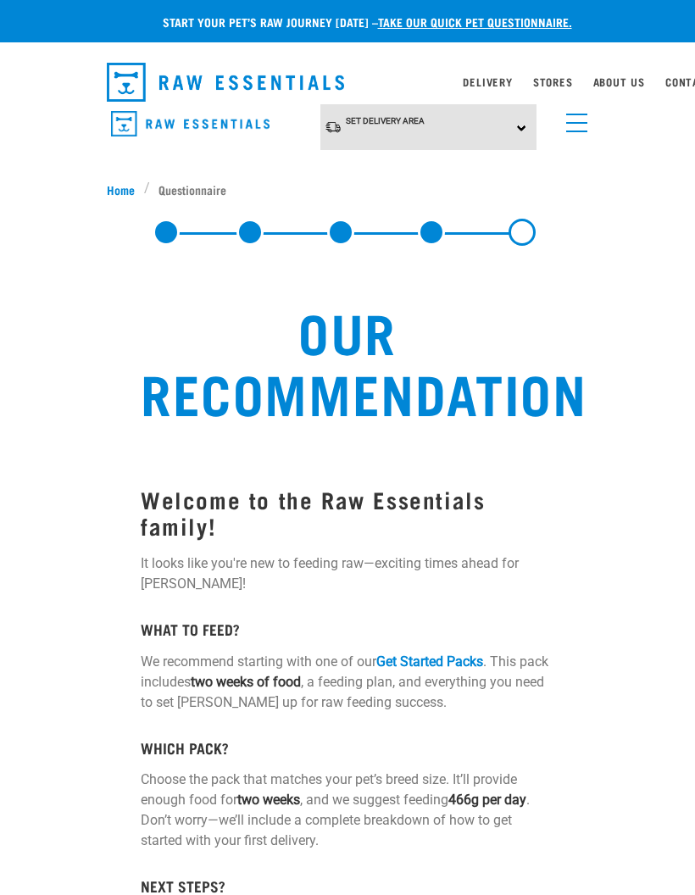
select select "19641"
click at [587, 122] on link "menu" at bounding box center [573, 118] width 31 height 31
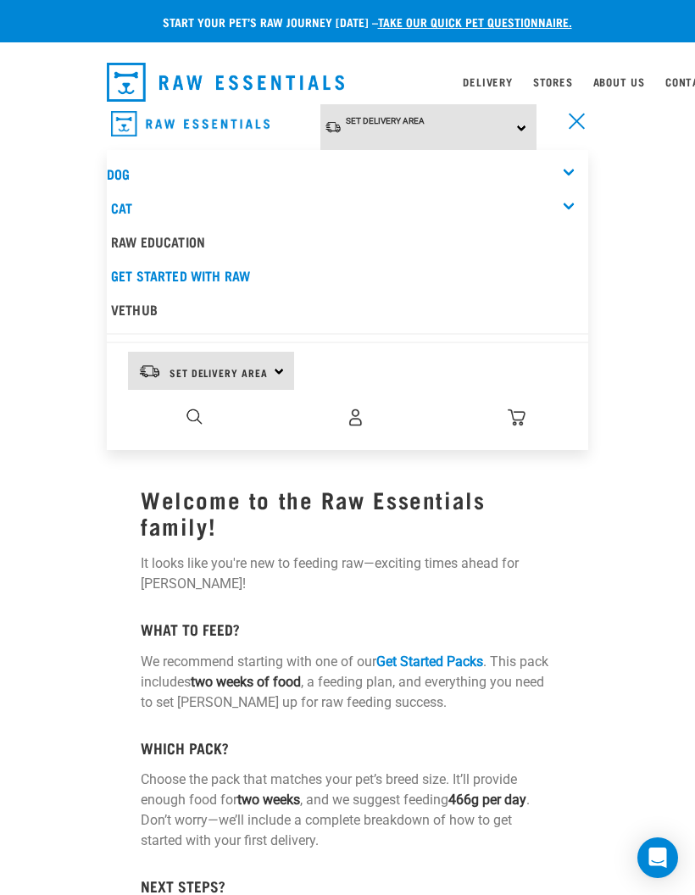
click at [130, 157] on div "Dog" at bounding box center [347, 174] width 481 height 34
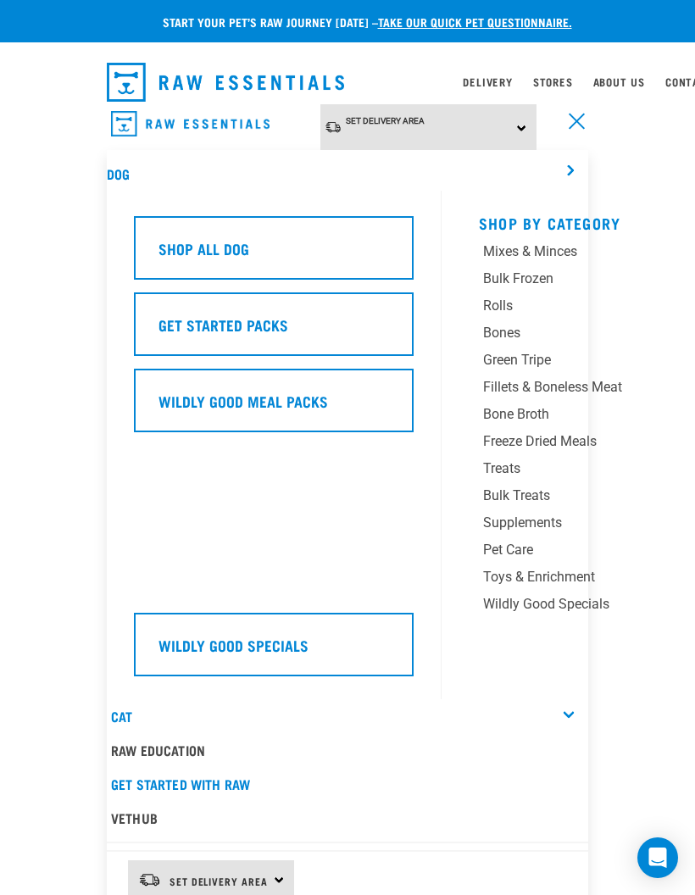
click at [350, 320] on div "Get Started Packs" at bounding box center [274, 324] width 280 height 64
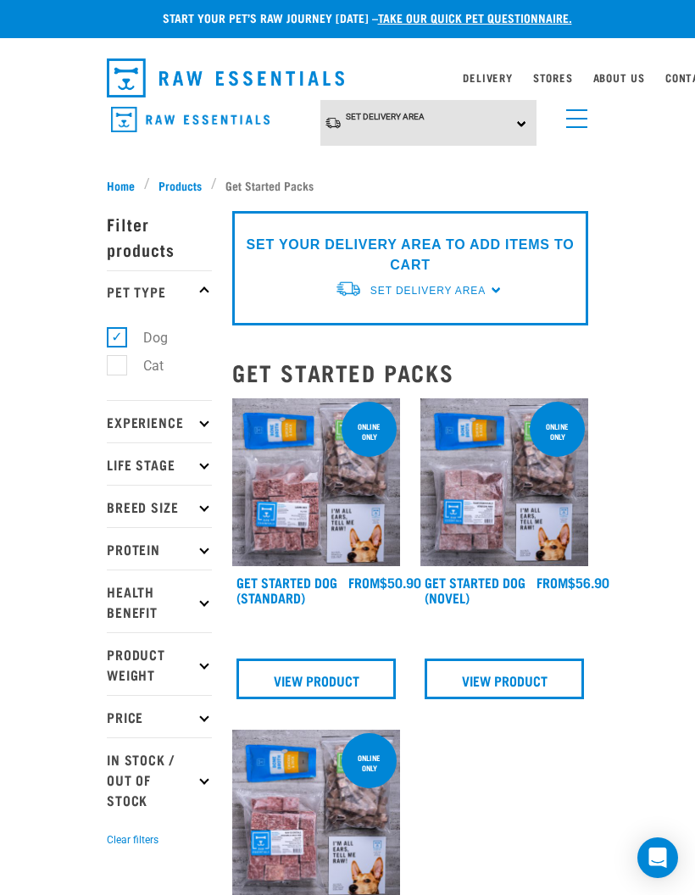
scroll to position [34, 0]
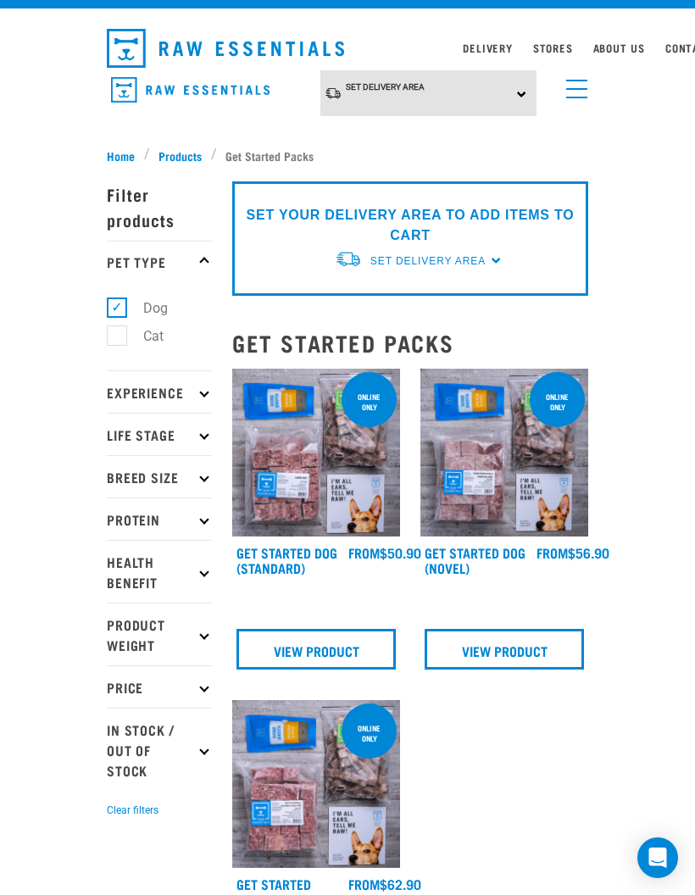
click at [185, 393] on p "Experience" at bounding box center [159, 391] width 105 height 42
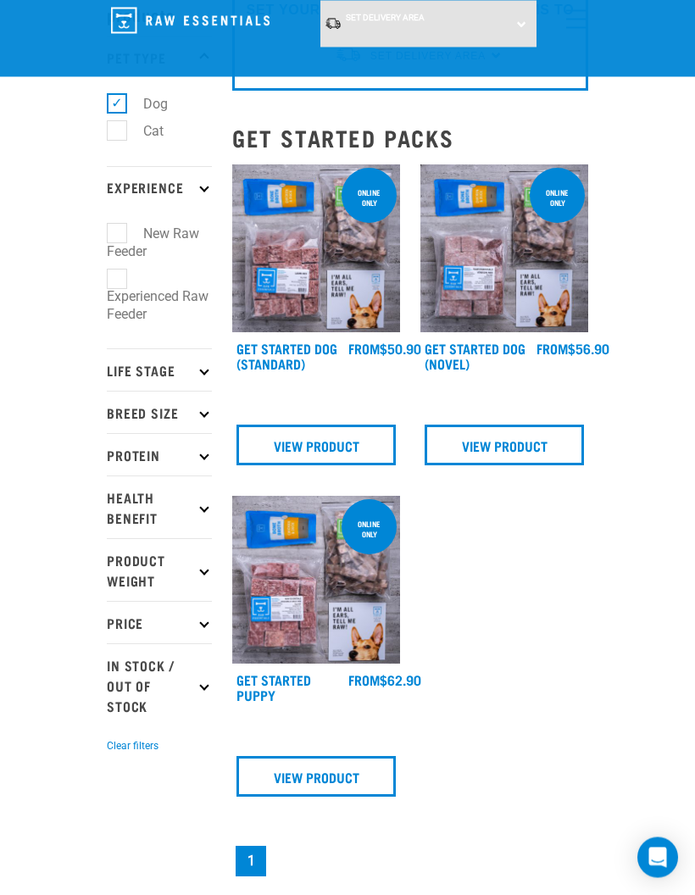
scroll to position [109, 0]
click at [119, 226] on label "New Raw Feeder" at bounding box center [153, 242] width 92 height 39
click at [118, 226] on input "New Raw Feeder" at bounding box center [112, 230] width 11 height 11
checkbox input "true"
click at [203, 348] on p "Life Stage" at bounding box center [159, 369] width 105 height 42
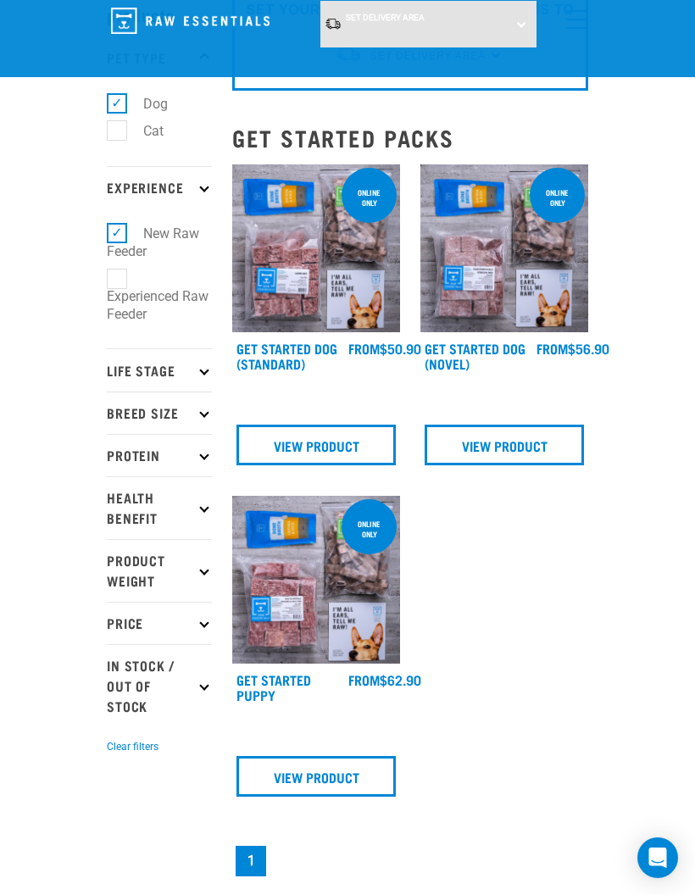
click at [201, 365] on icon at bounding box center [203, 369] width 9 height 9
click at [194, 348] on p "Life Stage" at bounding box center [159, 369] width 105 height 42
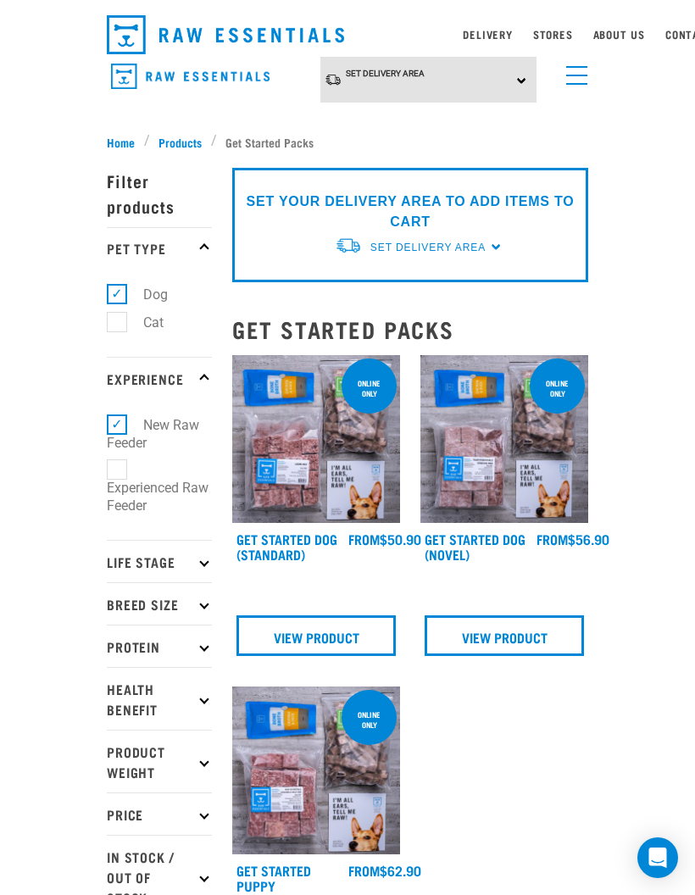
scroll to position [47, 0]
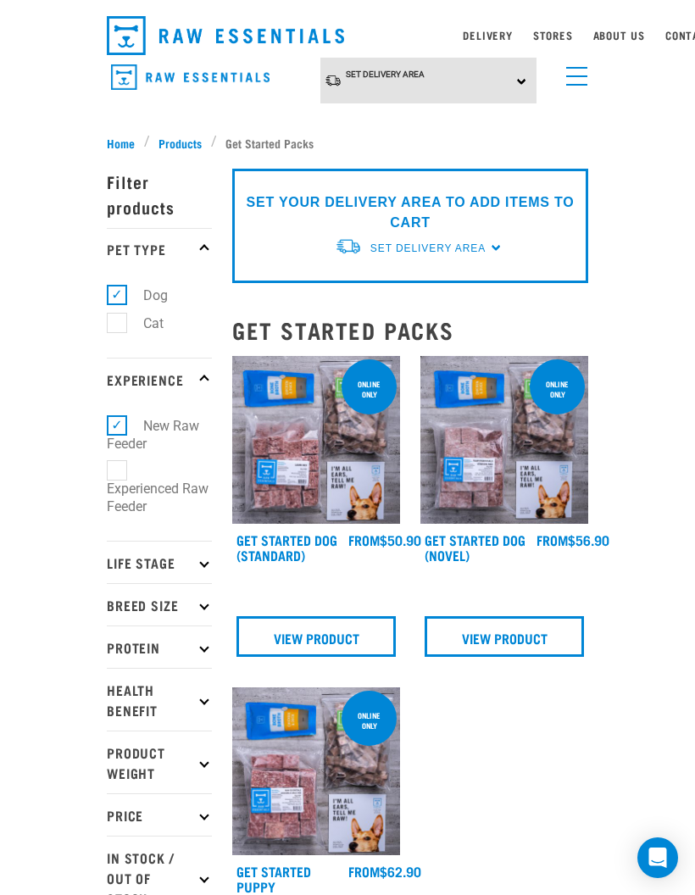
click at [199, 552] on p "Life Stage" at bounding box center [159, 562] width 105 height 42
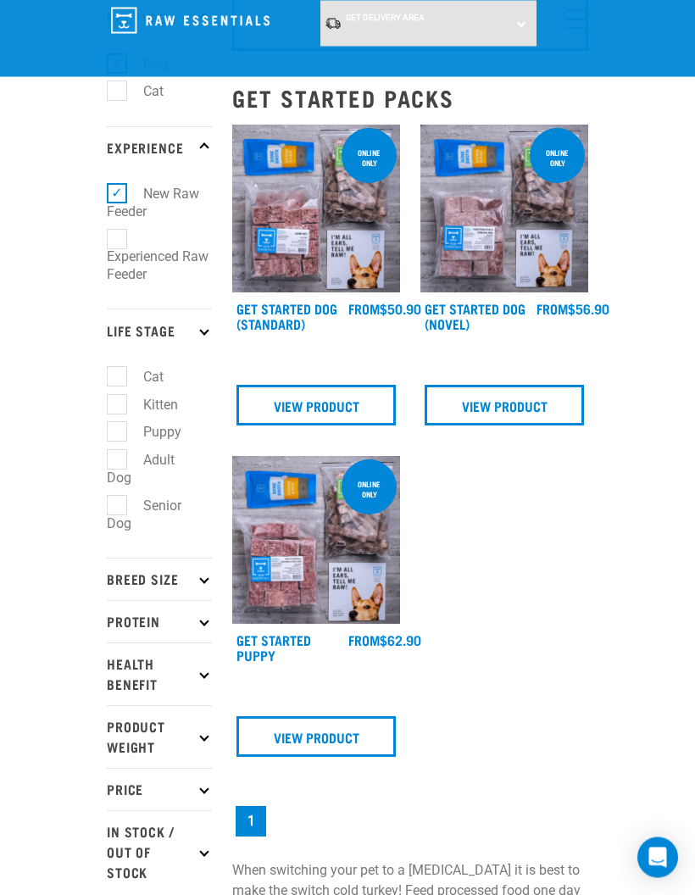
scroll to position [149, 0]
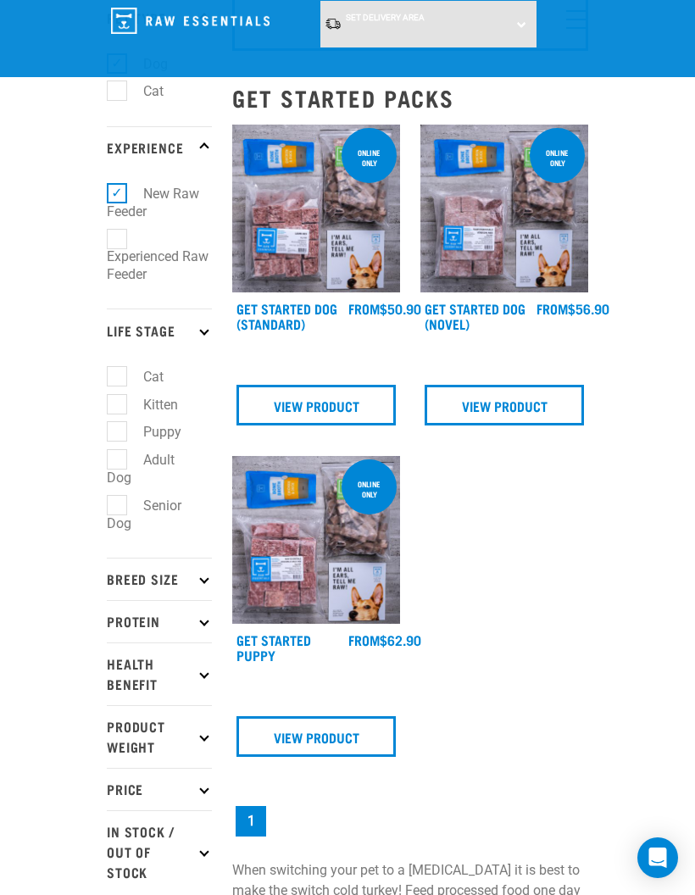
click at [115, 449] on label "Adult Dog" at bounding box center [141, 468] width 68 height 39
click at [115, 452] on input "Adult Dog" at bounding box center [112, 457] width 11 height 11
checkbox input "true"
click at [196, 558] on p "Breed Size" at bounding box center [159, 579] width 105 height 42
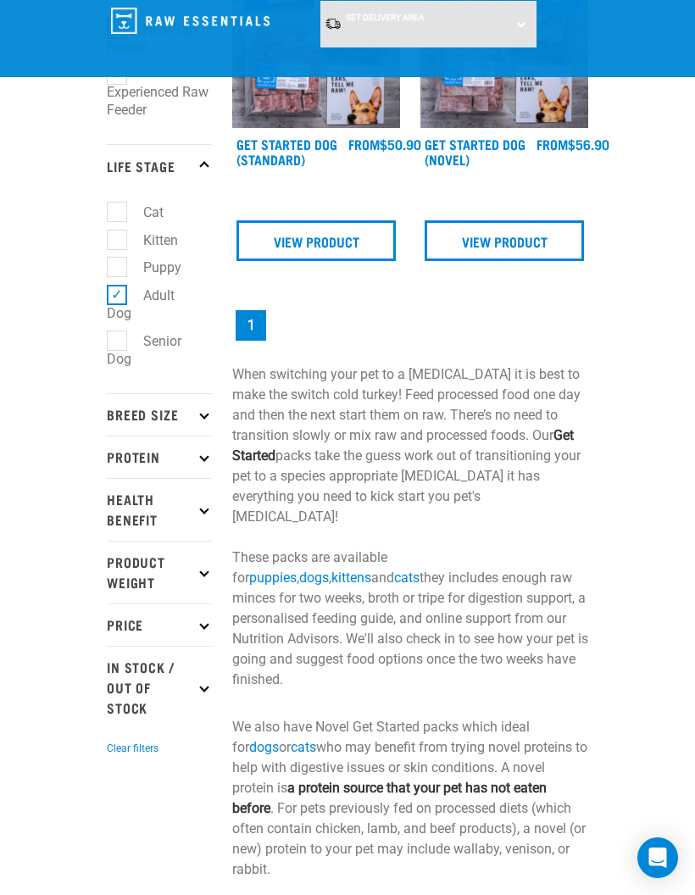
scroll to position [315, 0]
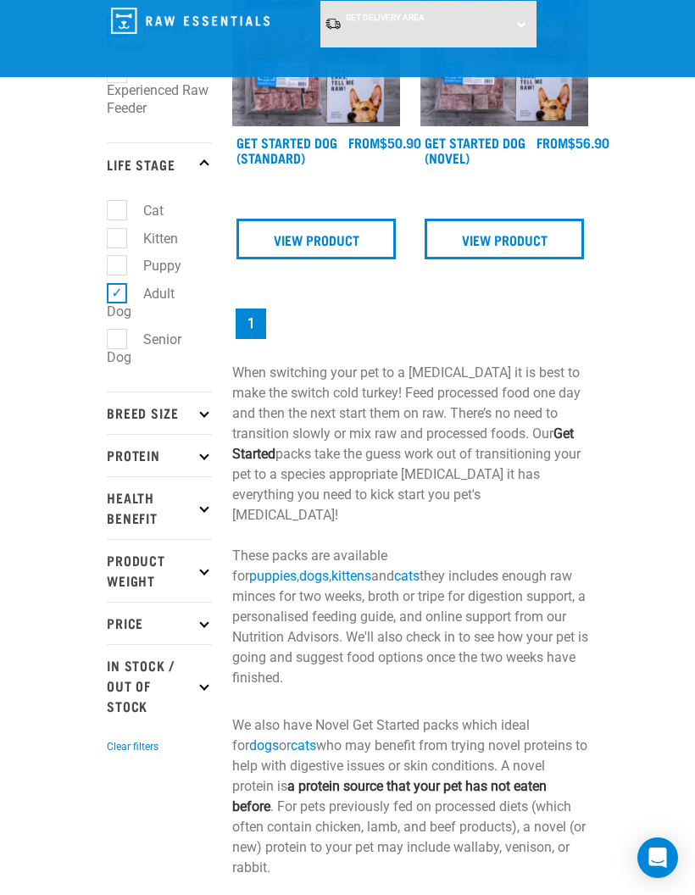
click at [191, 391] on p "Breed Size" at bounding box center [159, 412] width 105 height 42
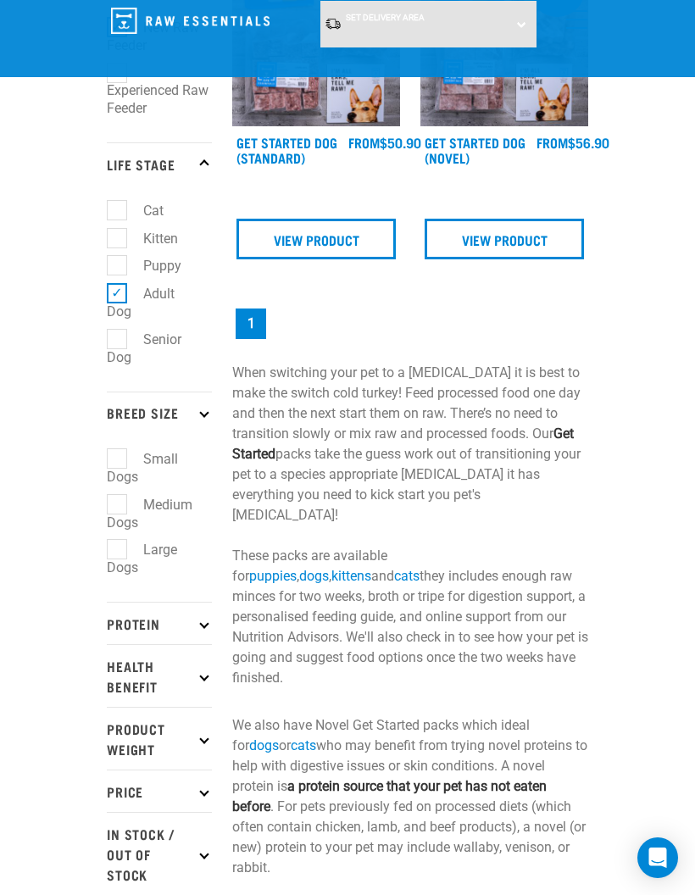
click at [186, 498] on label "Medium Dogs" at bounding box center [150, 513] width 86 height 39
click at [118, 498] on input "Medium Dogs" at bounding box center [112, 501] width 11 height 11
checkbox input "true"
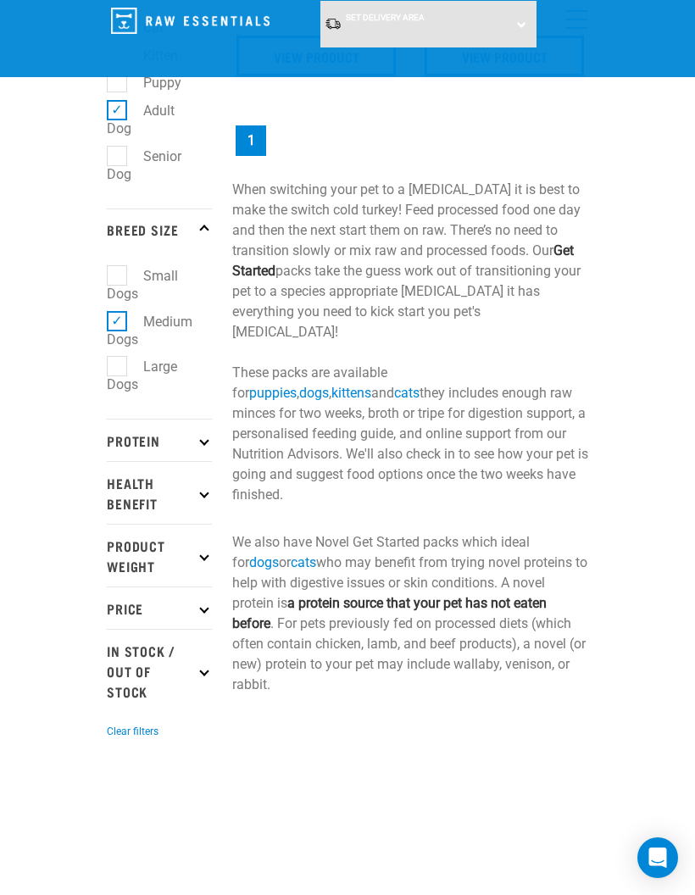
scroll to position [500, 0]
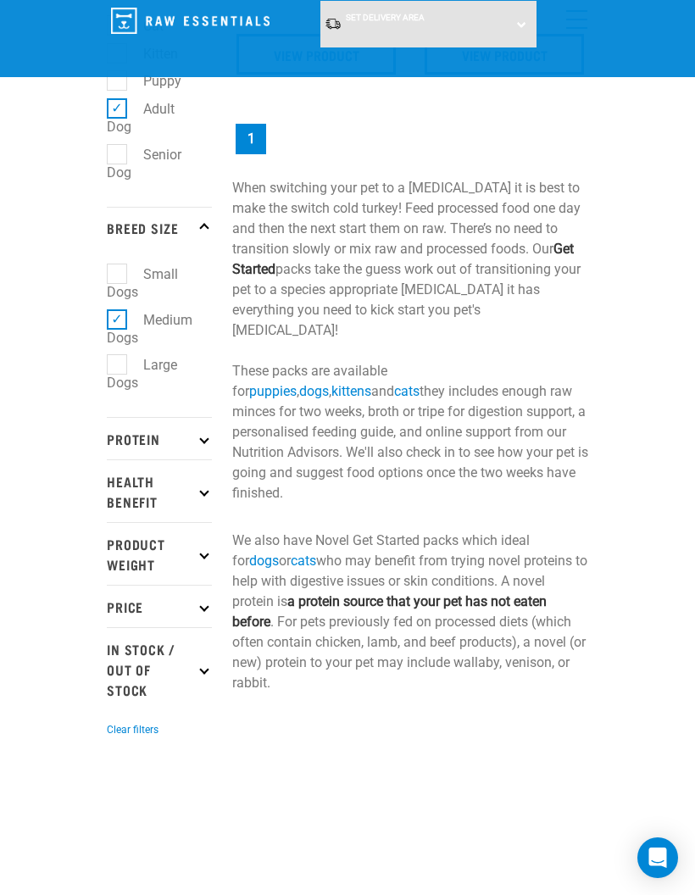
click at [197, 423] on p "Protein" at bounding box center [159, 438] width 105 height 42
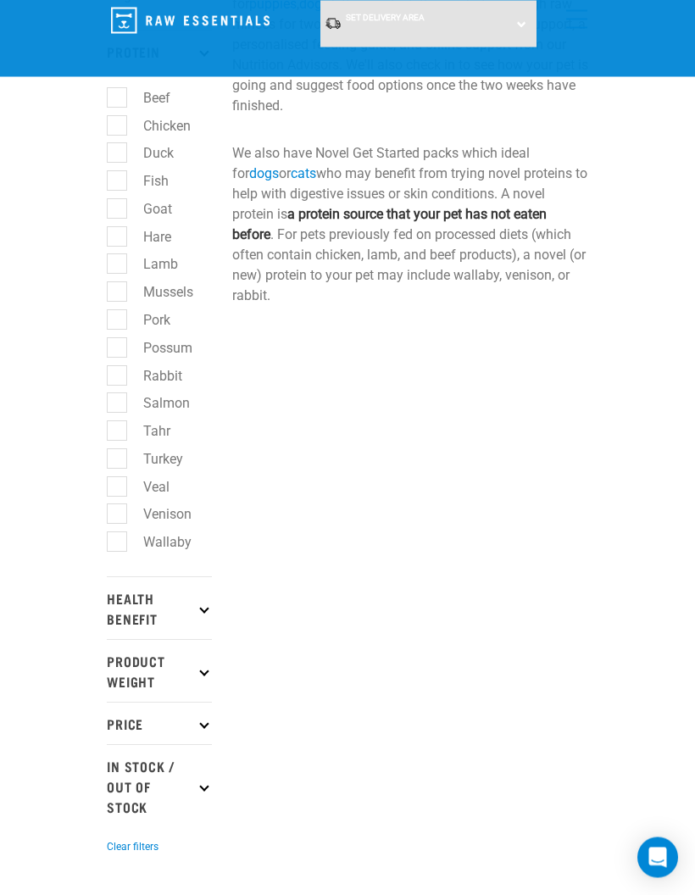
scroll to position [887, 0]
click at [197, 596] on p "Health Benefit" at bounding box center [159, 607] width 105 height 63
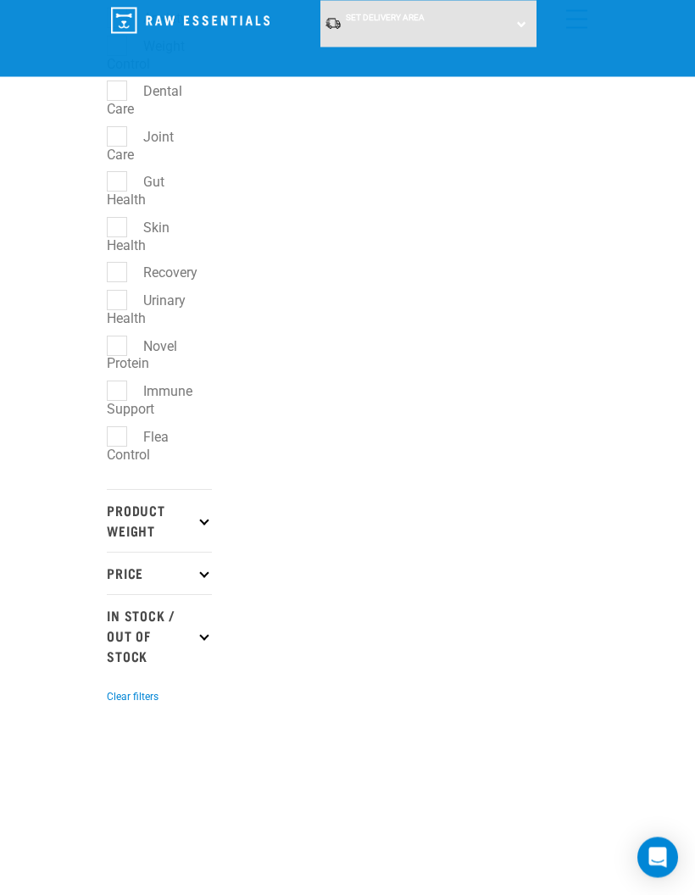
scroll to position [1624, 0]
click at [197, 505] on p "Product Weight" at bounding box center [159, 520] width 105 height 63
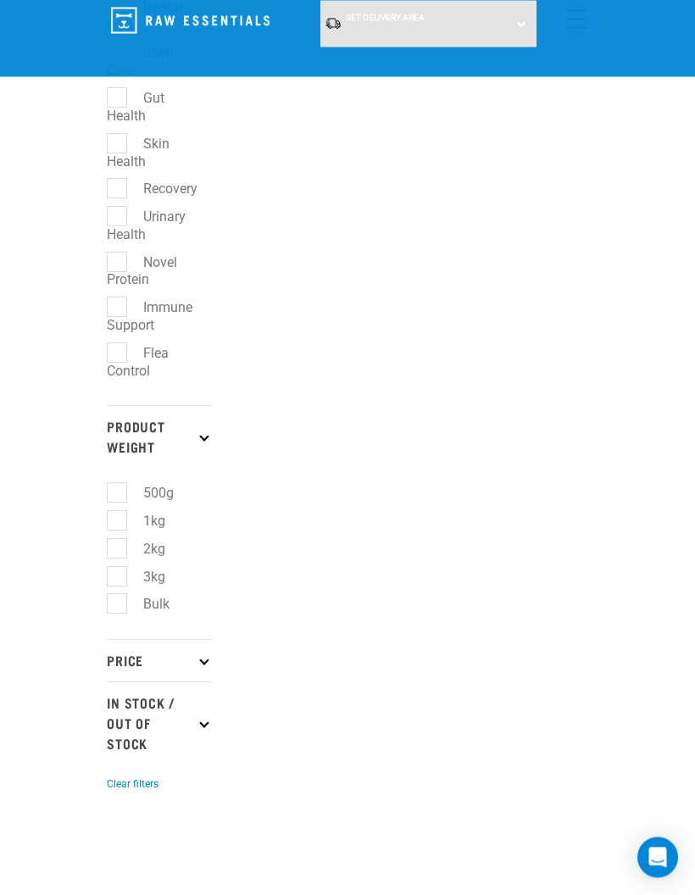
scroll to position [1708, 0]
click at [201, 648] on p "Price" at bounding box center [159, 660] width 105 height 42
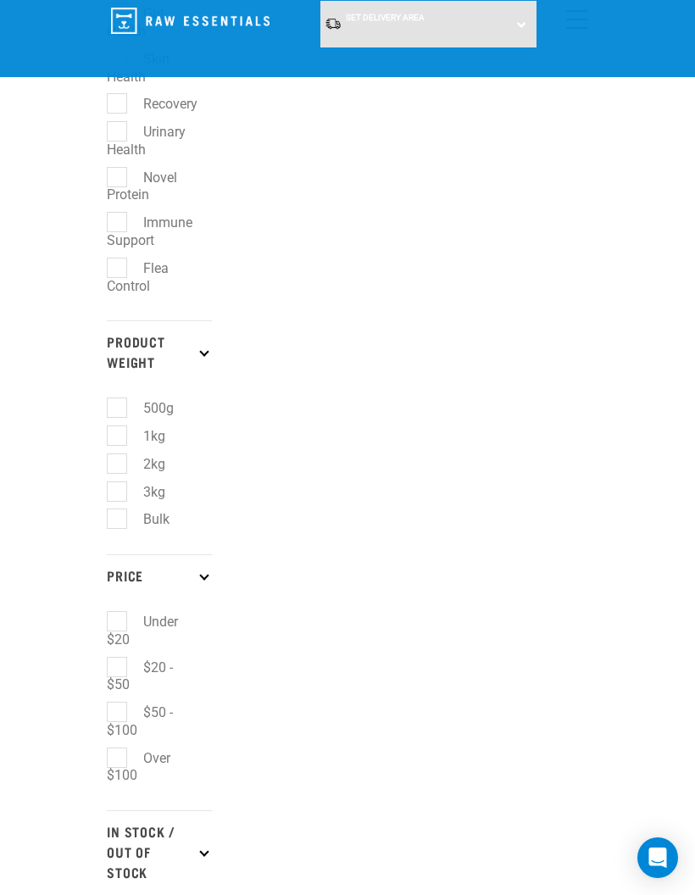
scroll to position [1860, 0]
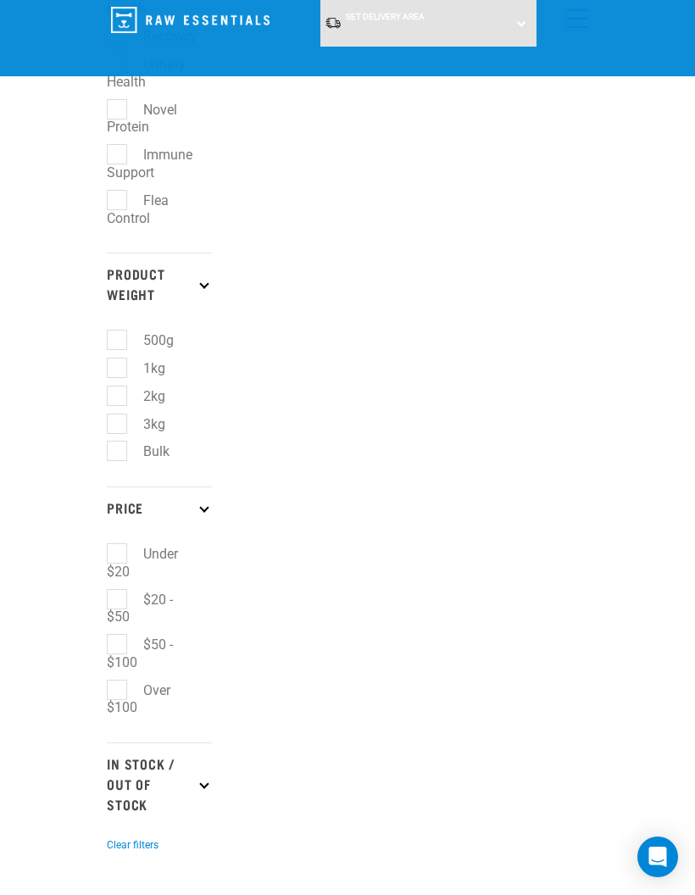
click at [206, 773] on p "In Stock / Out Of Stock" at bounding box center [159, 784] width 105 height 83
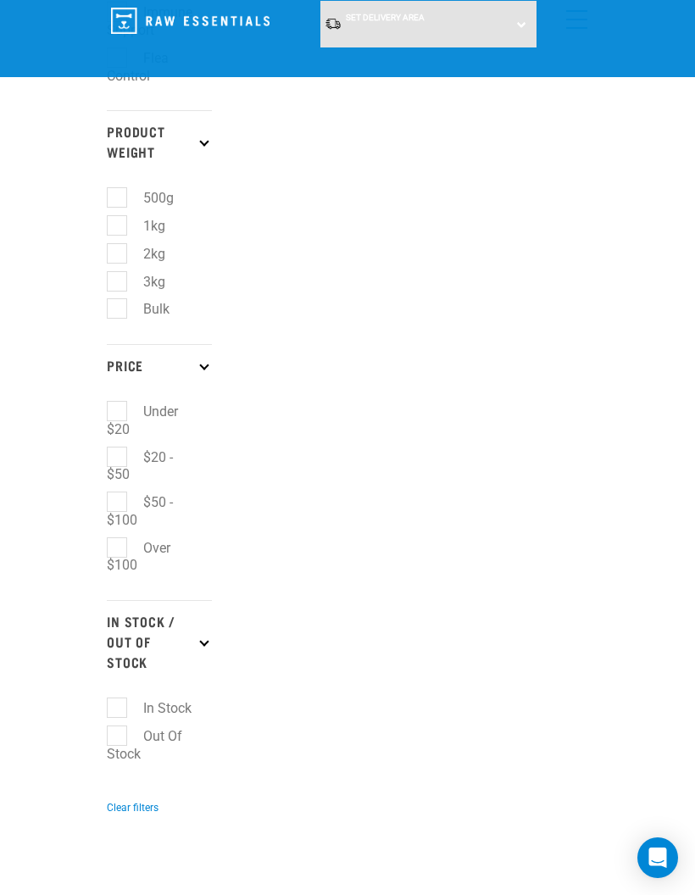
scroll to position [2004, 0]
click at [123, 696] on label "In Stock" at bounding box center [157, 706] width 82 height 21
click at [118, 699] on input "In Stock" at bounding box center [112, 704] width 11 height 11
checkbox input "true"
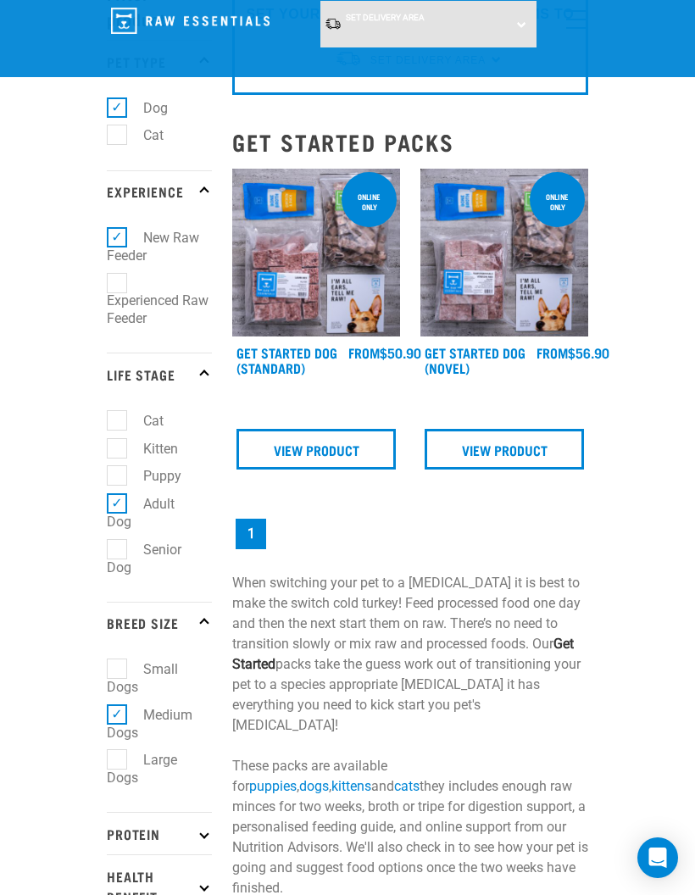
scroll to position [104, 0]
click at [353, 447] on link "View Product" at bounding box center [315, 450] width 159 height 41
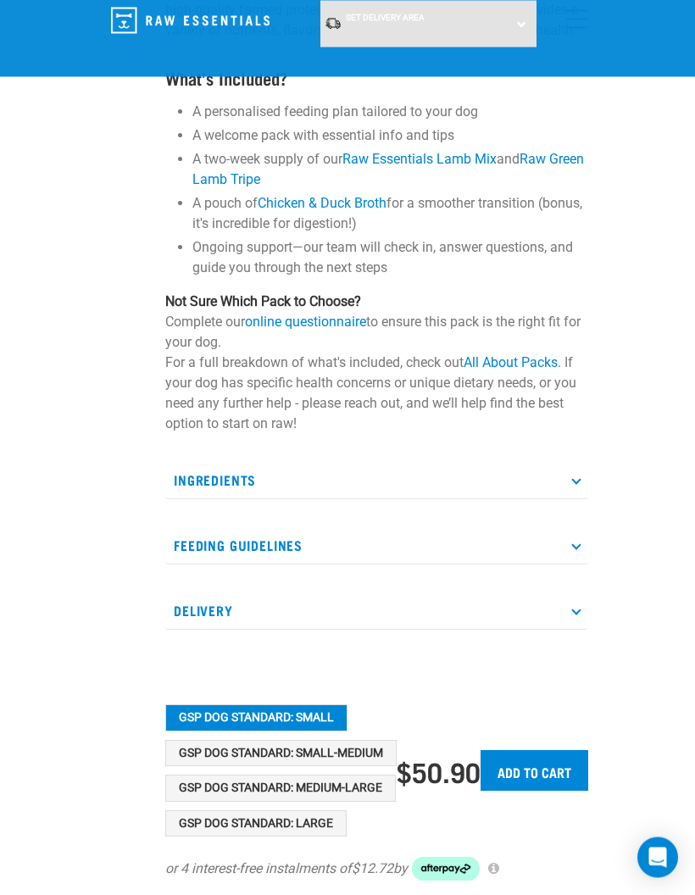
click at [363, 786] on button "GSP Dog Standard: Medium-Large" at bounding box center [280, 788] width 230 height 27
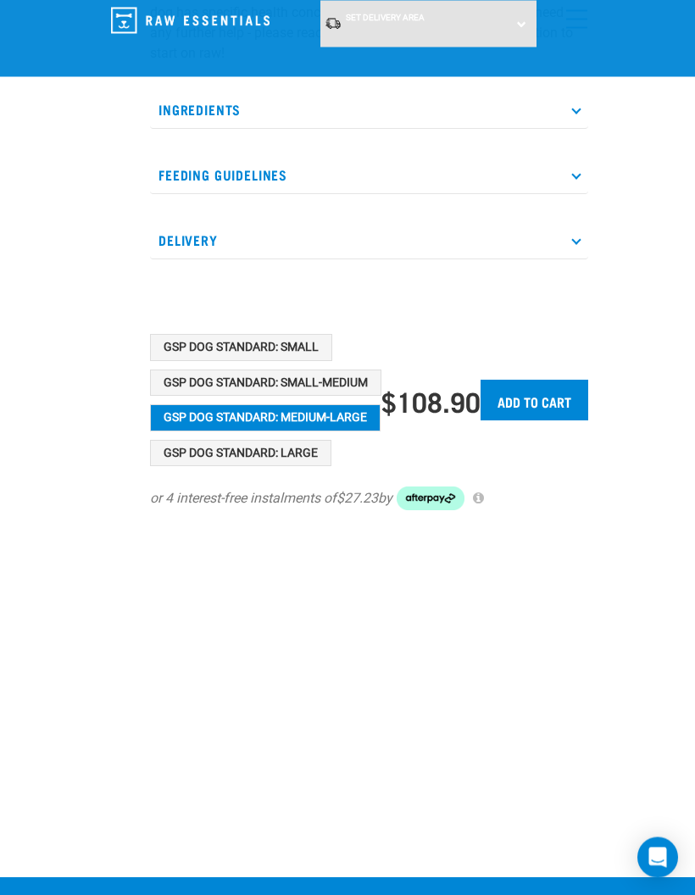
scroll to position [600, 0]
